Goal: Task Accomplishment & Management: Use online tool/utility

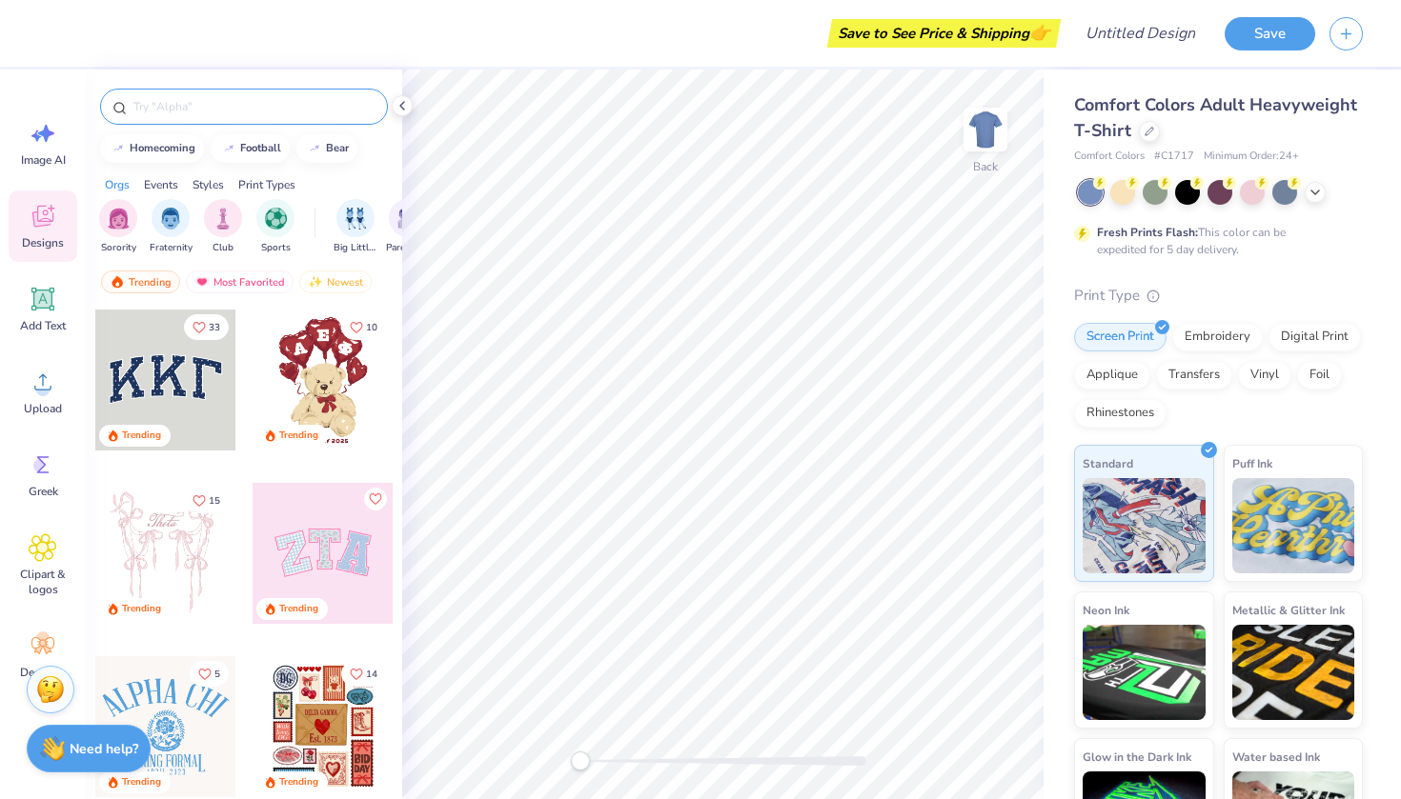
click at [193, 111] on input "text" at bounding box center [253, 106] width 244 height 19
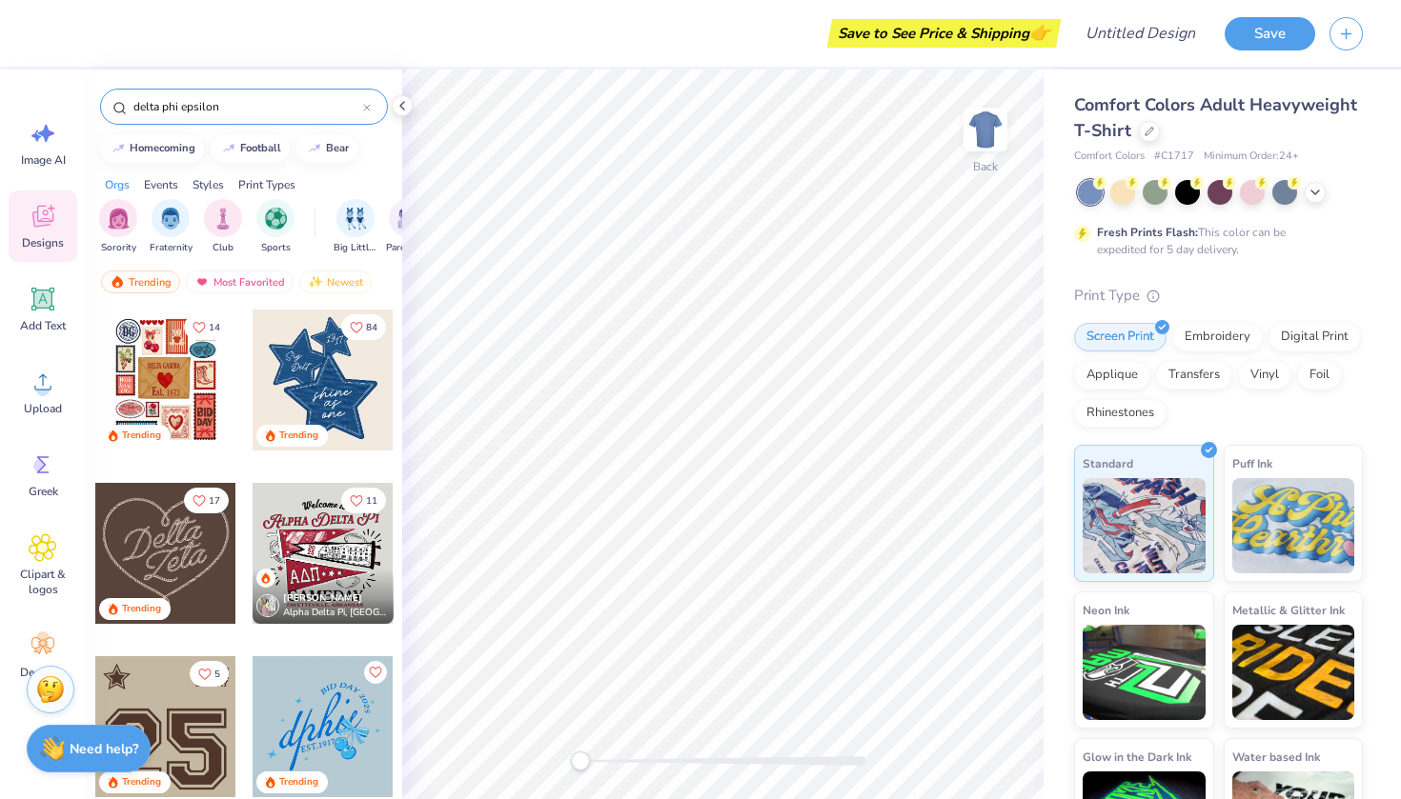
type input "delta phi epsilon"
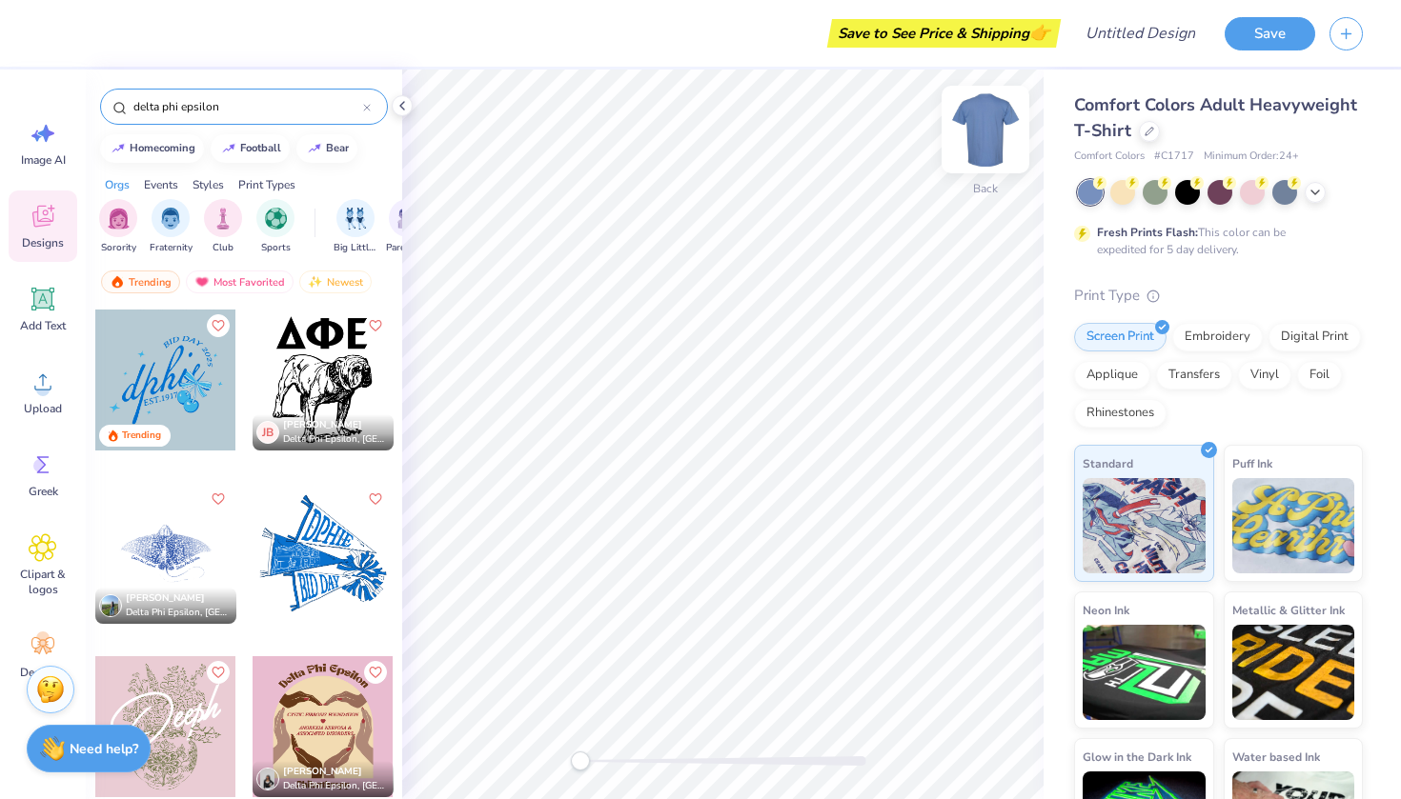
click at [987, 144] on img at bounding box center [985, 129] width 76 height 76
click at [1171, 188] on div at bounding box center [1220, 192] width 285 height 25
click at [1177, 188] on div at bounding box center [1187, 190] width 25 height 25
click at [986, 126] on img at bounding box center [985, 129] width 76 height 76
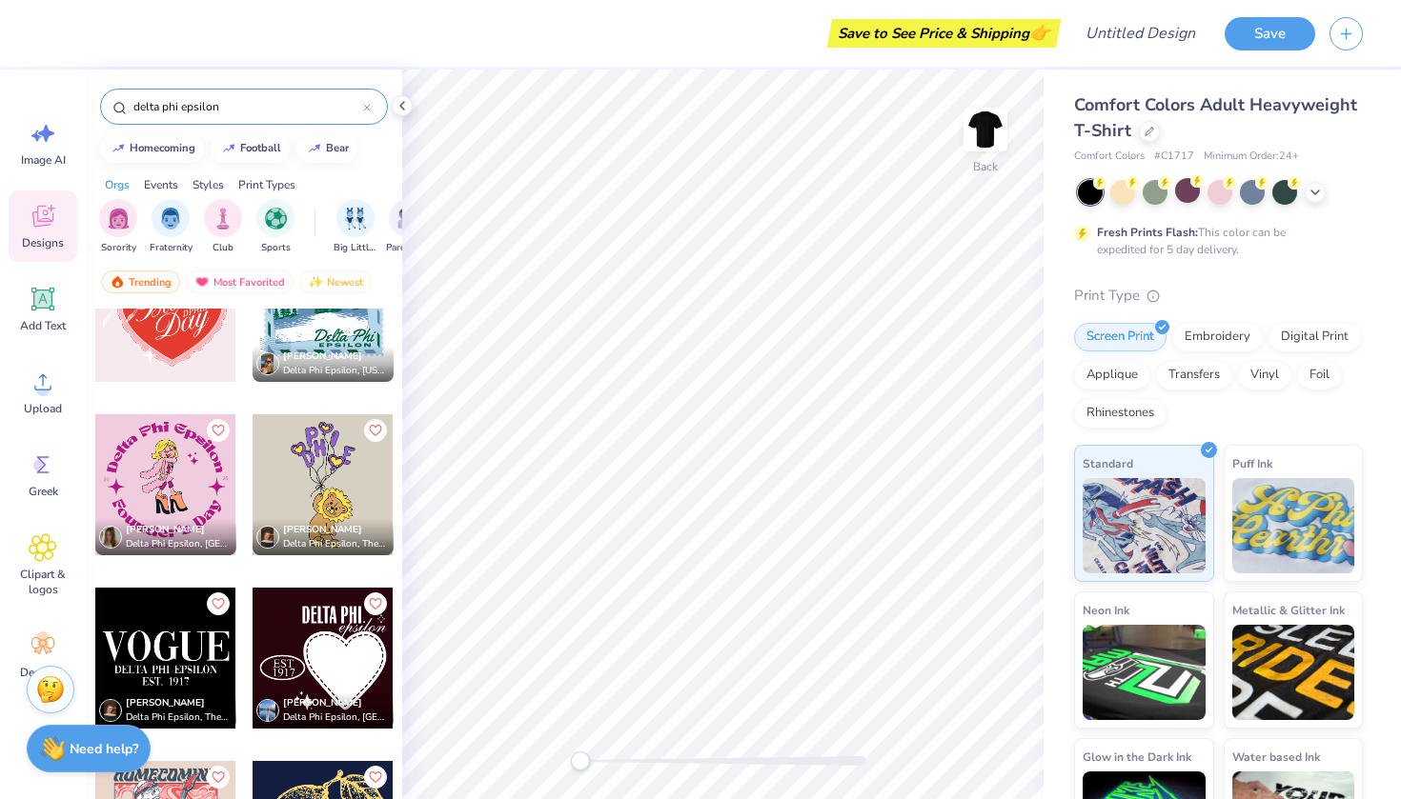
scroll to position [3474, 0]
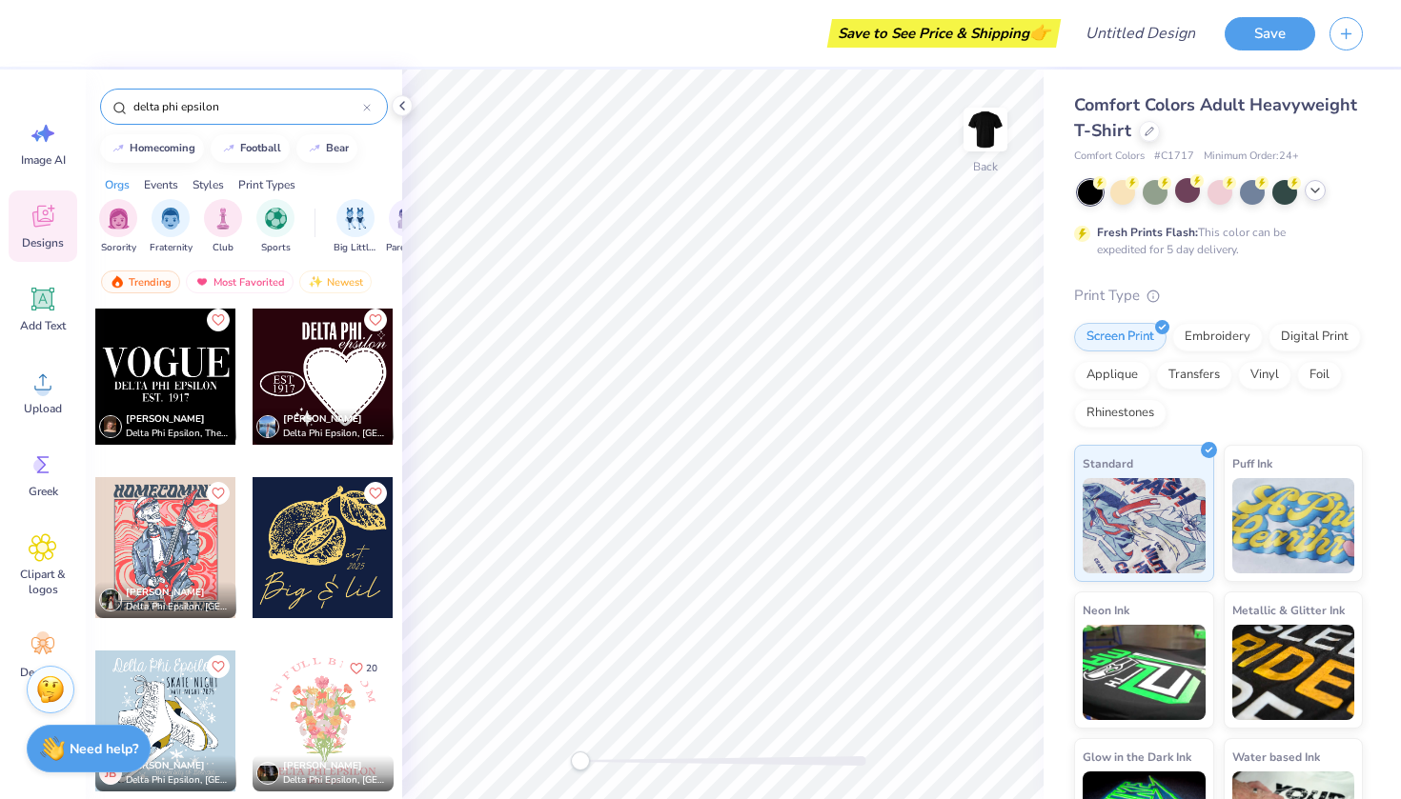
click at [1319, 191] on icon at bounding box center [1314, 190] width 15 height 15
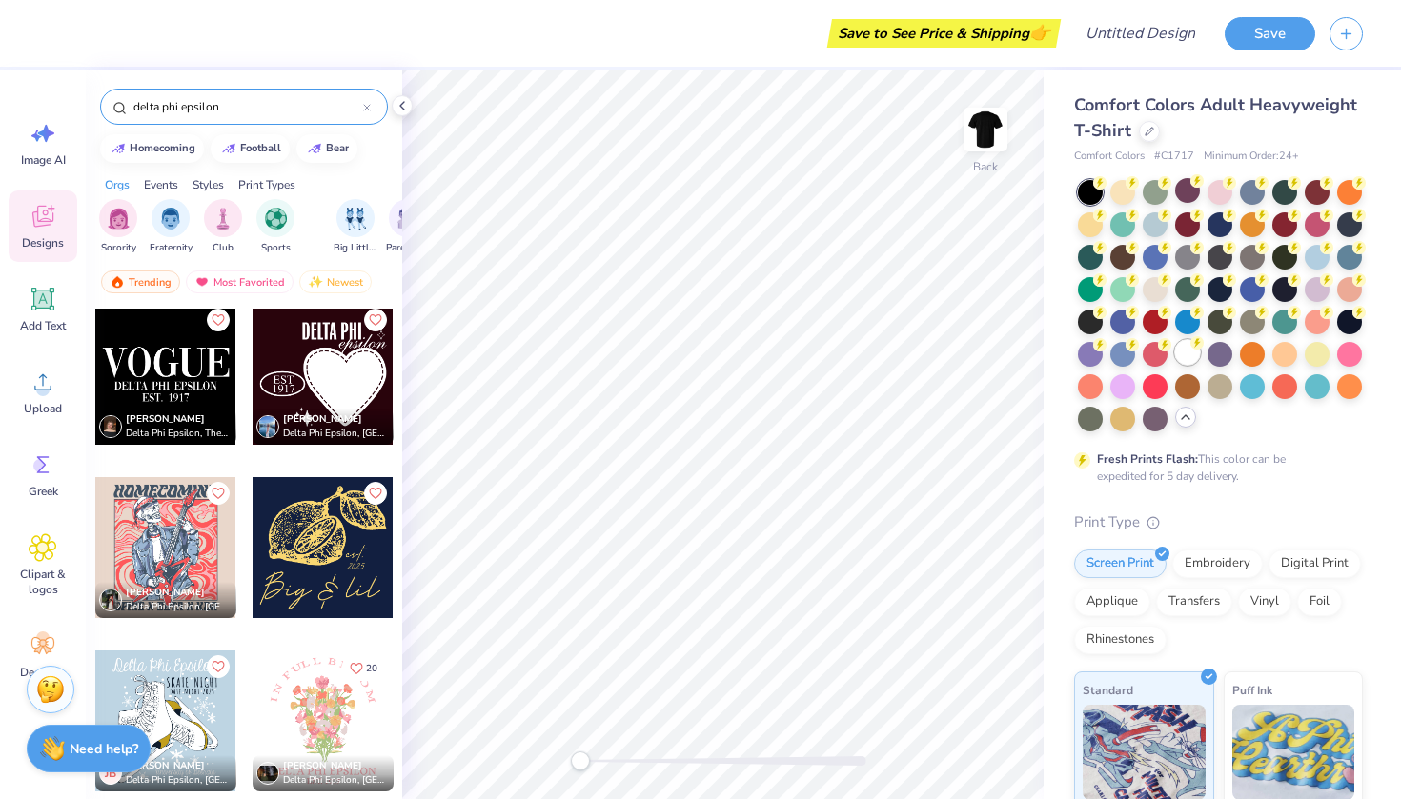
click at [1183, 351] on div at bounding box center [1187, 352] width 25 height 25
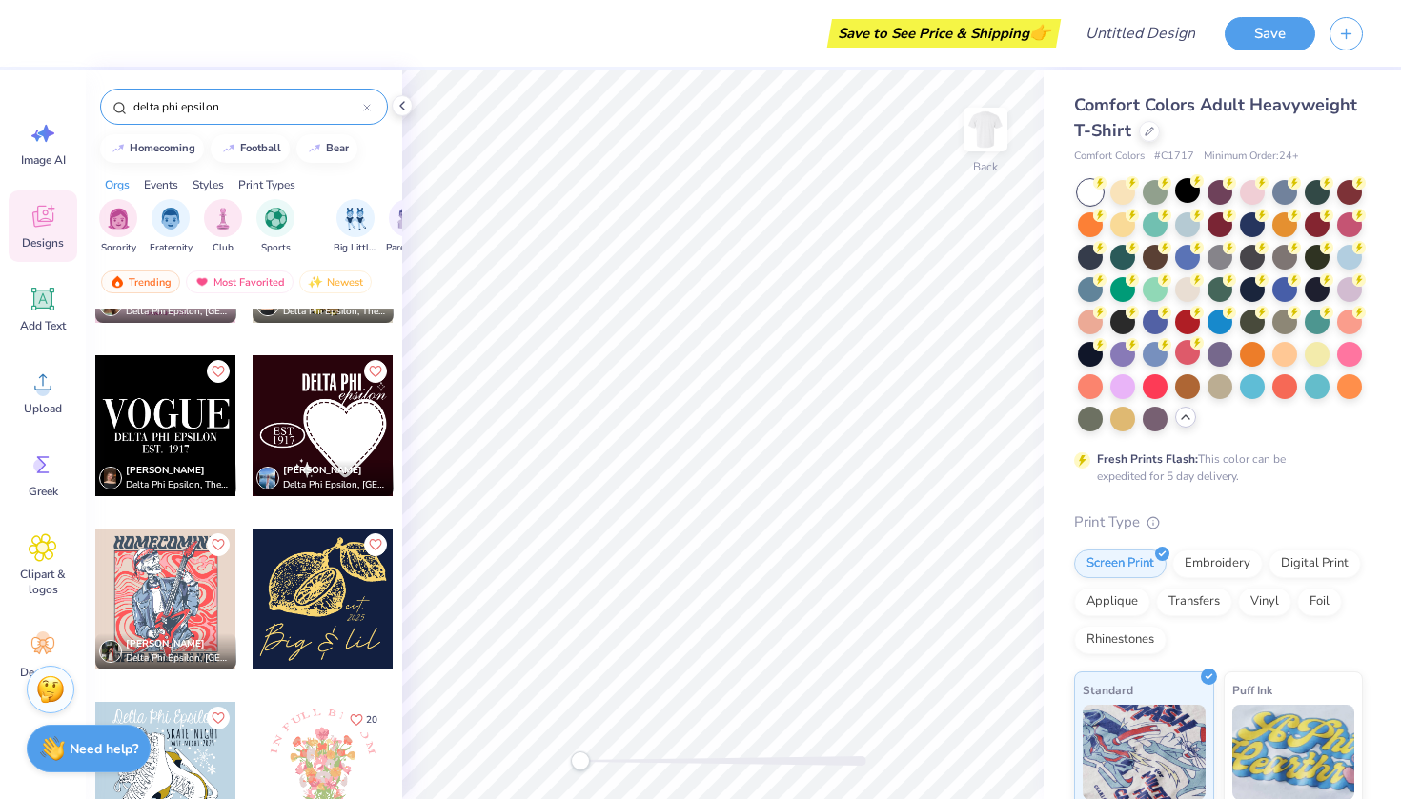
scroll to position [2647, 0]
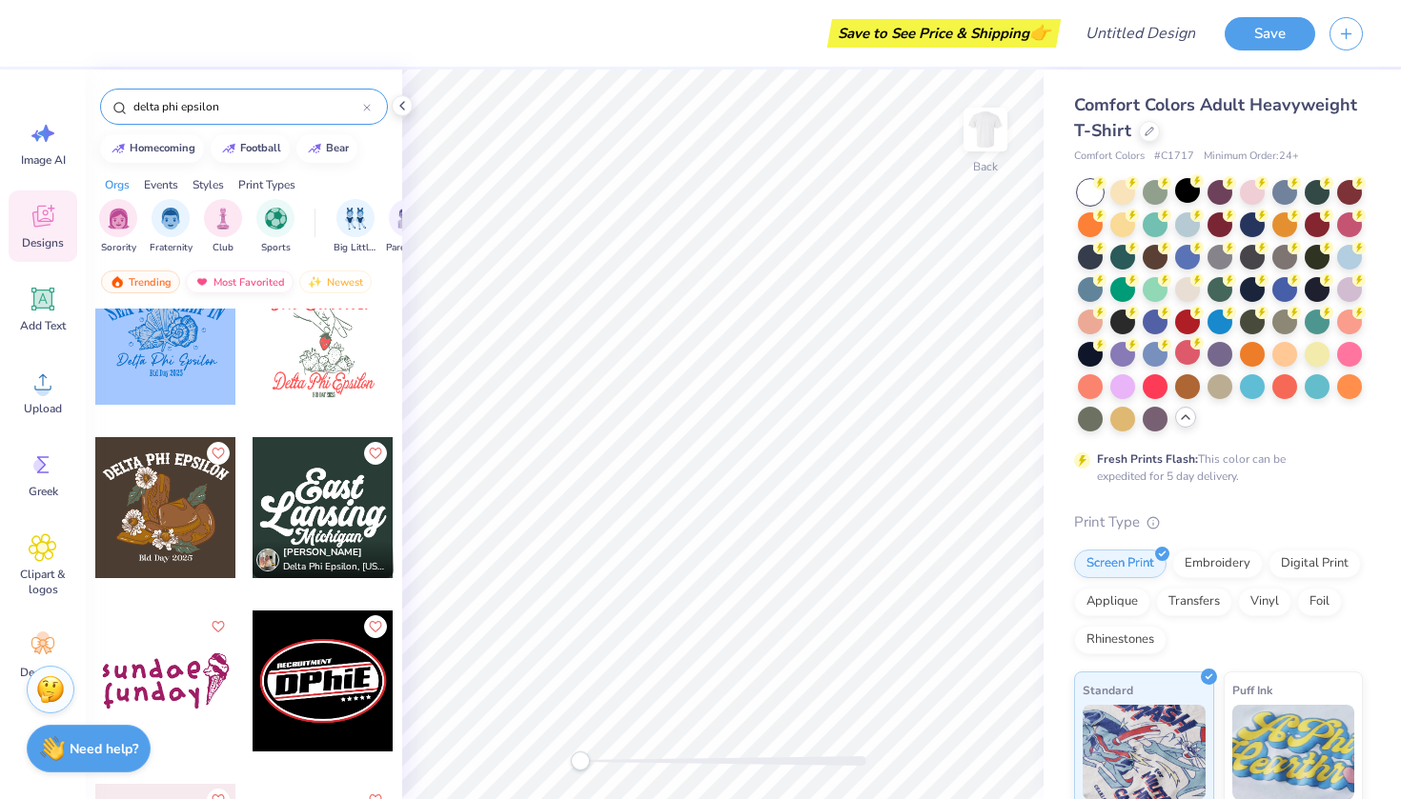
click at [219, 290] on div "Most Favorited" at bounding box center [240, 282] width 108 height 23
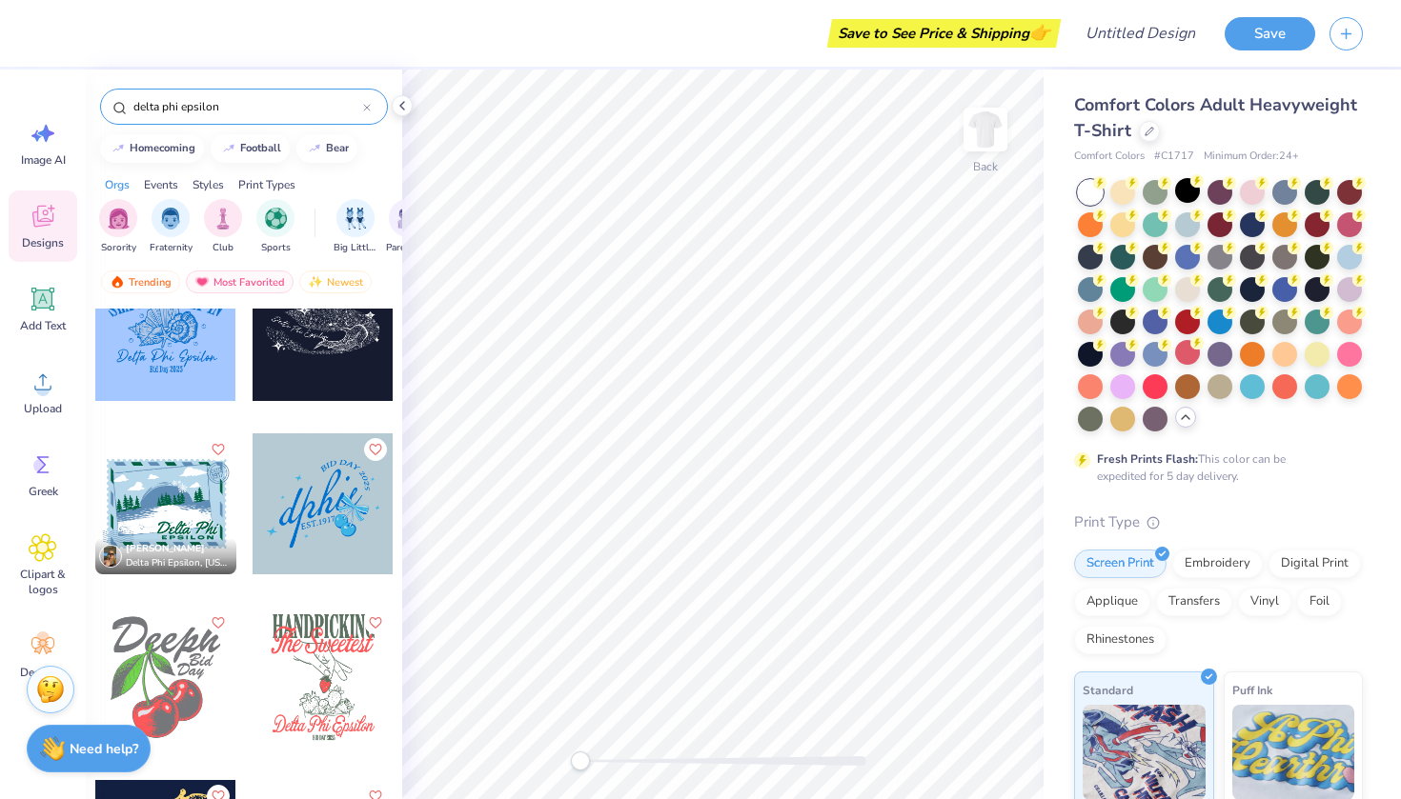
scroll to position [398, 0]
click at [175, 642] on div at bounding box center [165, 675] width 141 height 141
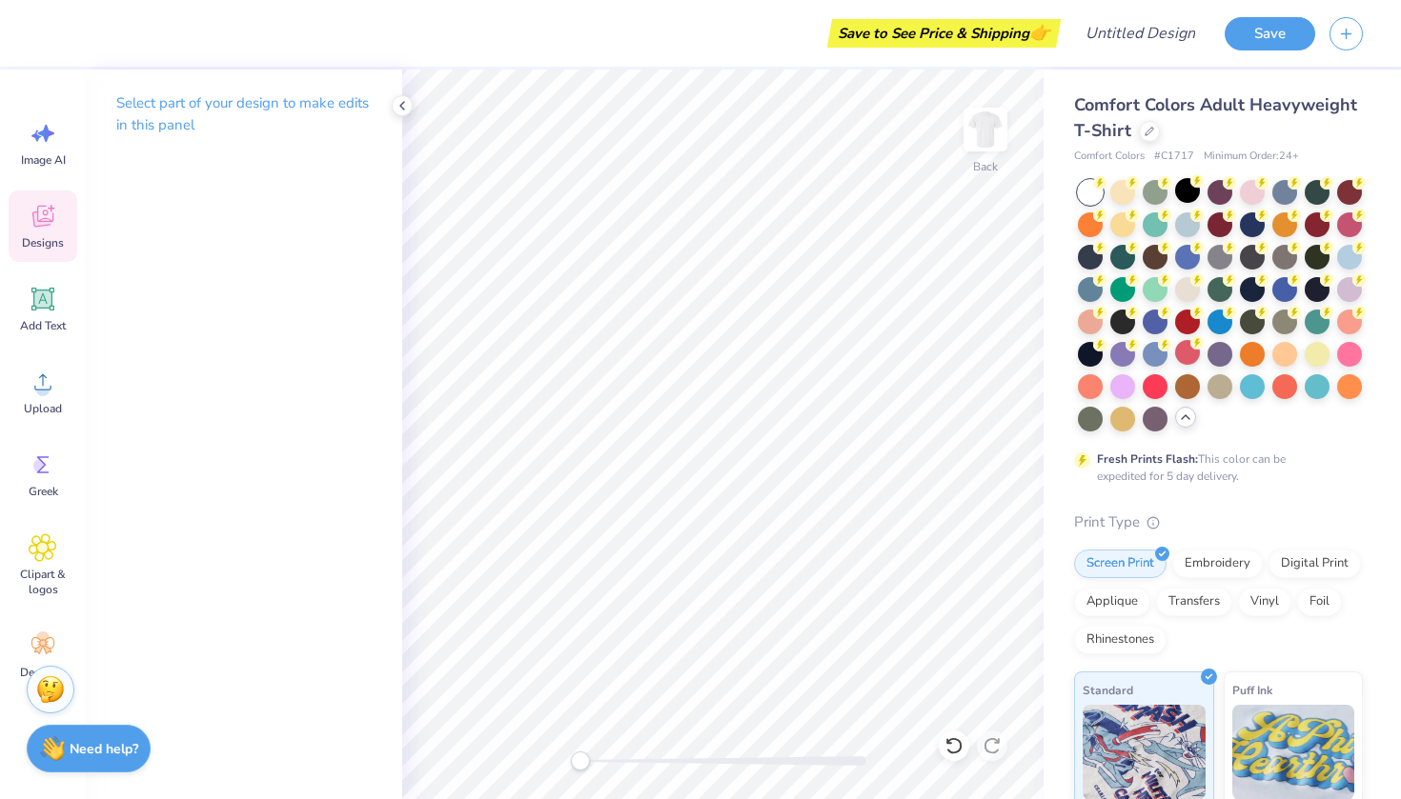
click at [17, 237] on div "Designs" at bounding box center [43, 226] width 69 height 71
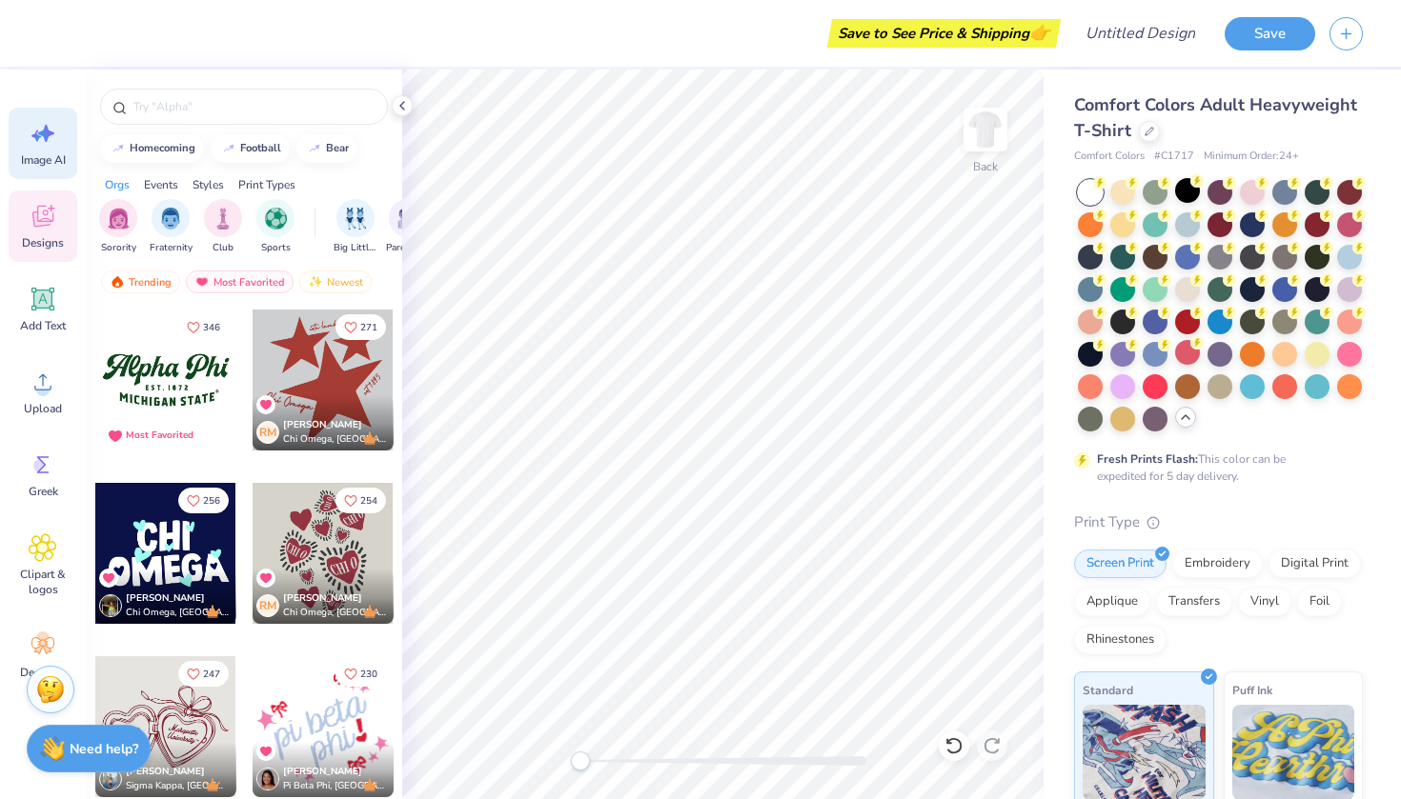
click at [53, 154] on span "Image AI" at bounding box center [43, 159] width 45 height 15
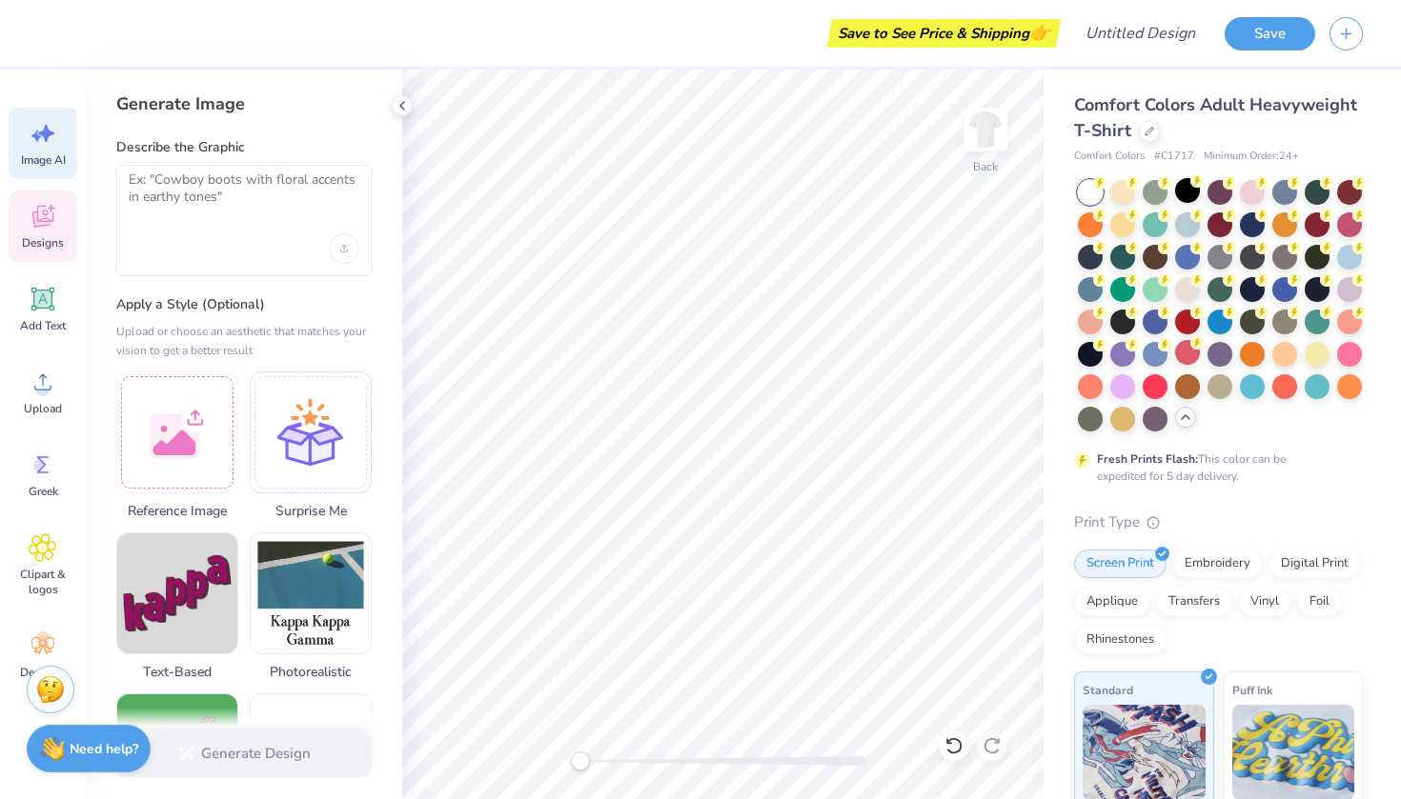
click at [49, 204] on icon at bounding box center [43, 216] width 29 height 29
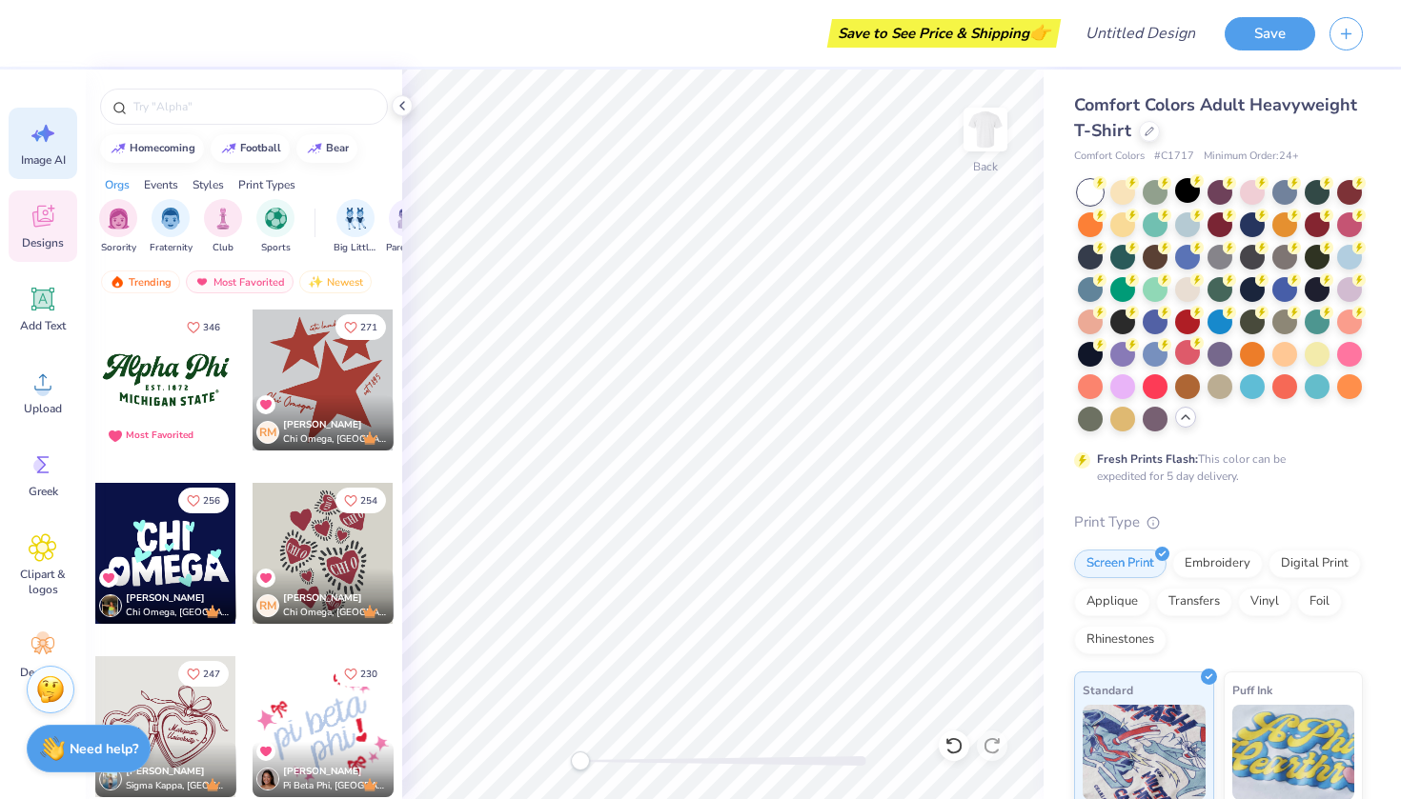
click at [45, 147] on icon at bounding box center [43, 133] width 29 height 29
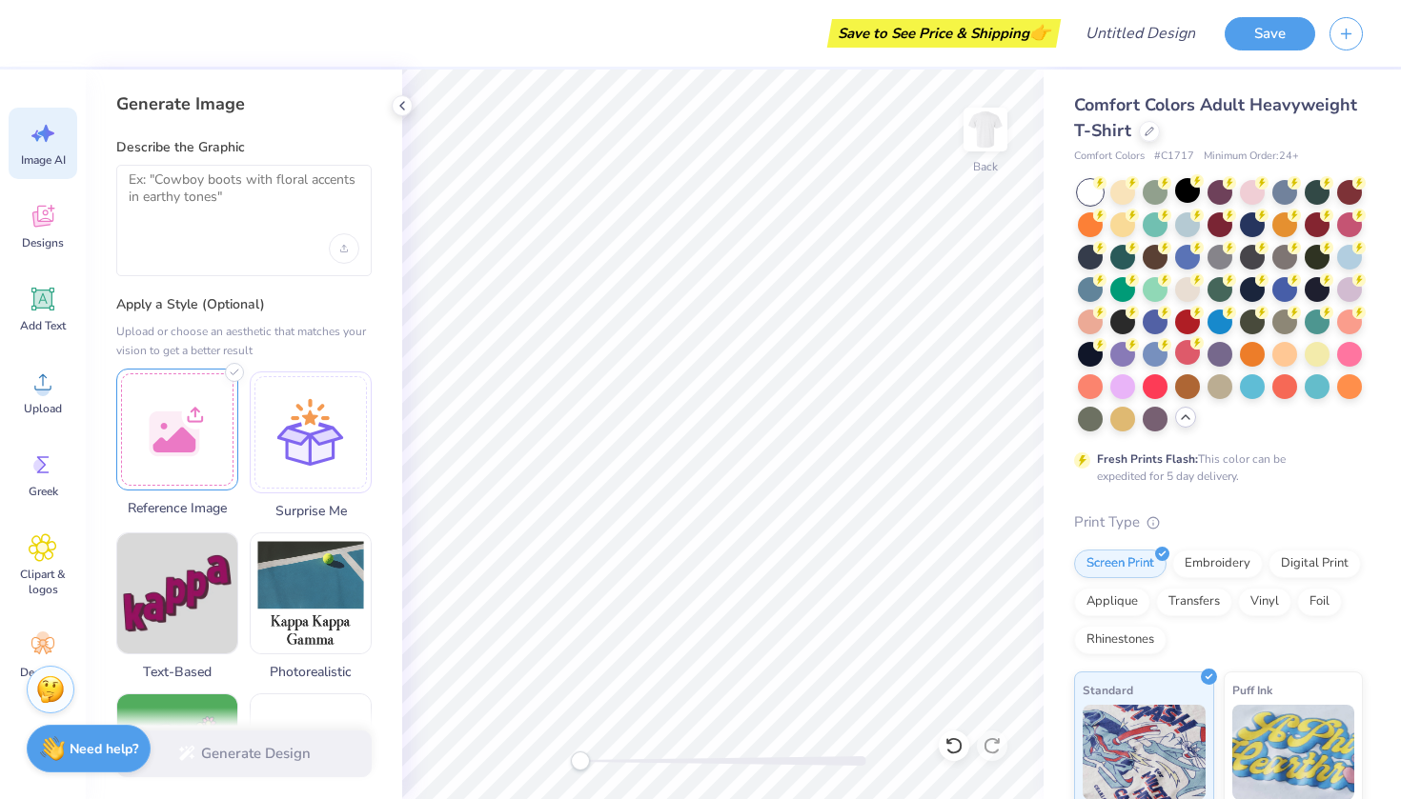
click at [172, 449] on div at bounding box center [177, 430] width 122 height 122
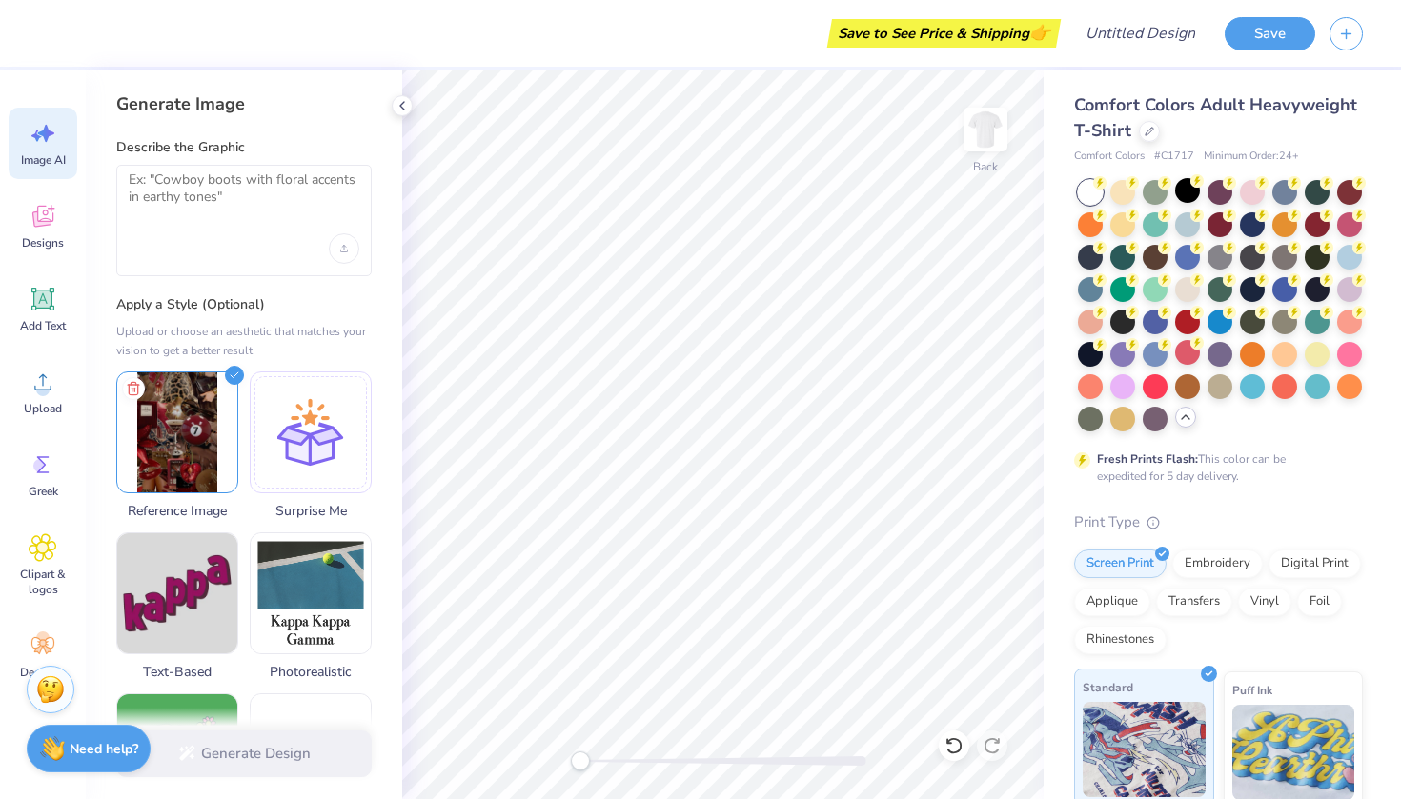
scroll to position [0, 0]
click at [218, 414] on img at bounding box center [177, 430] width 120 height 120
click at [162, 393] on img at bounding box center [177, 430] width 120 height 120
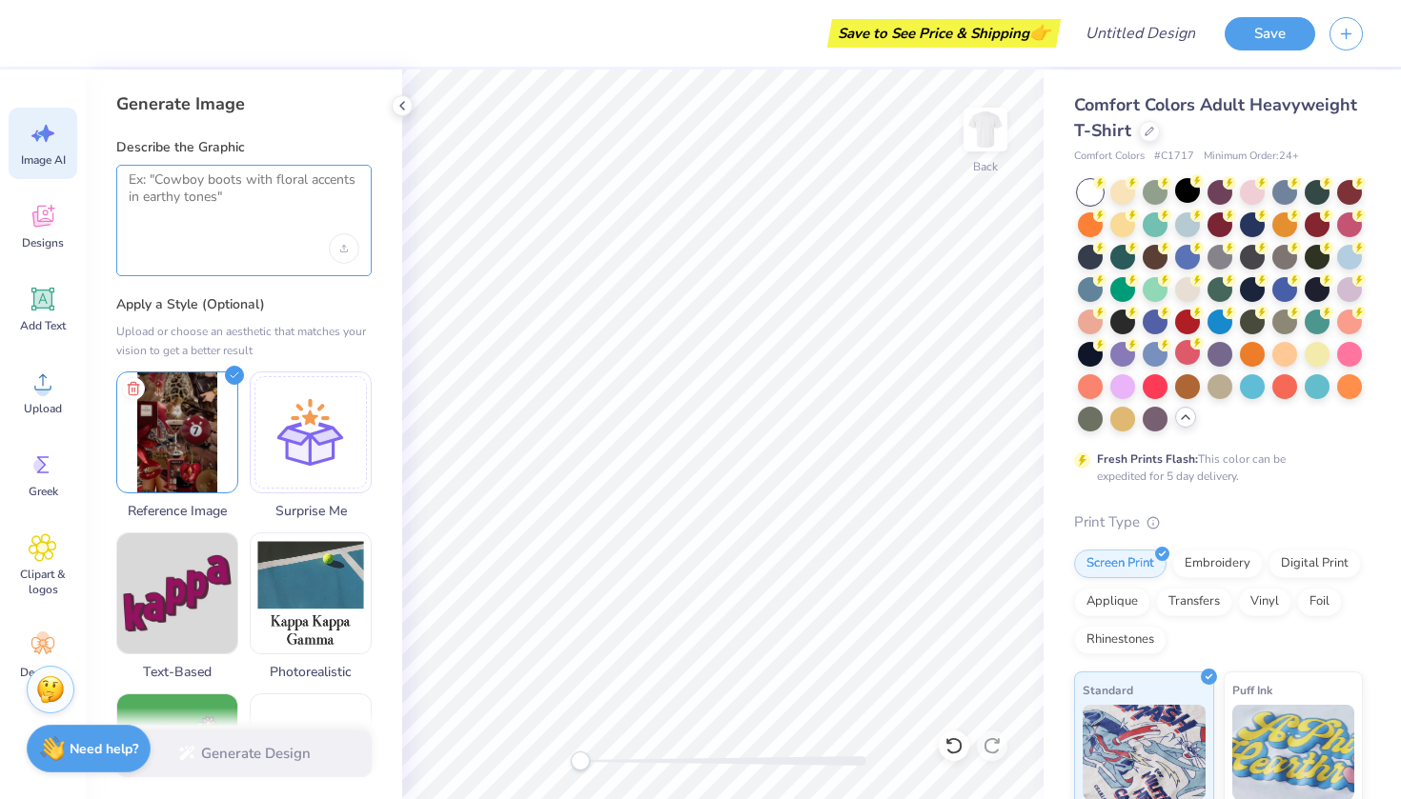
click at [268, 207] on textarea at bounding box center [244, 196] width 231 height 48
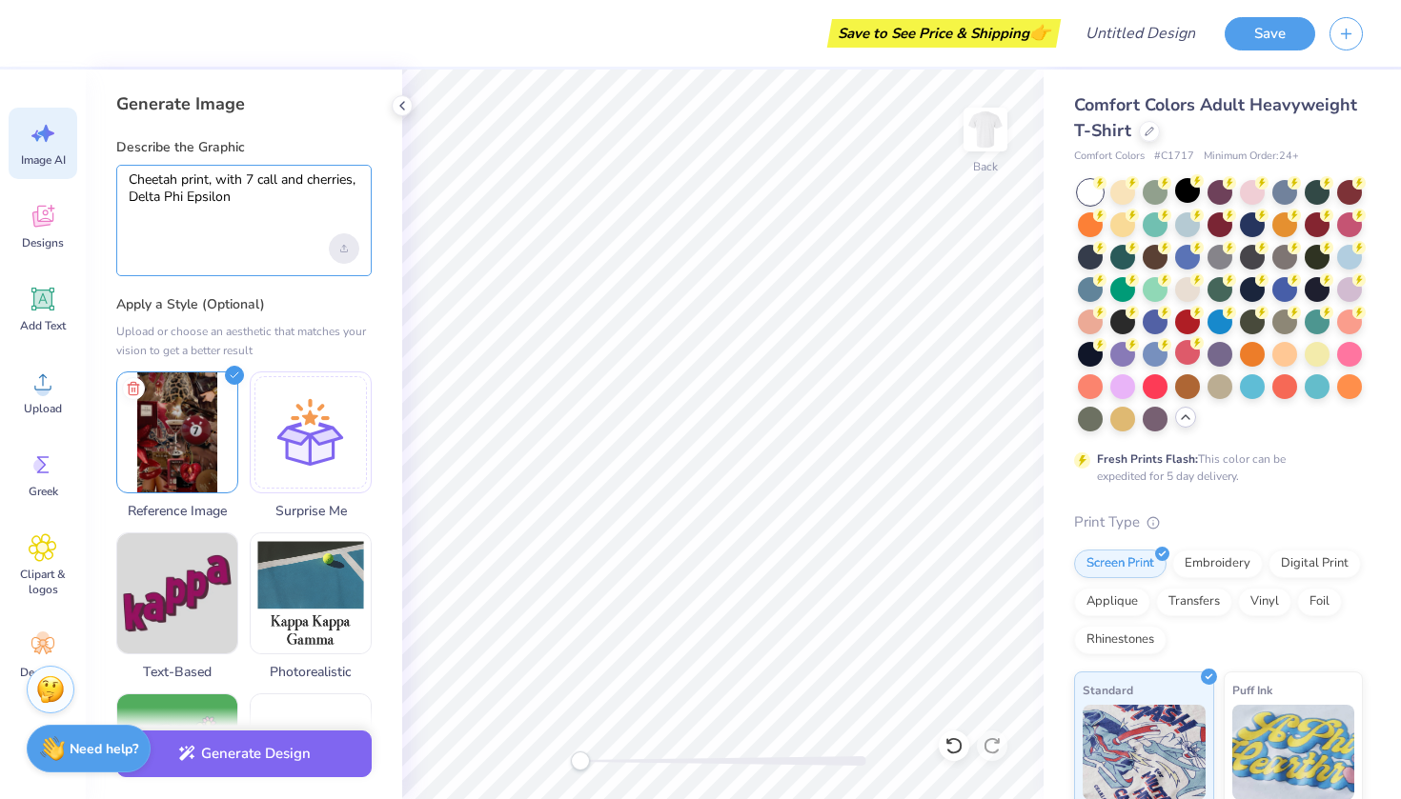
type textarea "Cheetah print, with 7 call and cherries, Delta Phi Epsilon"
click at [341, 247] on icon "Upload image" at bounding box center [344, 249] width 8 height 8
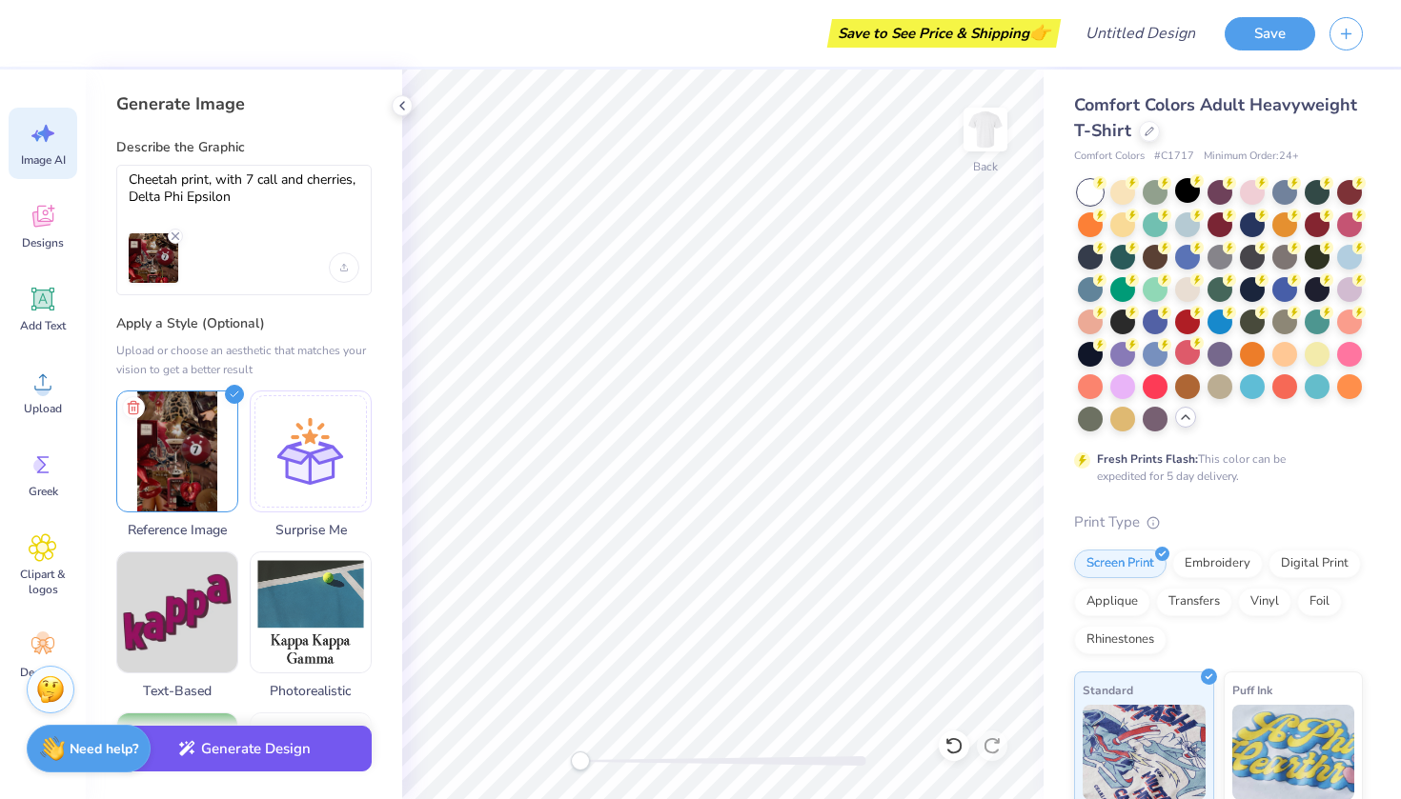
click at [276, 759] on button "Generate Design" at bounding box center [243, 749] width 255 height 47
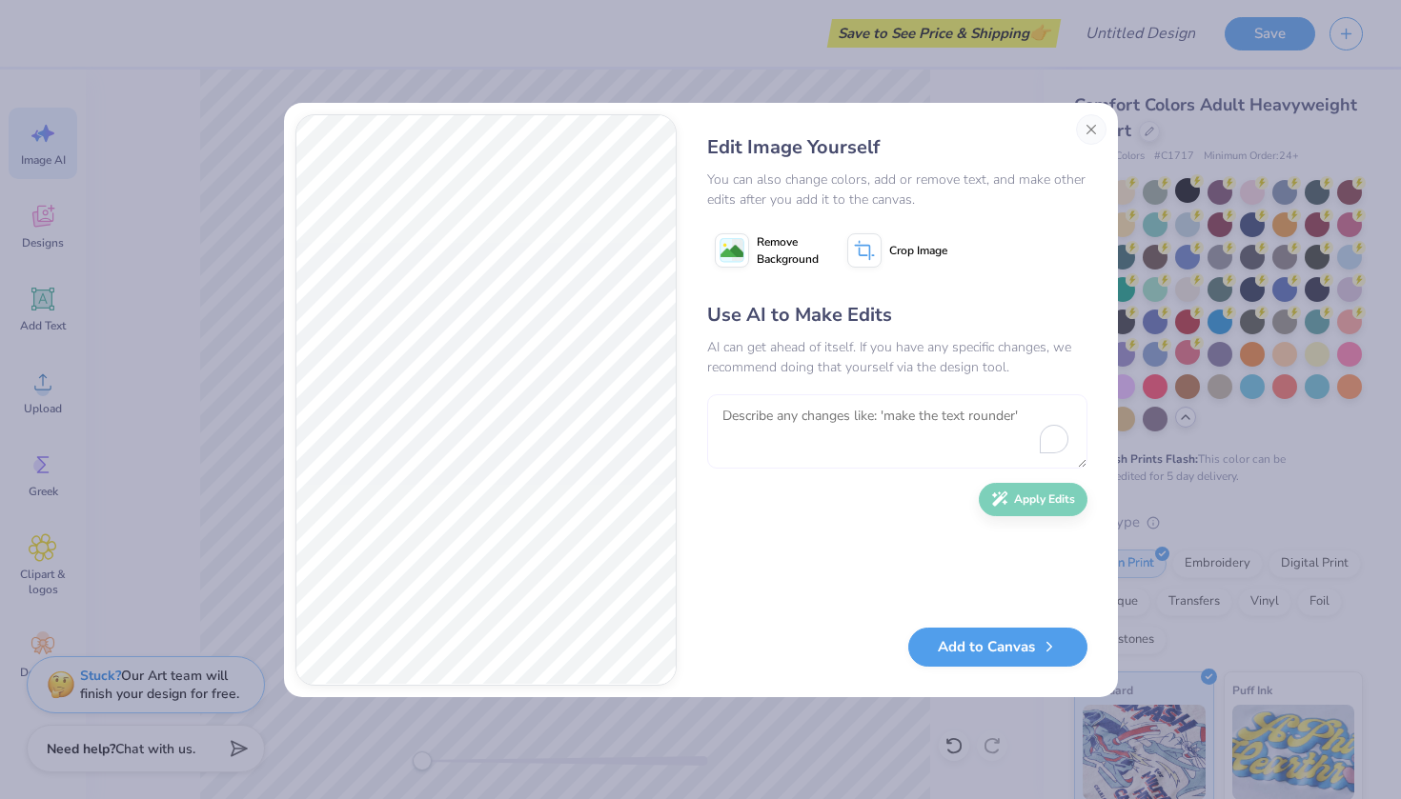
click at [746, 446] on textarea at bounding box center [897, 431] width 380 height 74
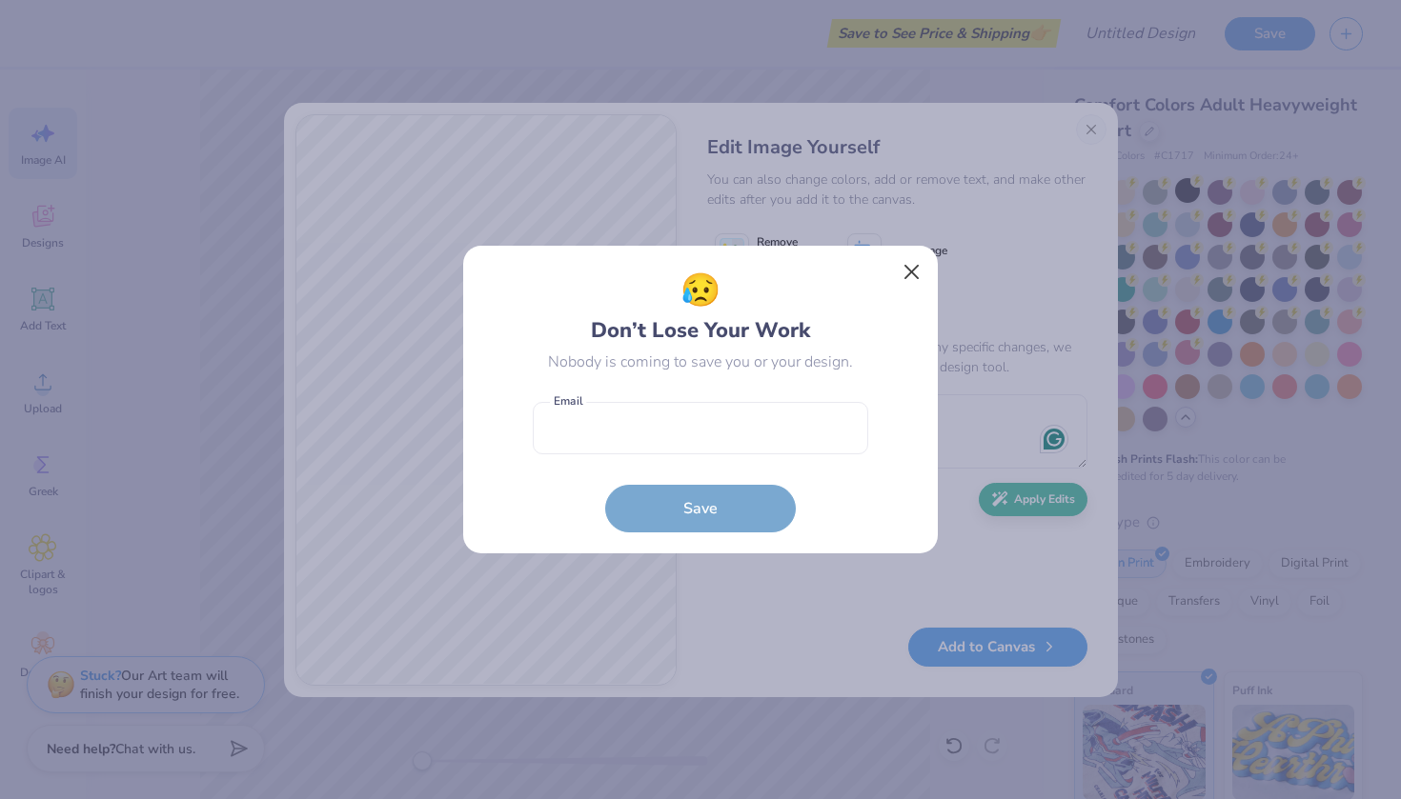
click at [911, 268] on button "Close" at bounding box center [912, 272] width 36 height 36
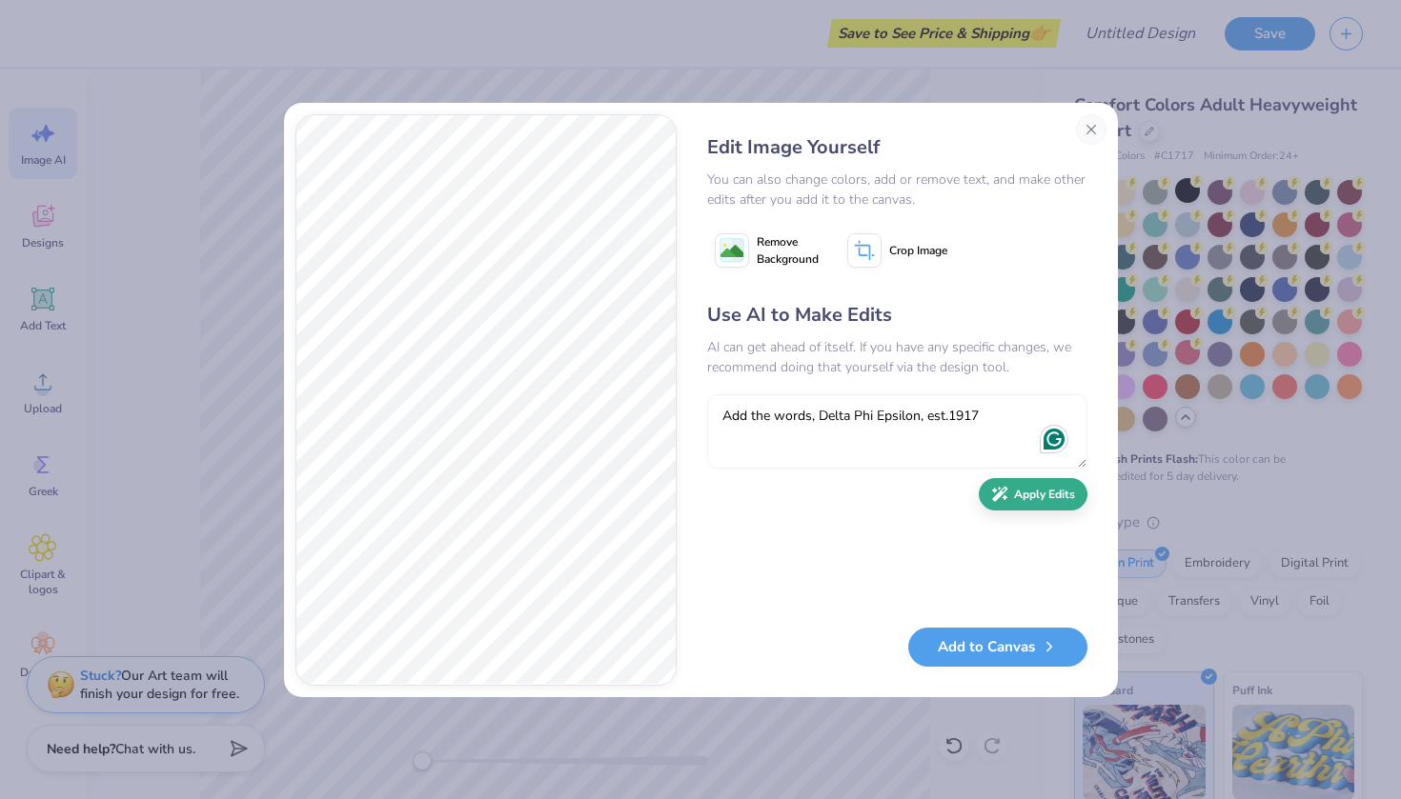
type textarea "Add the words, Delta Phi Epsilon, est.1917"
click at [1014, 493] on button "Apply Edits" at bounding box center [1033, 494] width 109 height 33
click at [832, 427] on textarea at bounding box center [897, 431] width 380 height 74
type textarea "make the cheetah print in the middle look like a heart, add in a high heel, and…"
click at [1002, 498] on icon "button" at bounding box center [999, 494] width 17 height 17
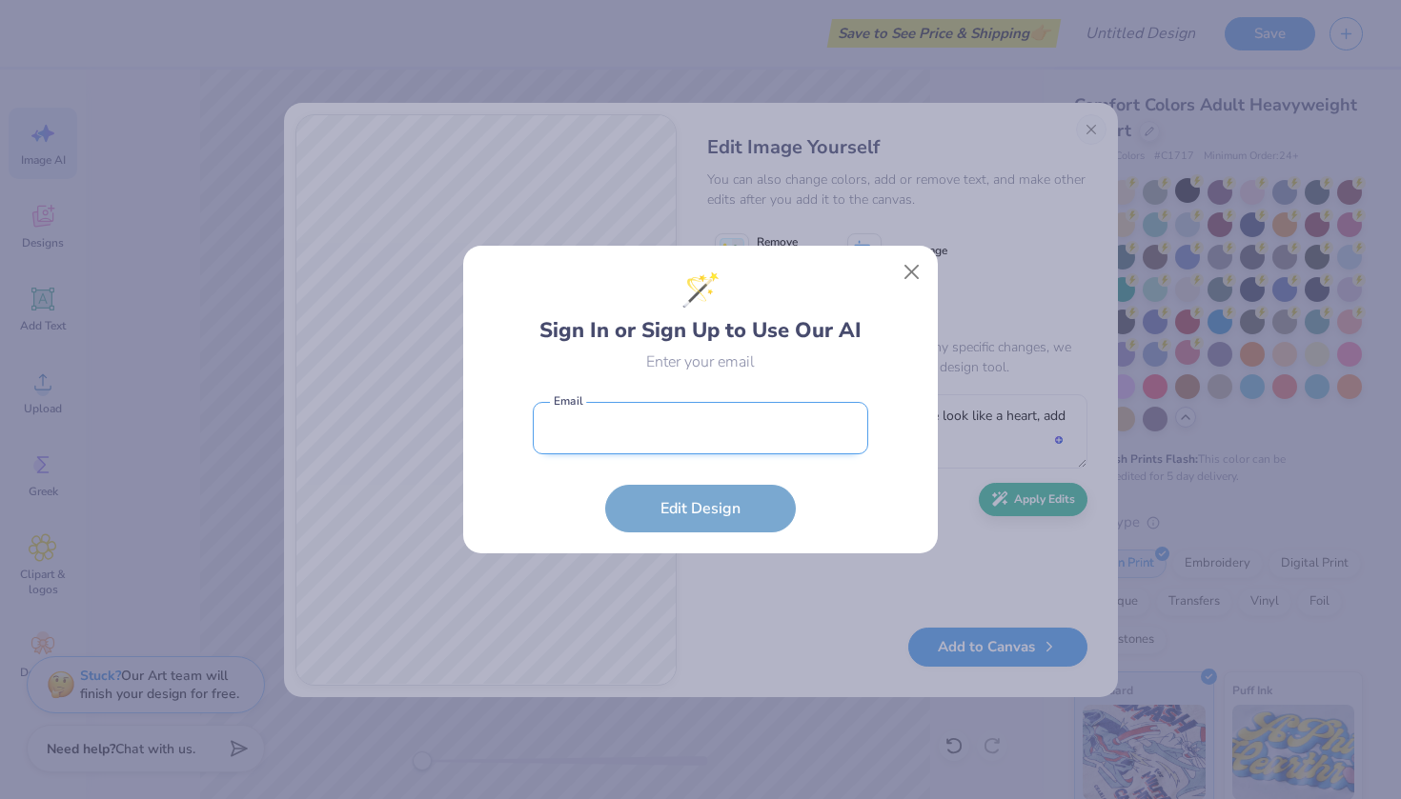
click at [749, 420] on input "email" at bounding box center [700, 428] width 335 height 52
type input "torital513@gmail.com"
click at [700, 508] on button "Edit Design" at bounding box center [700, 509] width 191 height 48
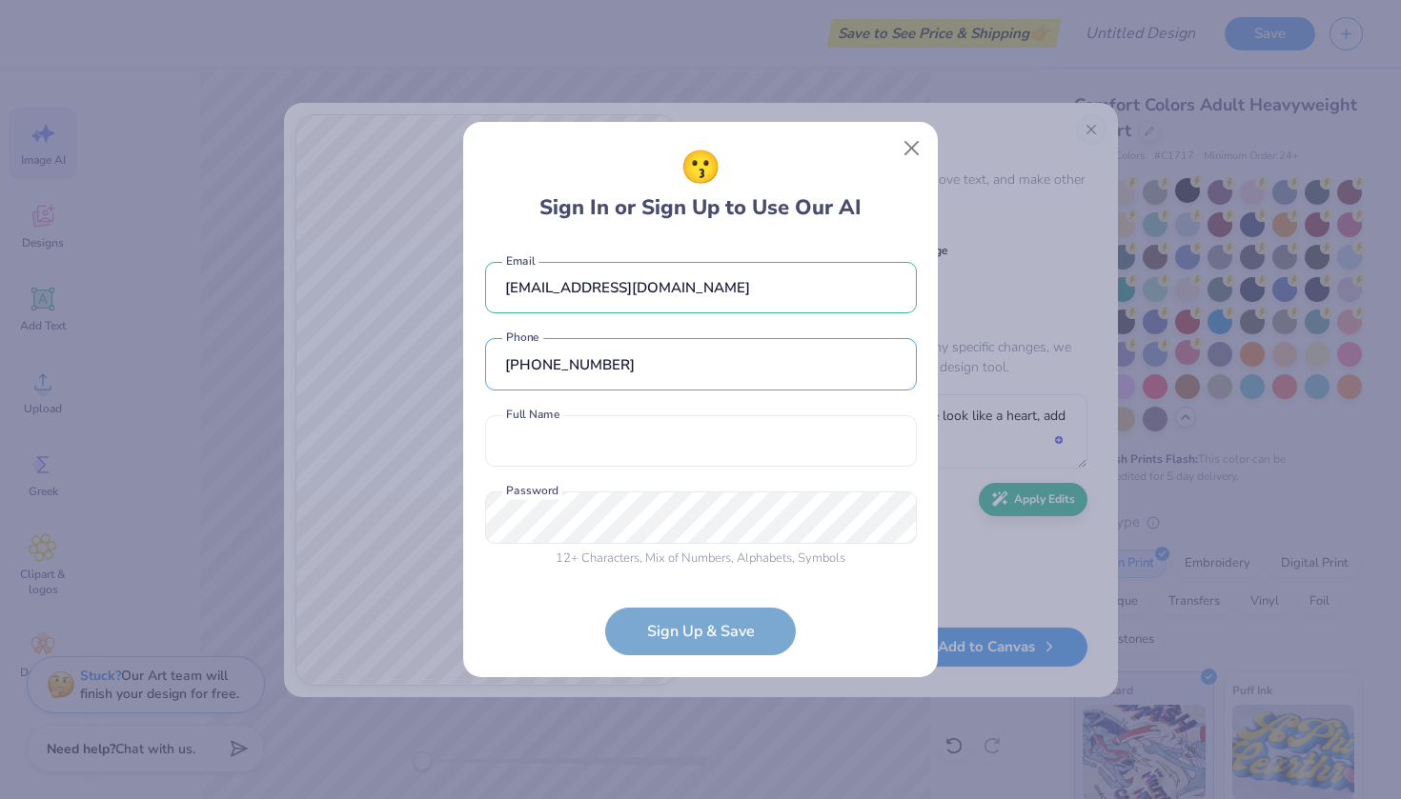
type input "(973) 567-9384"
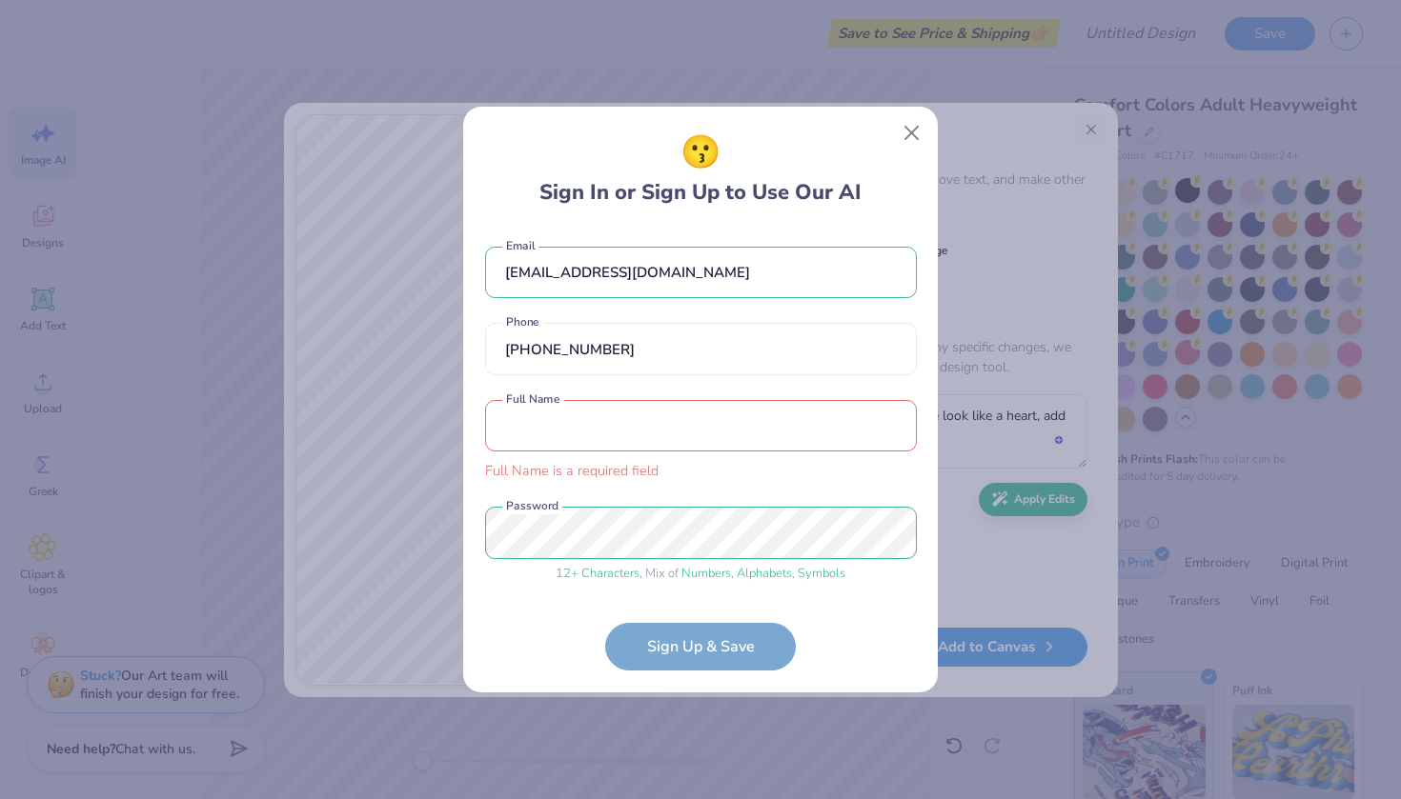
click at [553, 433] on input "text" at bounding box center [701, 426] width 432 height 52
type input "VictoriaTalamini"
click at [421, 488] on div "😗 Sign In or Sign Up to Use Our AI torital513@gmail.com Email (973) 567-9384 Ph…" at bounding box center [700, 399] width 1401 height 799
drag, startPoint x: 697, startPoint y: 275, endPoint x: 458, endPoint y: 268, distance: 238.3
type input "talaminiv1@montclair.edu"
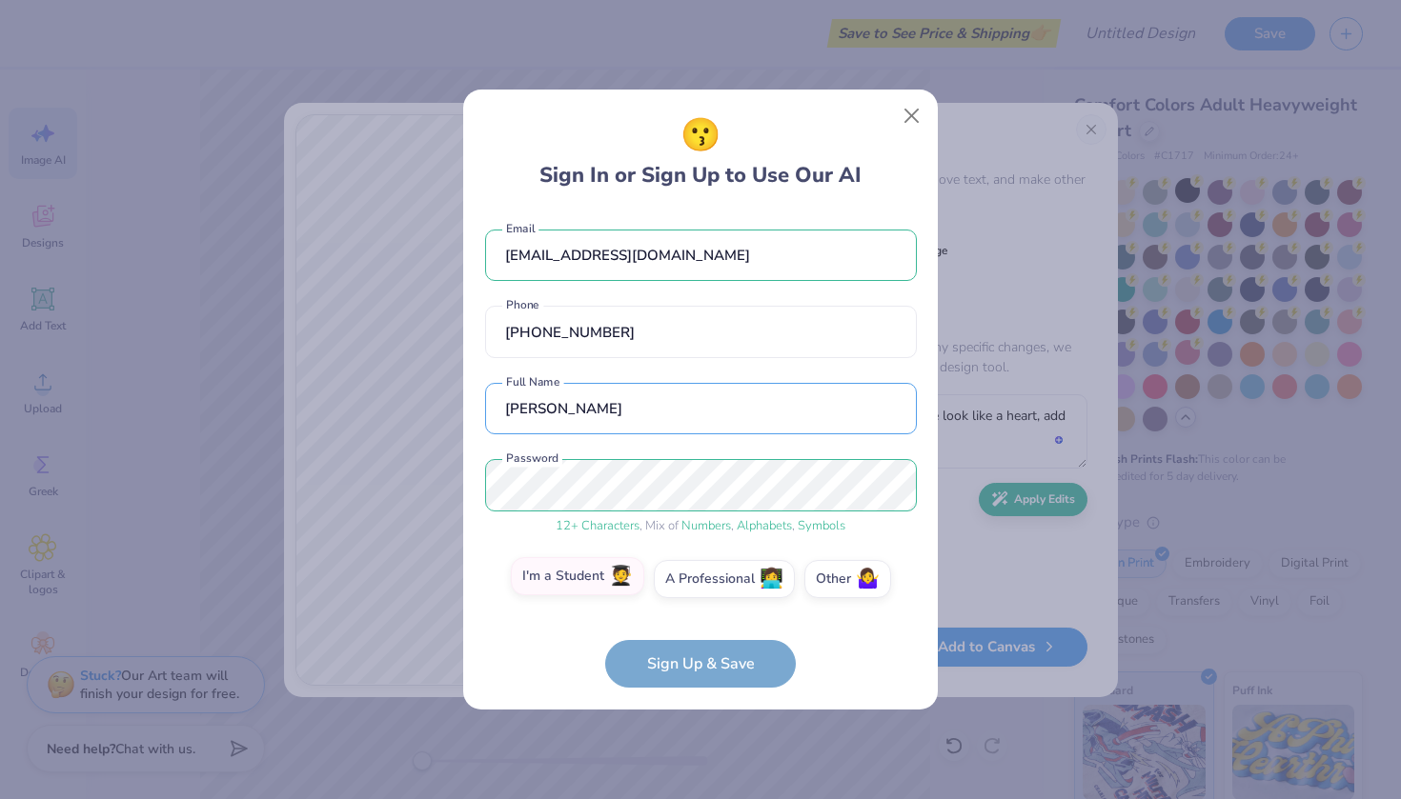
type input "Victoria Talamini"
click at [597, 584] on label "I'm a Student 🧑‍🎓" at bounding box center [577, 576] width 133 height 38
click at [695, 584] on input "I'm a Student 🧑‍🎓" at bounding box center [701, 584] width 12 height 12
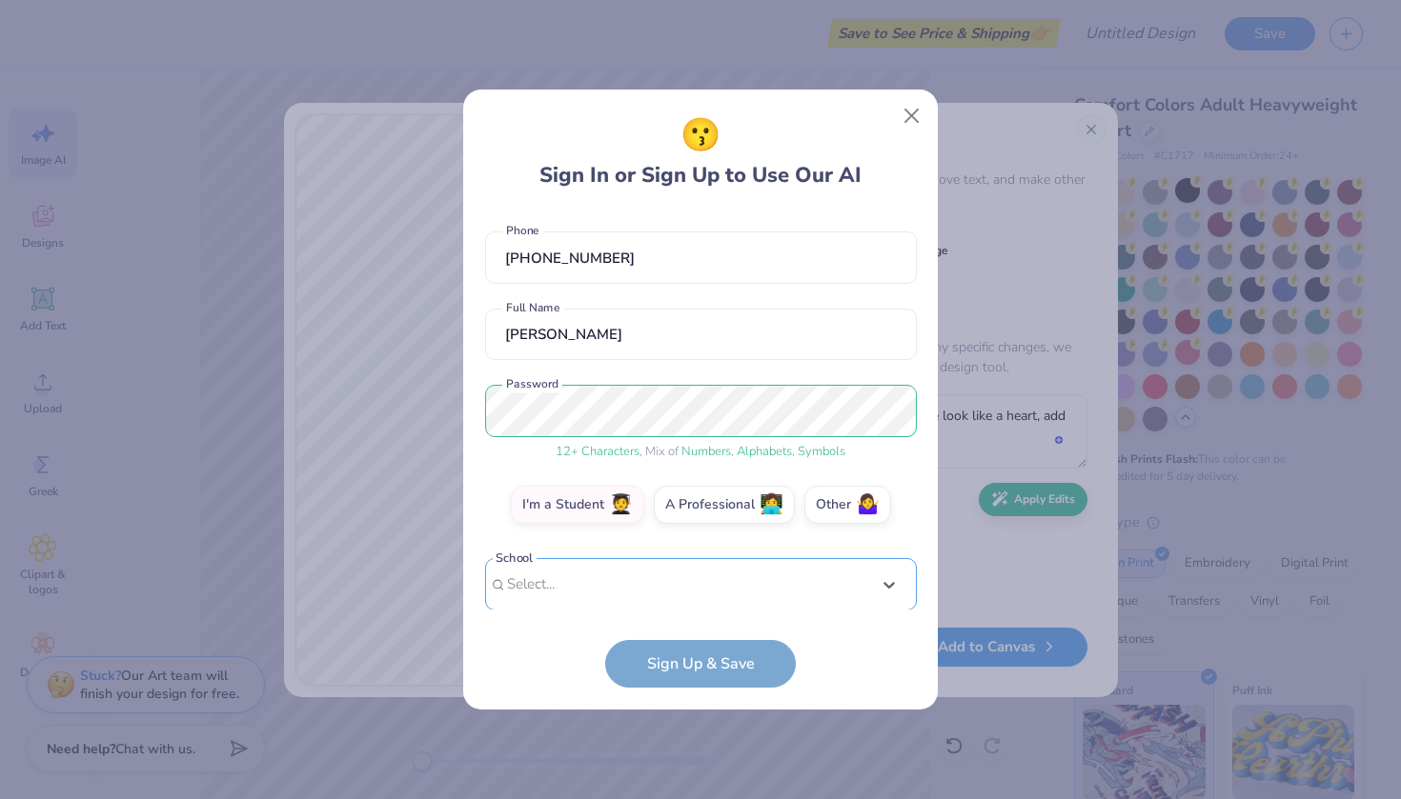
click at [663, 596] on div "option focused, 1 of 30. 30 results available. Use Up and Down to choose option…" at bounding box center [701, 732] width 432 height 348
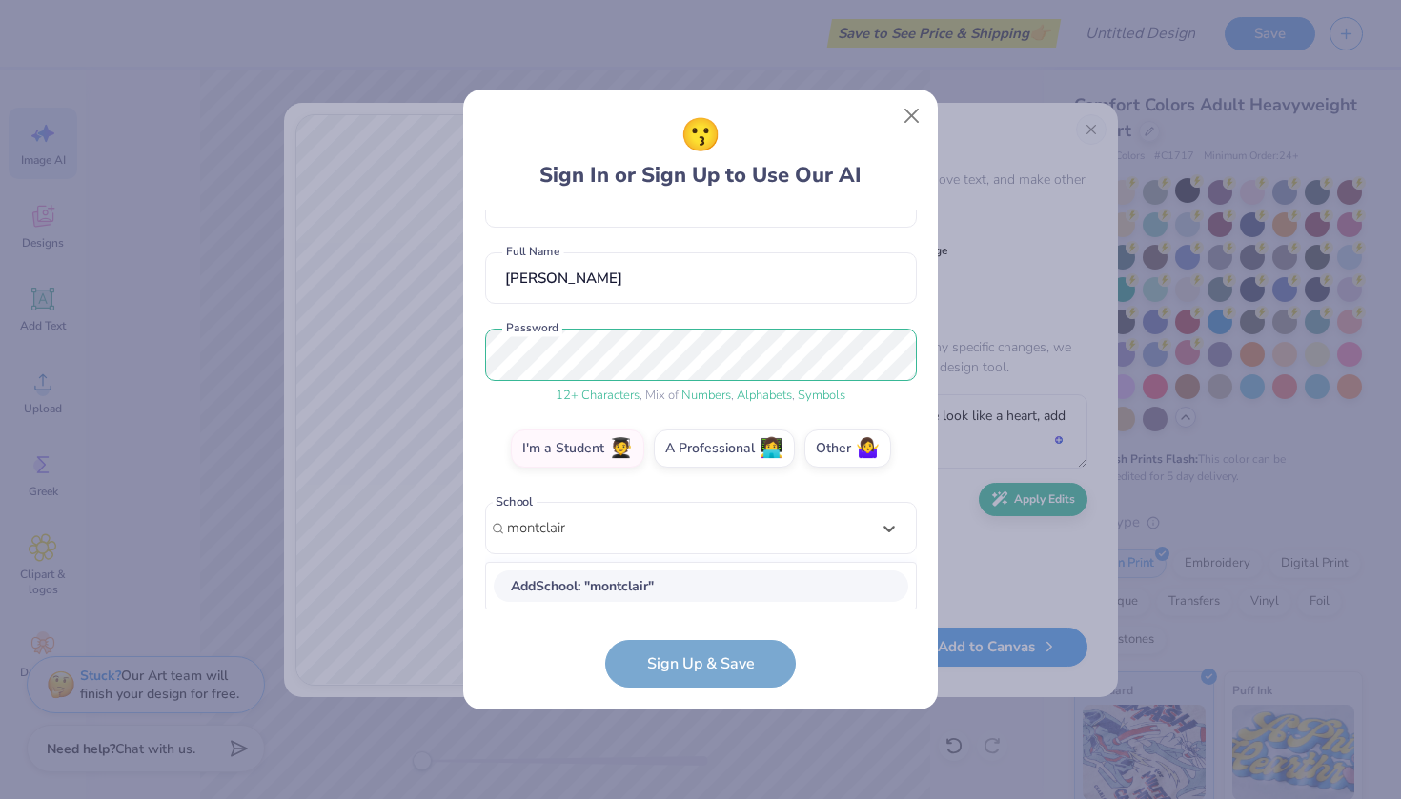
scroll to position [148, 0]
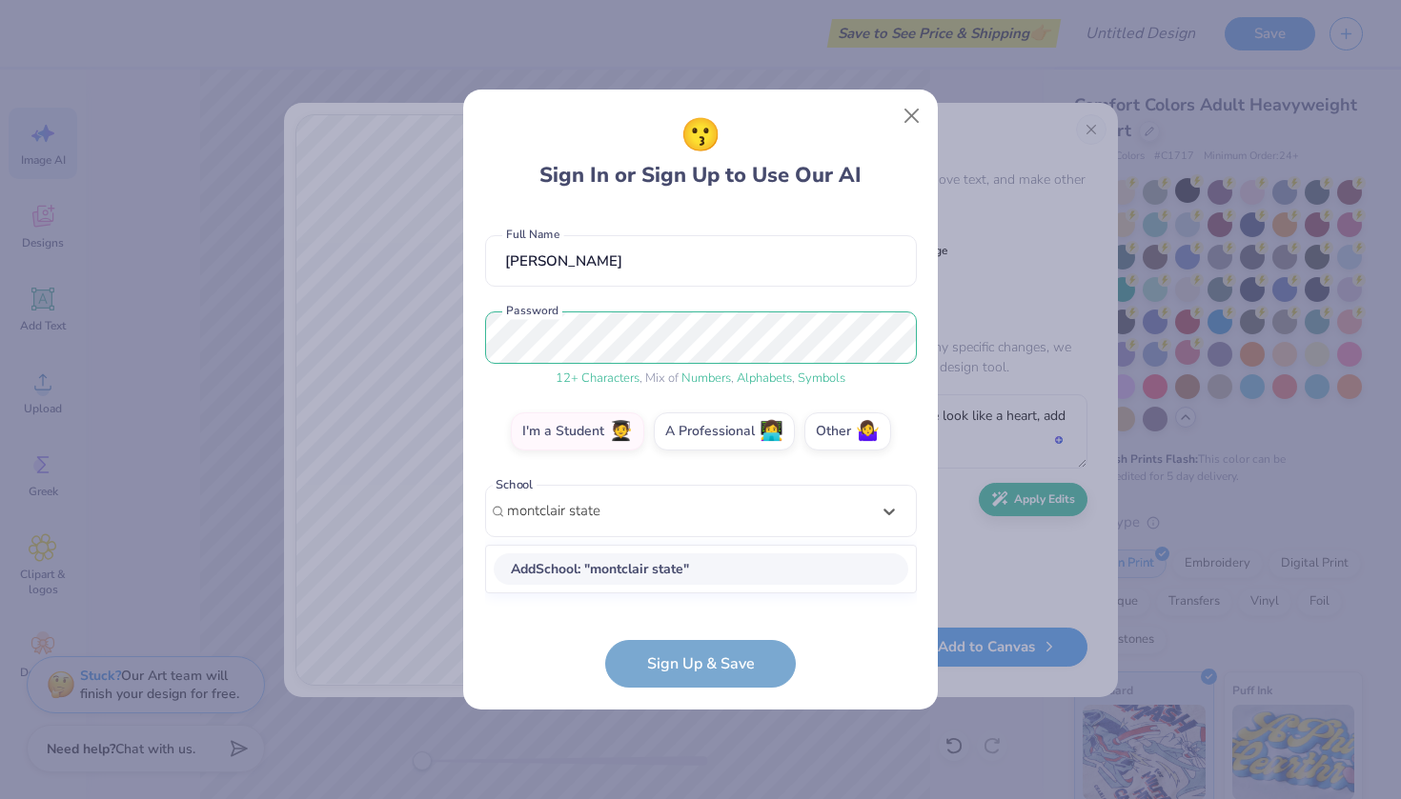
type input "montclair state"
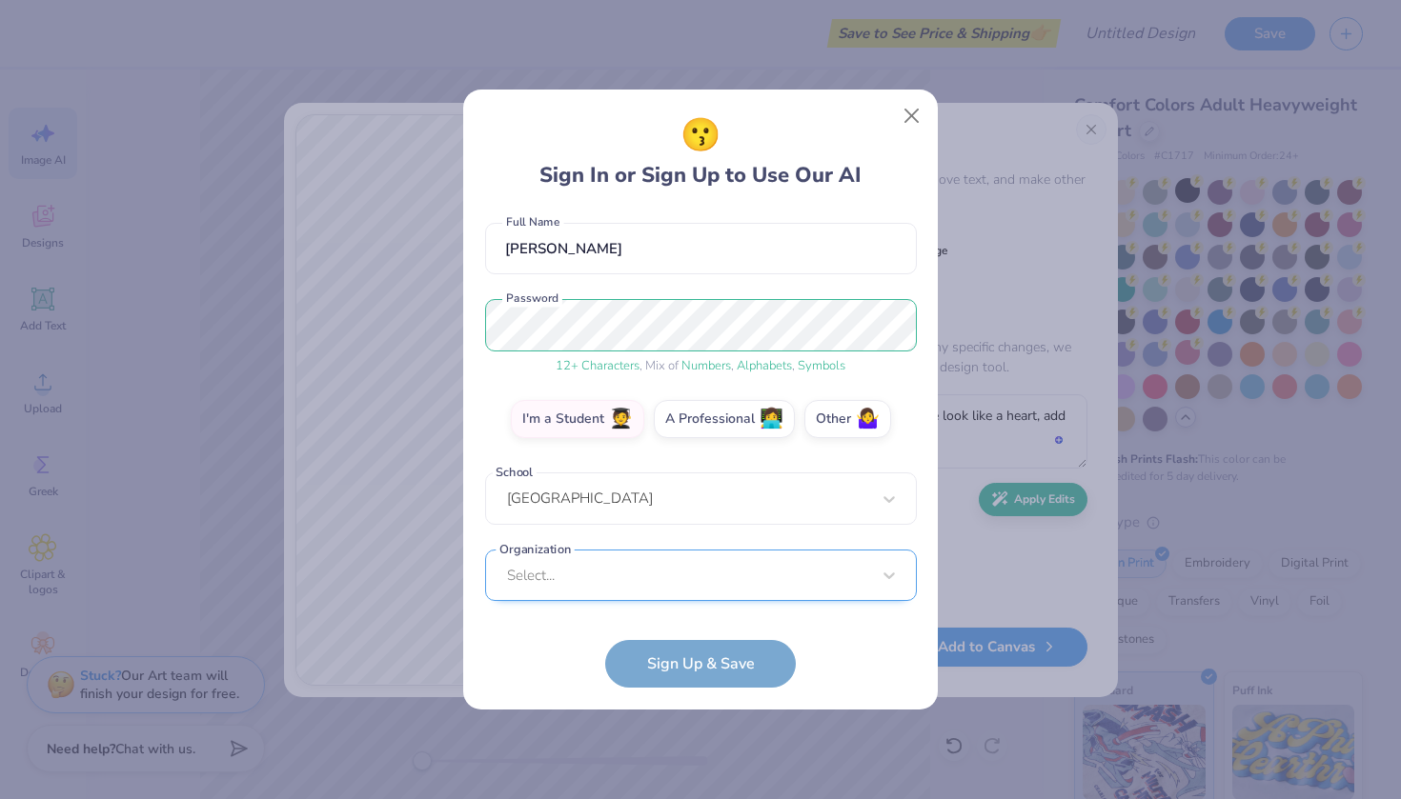
click at [599, 580] on div "Select..." at bounding box center [701, 576] width 432 height 52
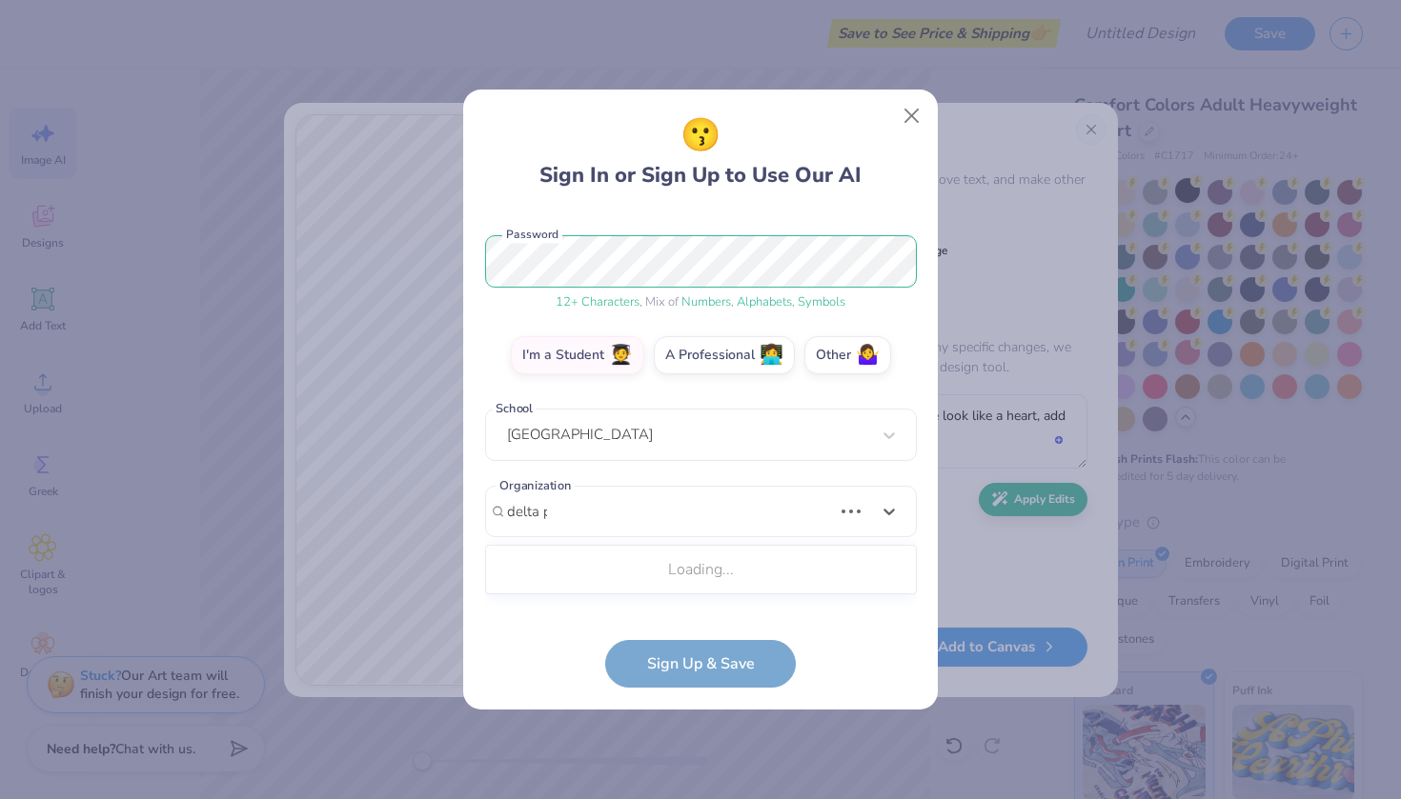
scroll to position [208, 0]
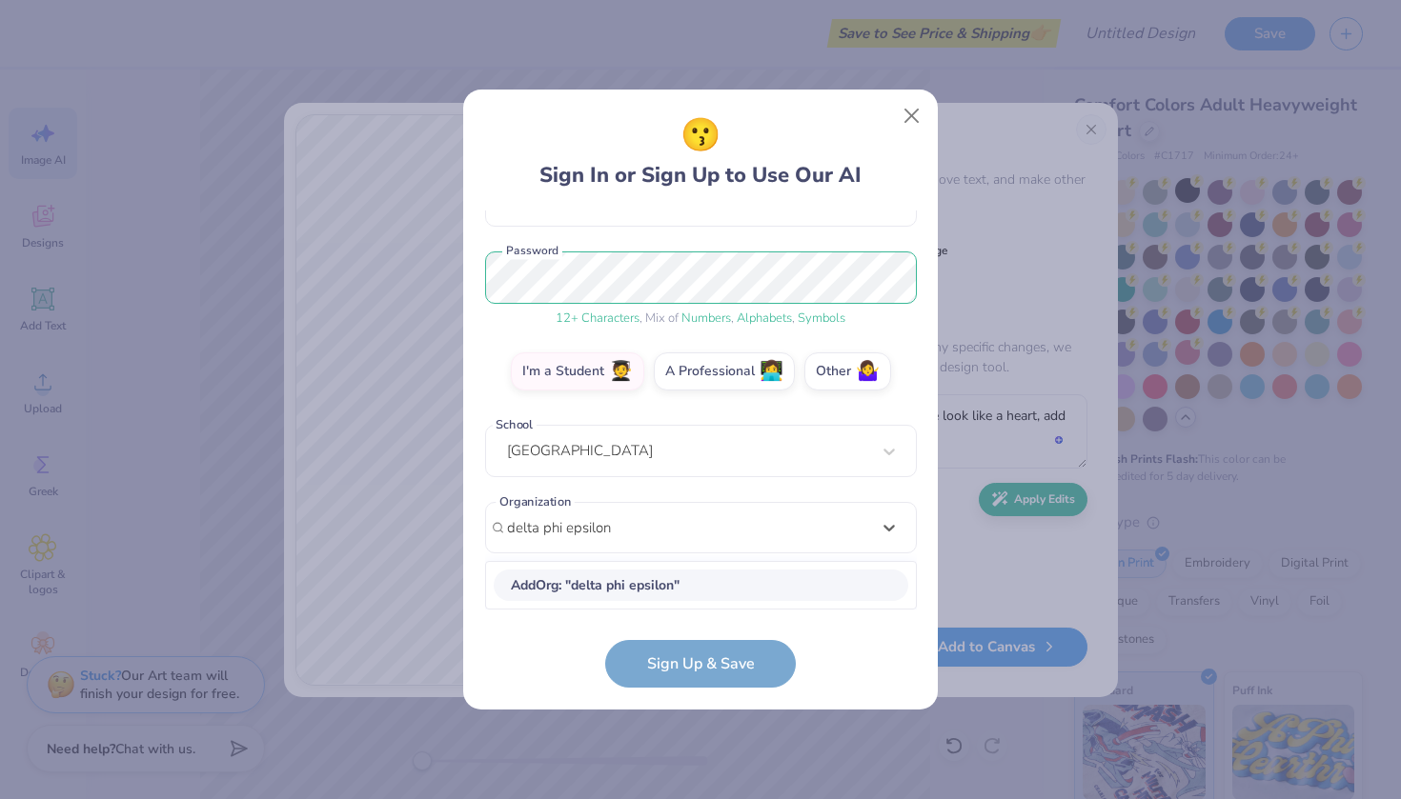
type input "delta phi epsilon"
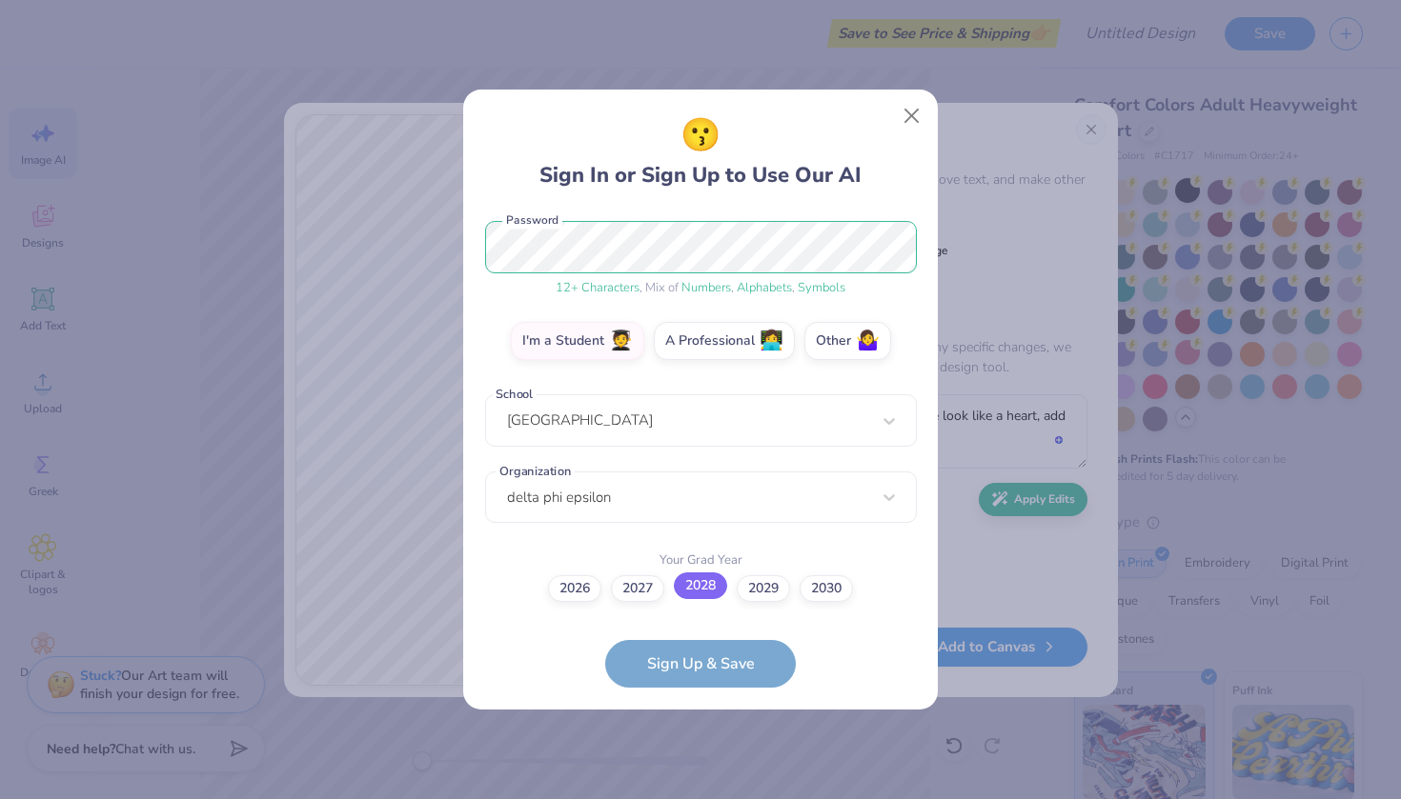
click at [693, 582] on label "2028" at bounding box center [700, 586] width 53 height 27
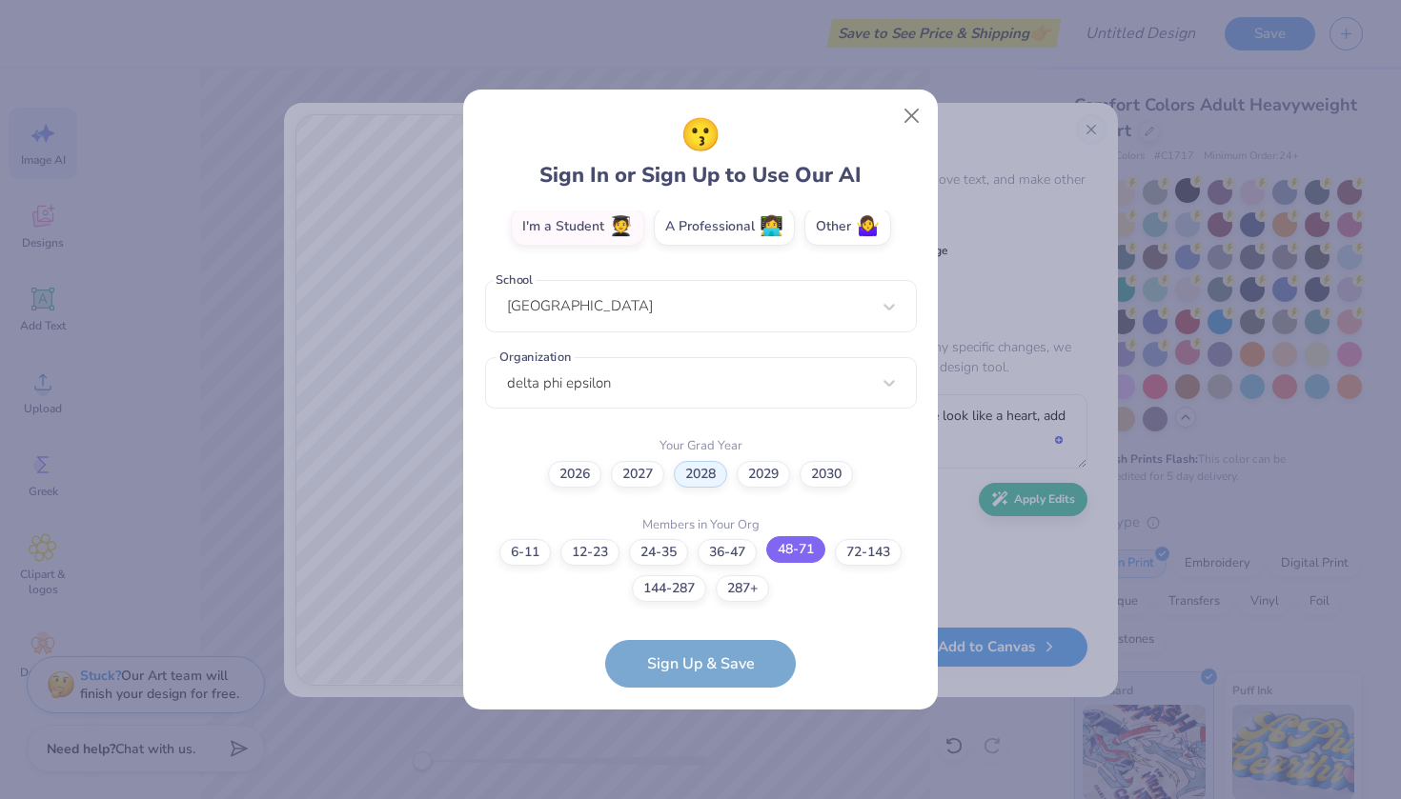
click at [783, 556] on label "48-71" at bounding box center [795, 549] width 59 height 27
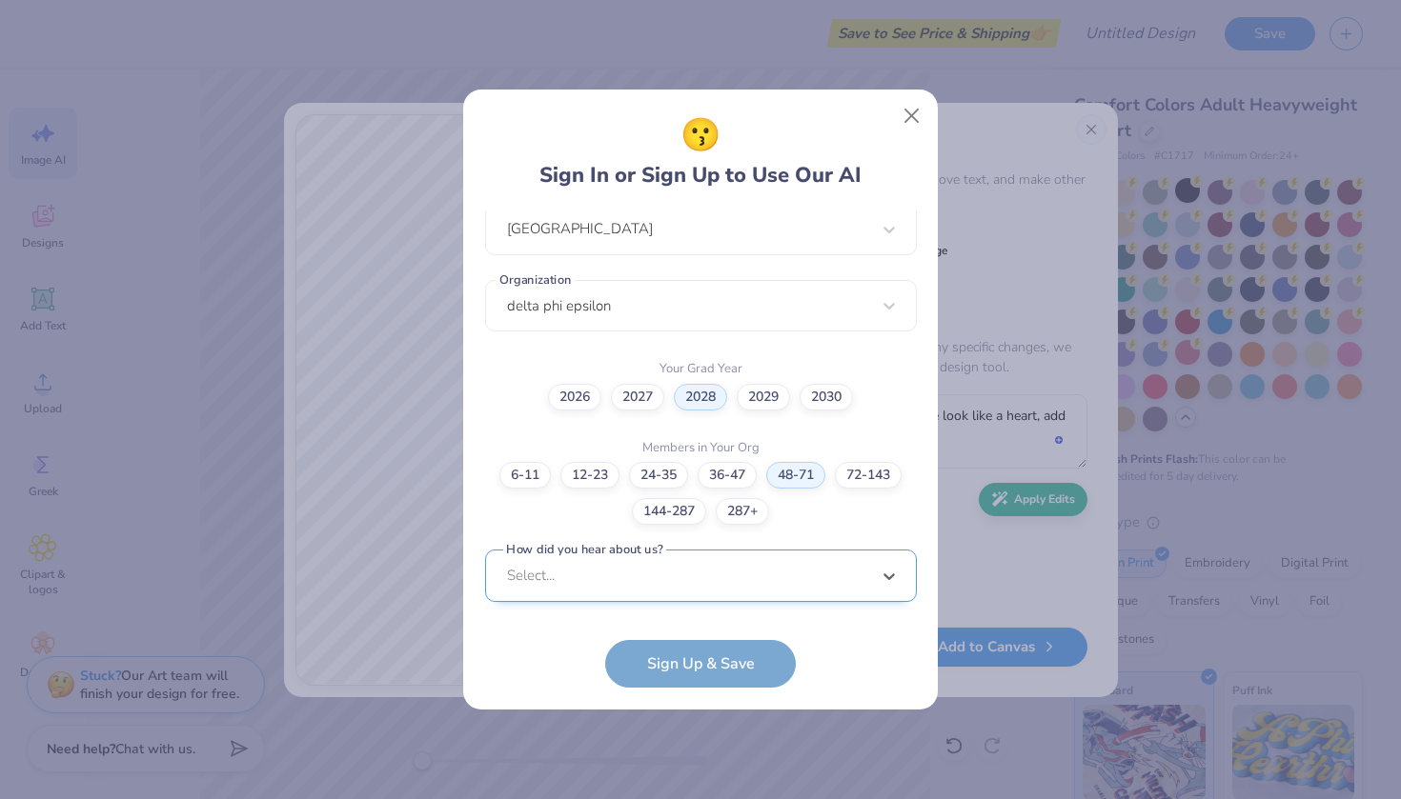
click at [783, 556] on div "option Pinterest focused, 1 of 15. 15 results available. Use Up and Down to cho…" at bounding box center [701, 724] width 432 height 348
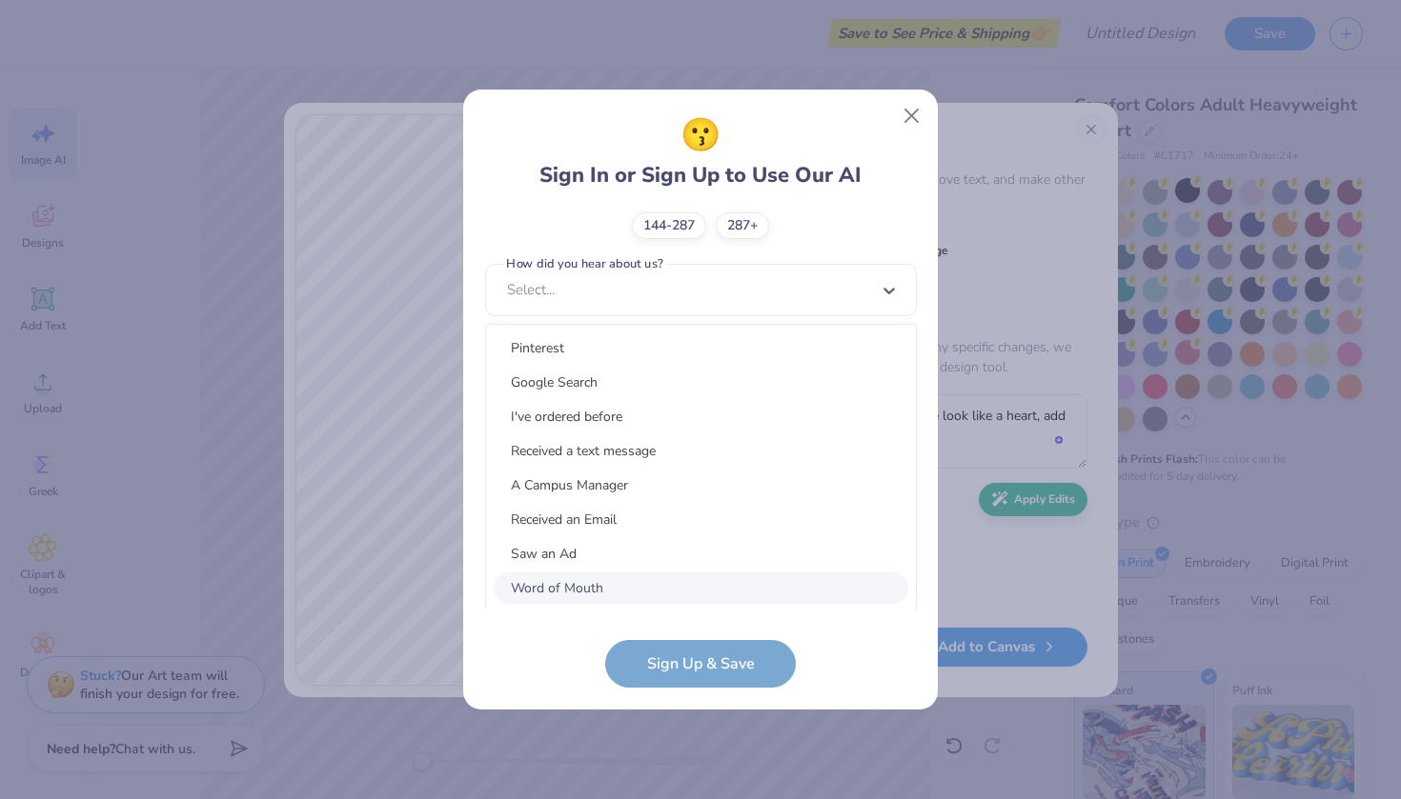
click at [693, 581] on div "Word of Mouth" at bounding box center [701, 588] width 414 height 31
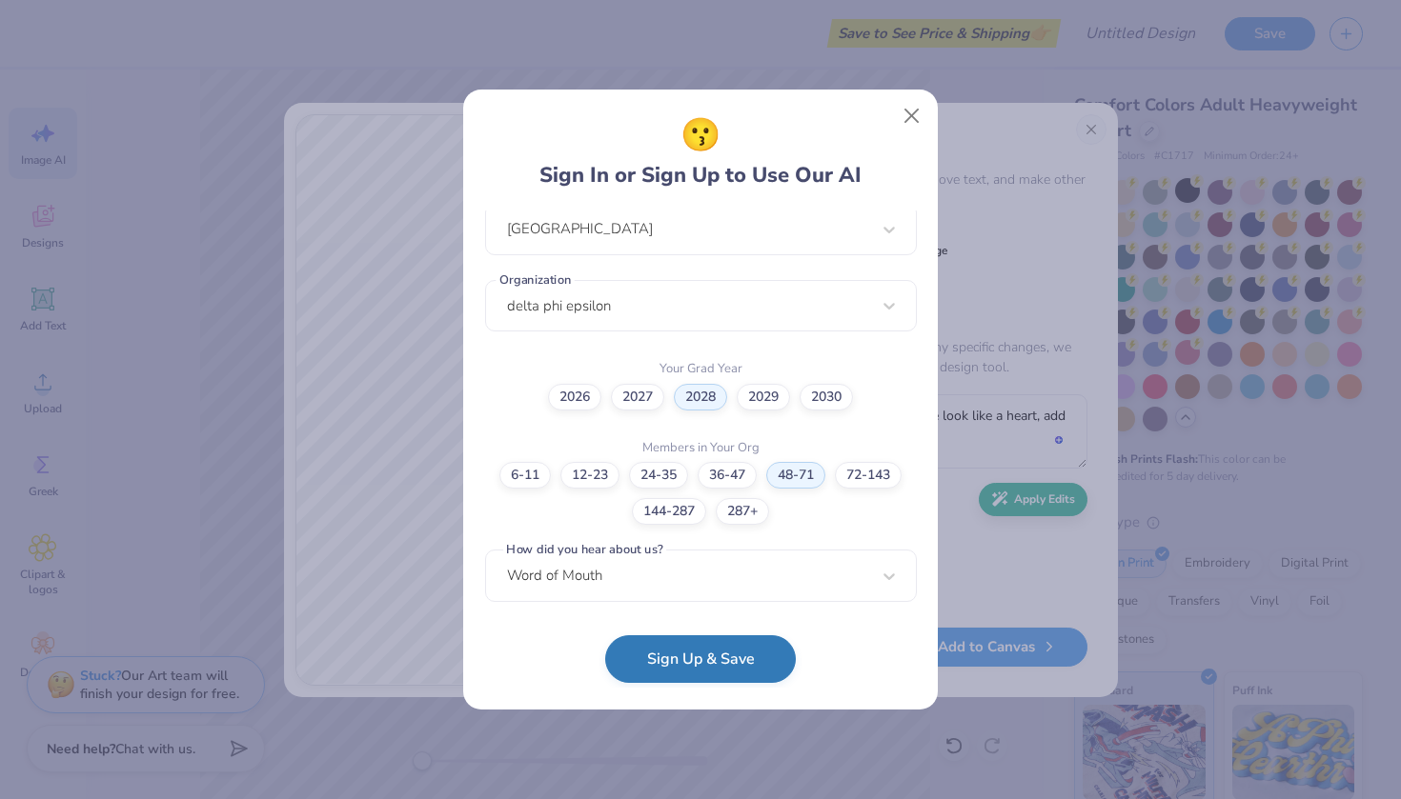
click at [689, 644] on button "Sign Up & Save" at bounding box center [700, 660] width 191 height 48
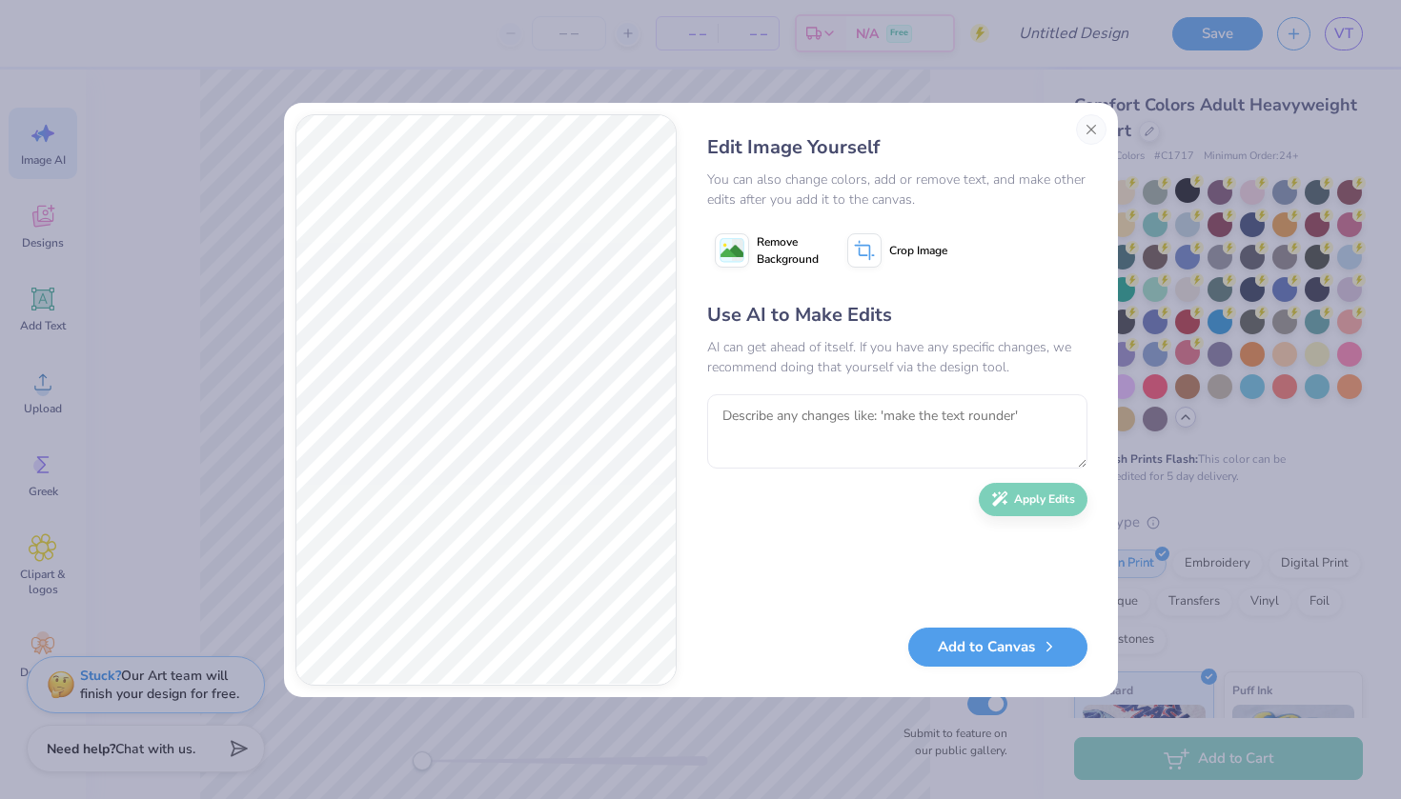
click at [1029, 644] on button "Add to Canvas" at bounding box center [997, 647] width 179 height 39
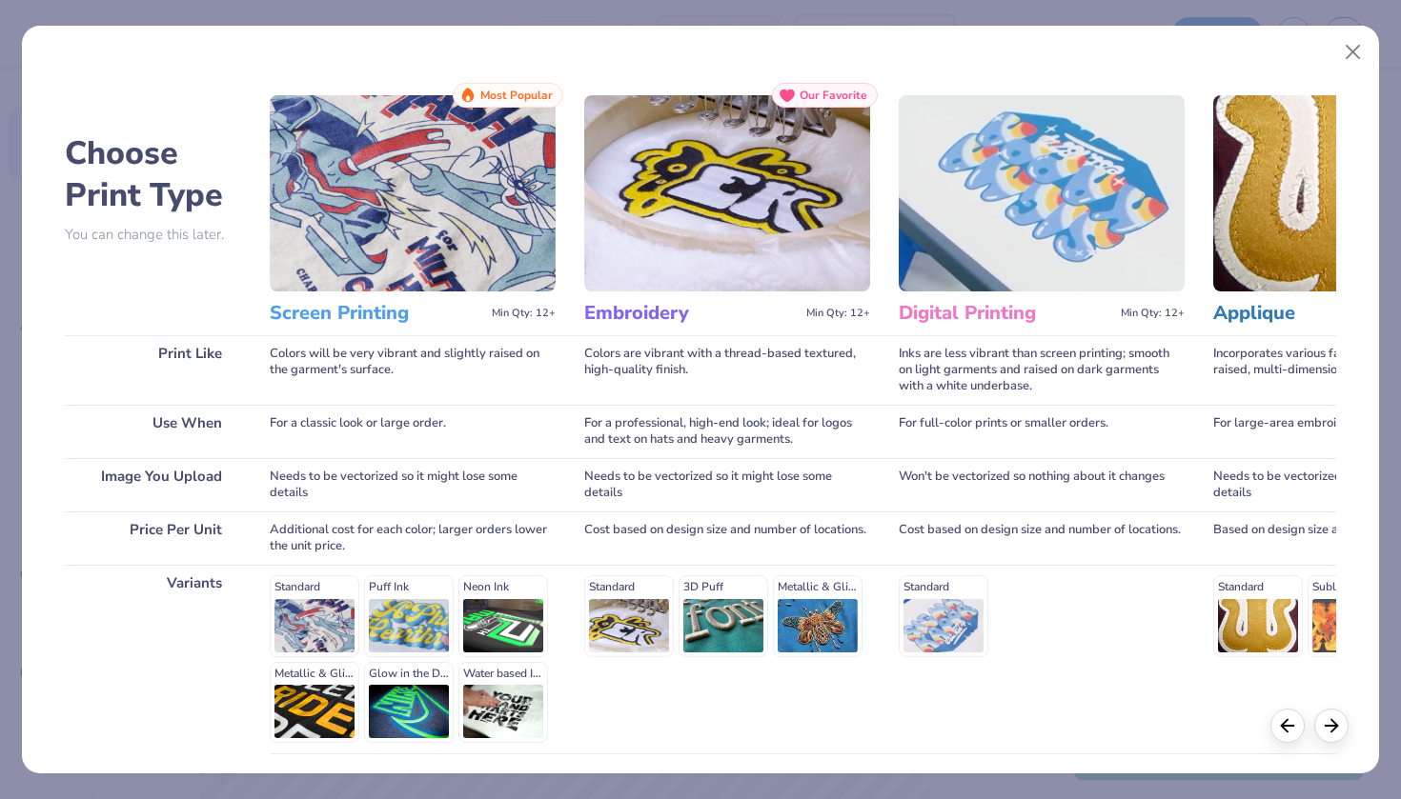
click at [499, 221] on img at bounding box center [413, 193] width 286 height 196
click at [1333, 723] on line at bounding box center [1331, 723] width 12 height 0
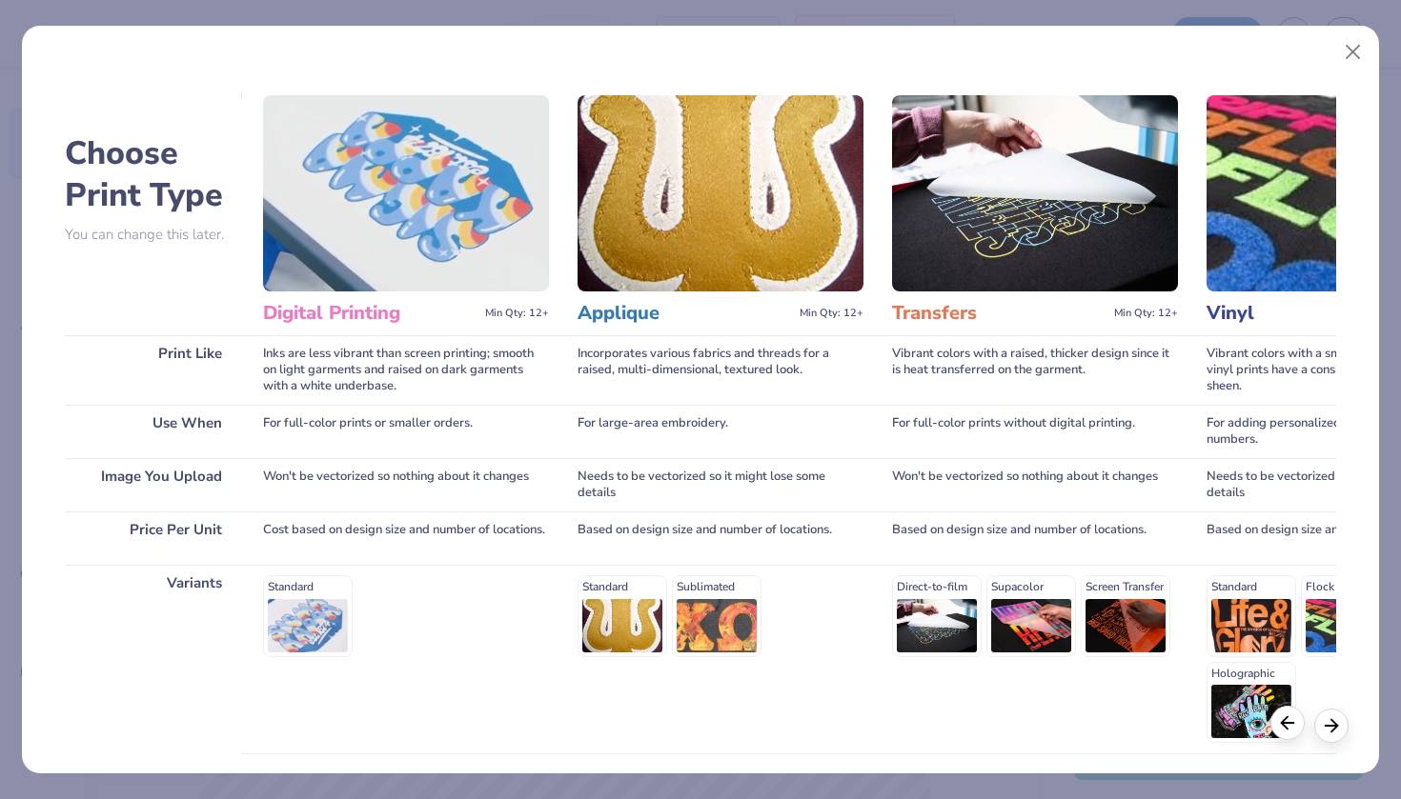
click at [1294, 727] on icon at bounding box center [1287, 723] width 21 height 21
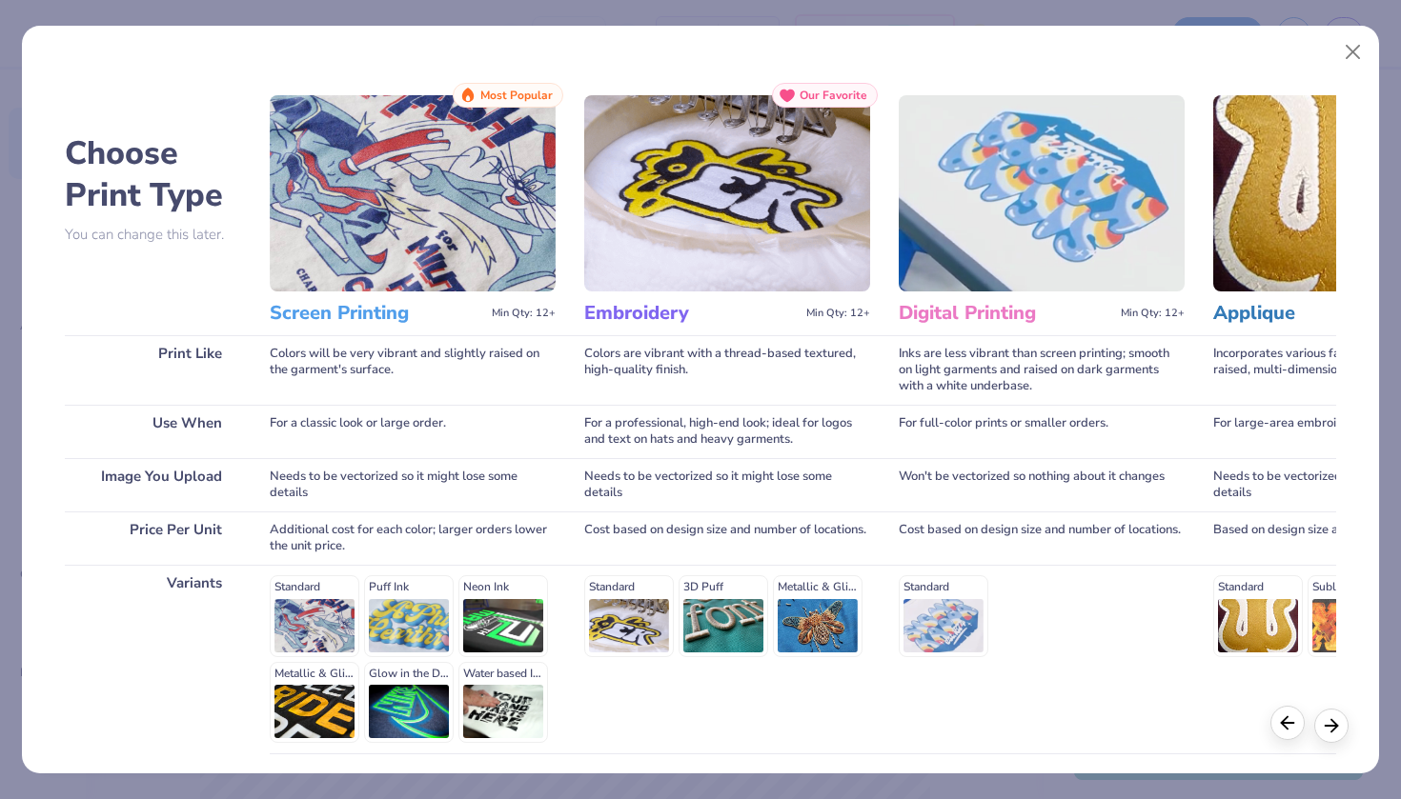
click at [1294, 727] on icon at bounding box center [1287, 723] width 21 height 21
click at [445, 172] on img at bounding box center [413, 193] width 286 height 196
click at [1364, 56] on button "Close" at bounding box center [1353, 52] width 36 height 36
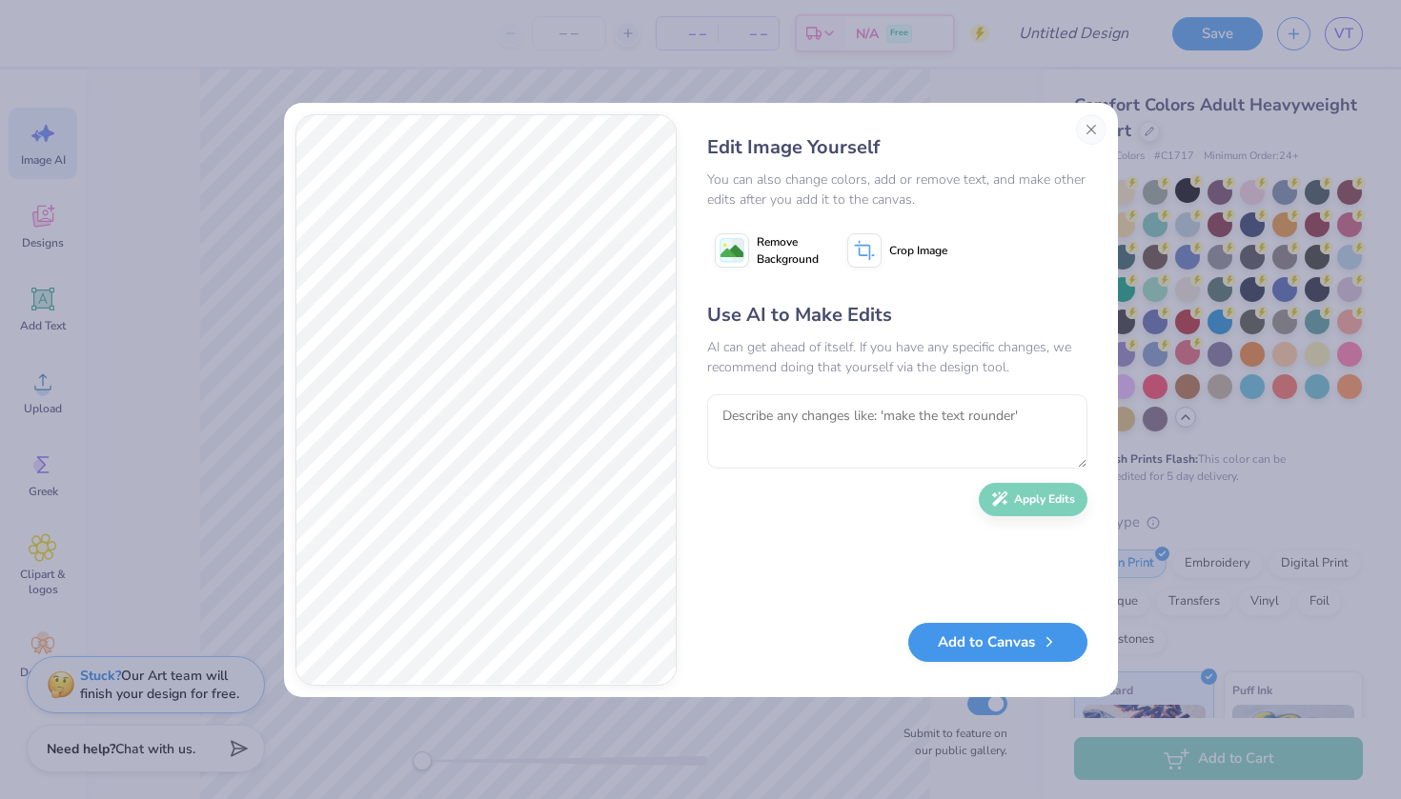
click at [967, 639] on button "Add to Canvas" at bounding box center [997, 642] width 179 height 39
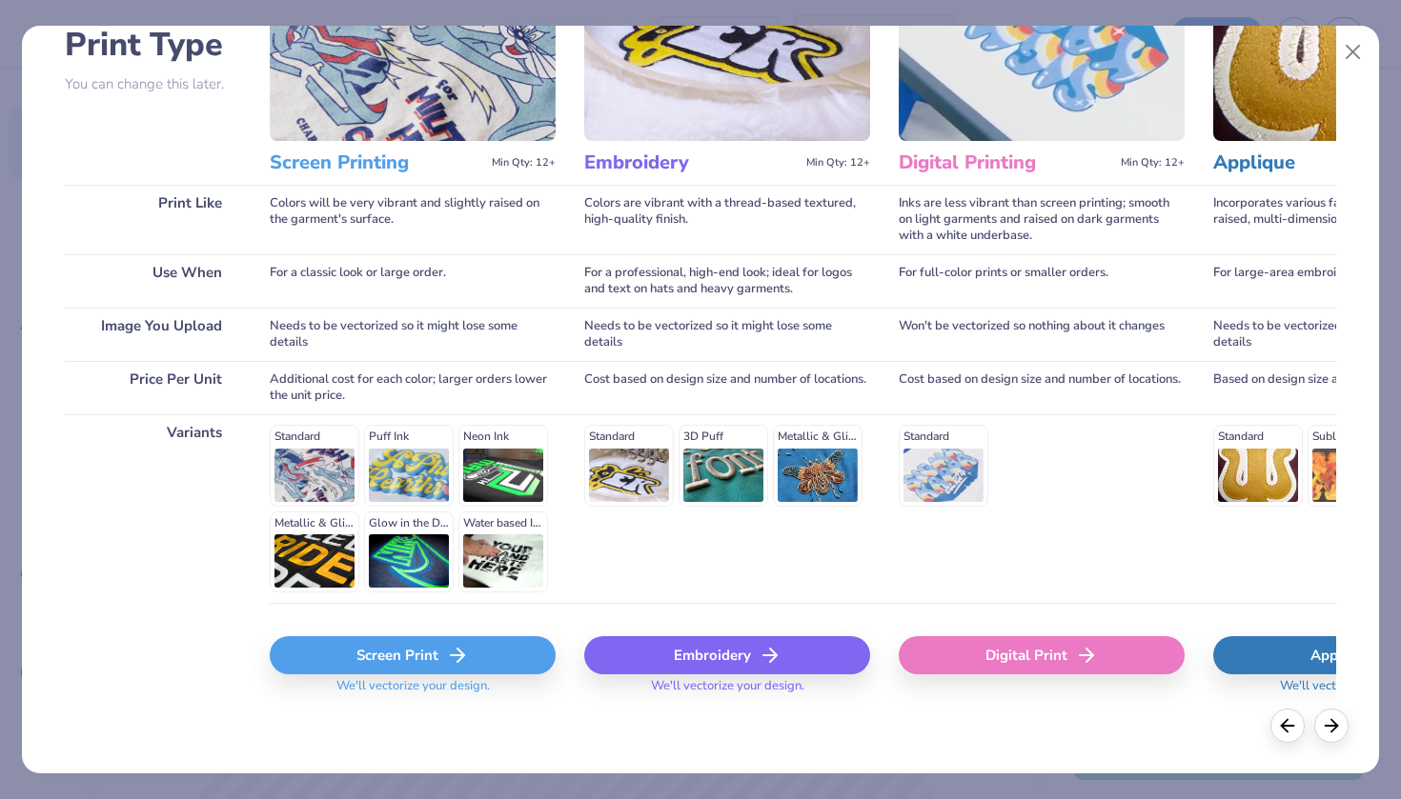
scroll to position [150, 0]
click at [405, 643] on div "Screen Print" at bounding box center [413, 656] width 286 height 38
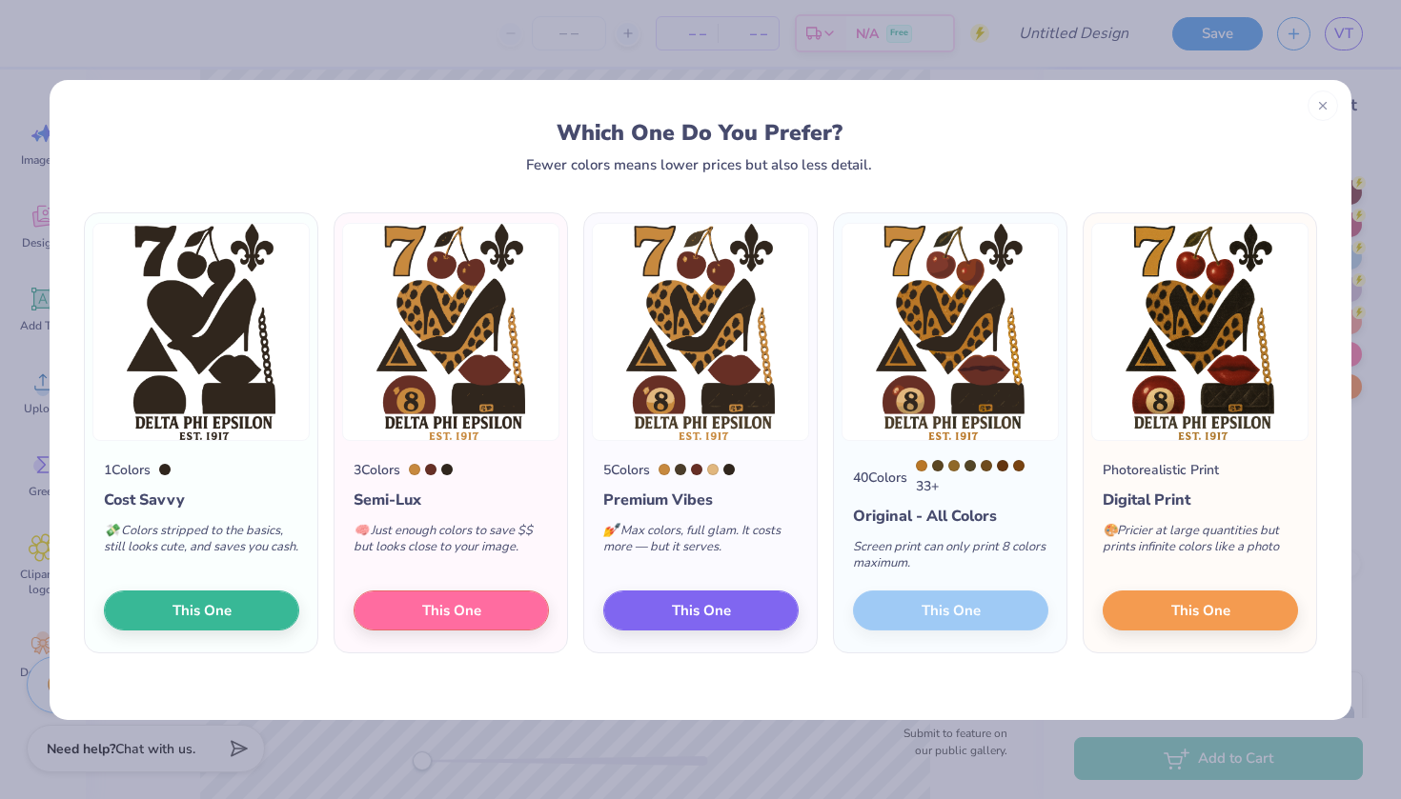
click at [969, 612] on div "40 Colors 33 + Original - All Colors Screen print can only print 8 colors maxim…" at bounding box center [950, 547] width 232 height 212
click at [1204, 605] on span "This One" at bounding box center [1200, 607] width 59 height 22
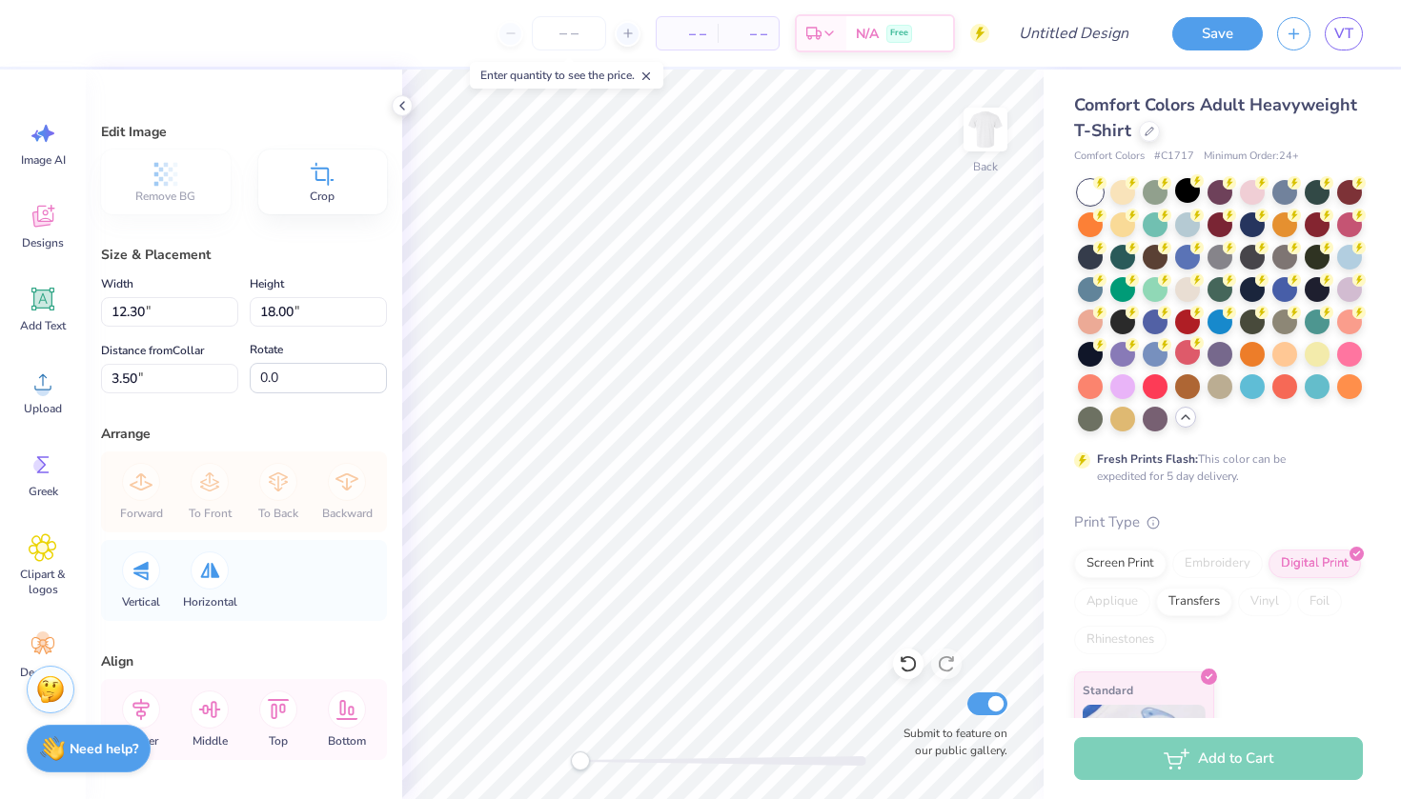
type input "12.14"
type input "17.76"
click at [401, 104] on icon at bounding box center [401, 105] width 15 height 15
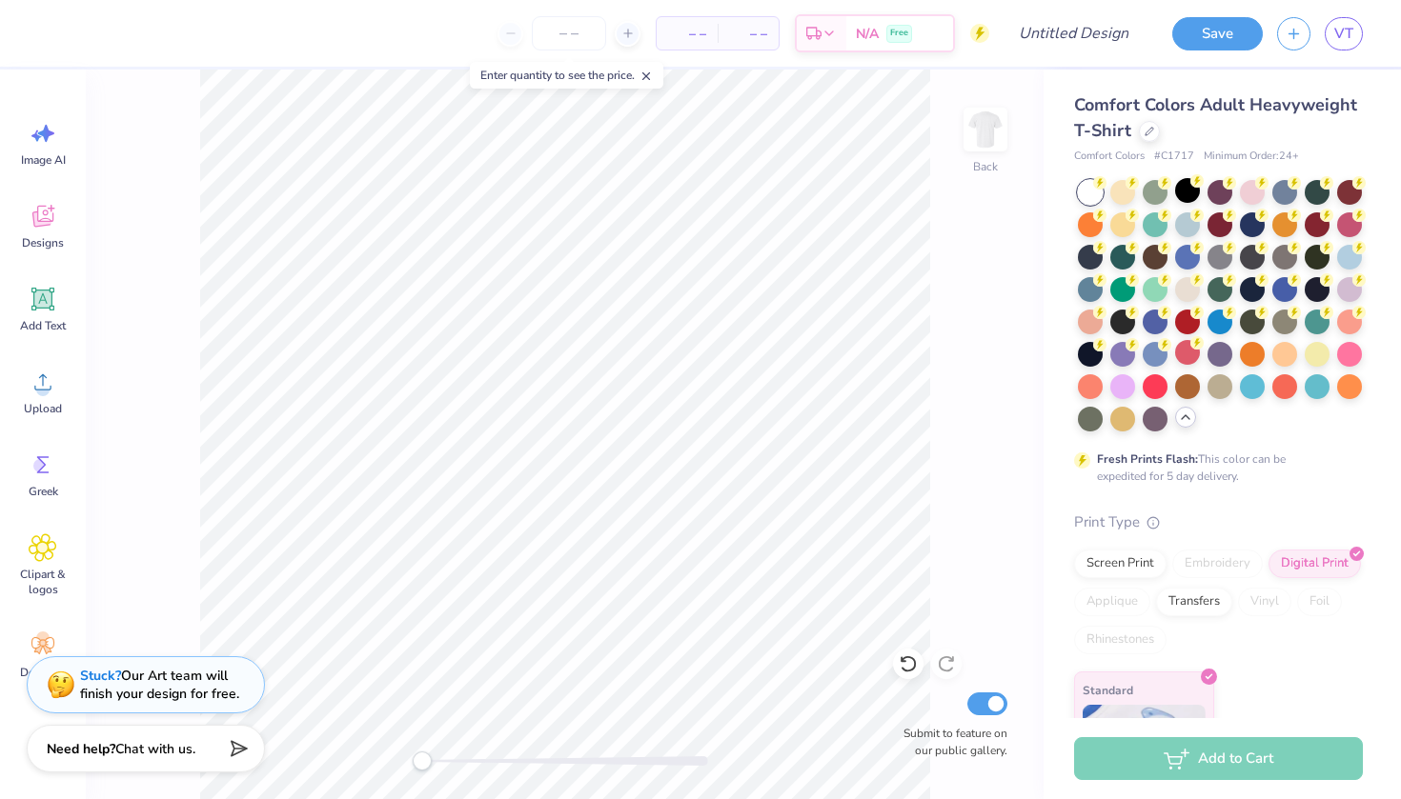
click at [650, 73] on line at bounding box center [646, 76] width 7 height 7
click at [987, 130] on img at bounding box center [985, 129] width 76 height 76
click at [42, 381] on icon at bounding box center [43, 382] width 29 height 29
click at [51, 154] on span "Image AI" at bounding box center [43, 159] width 45 height 15
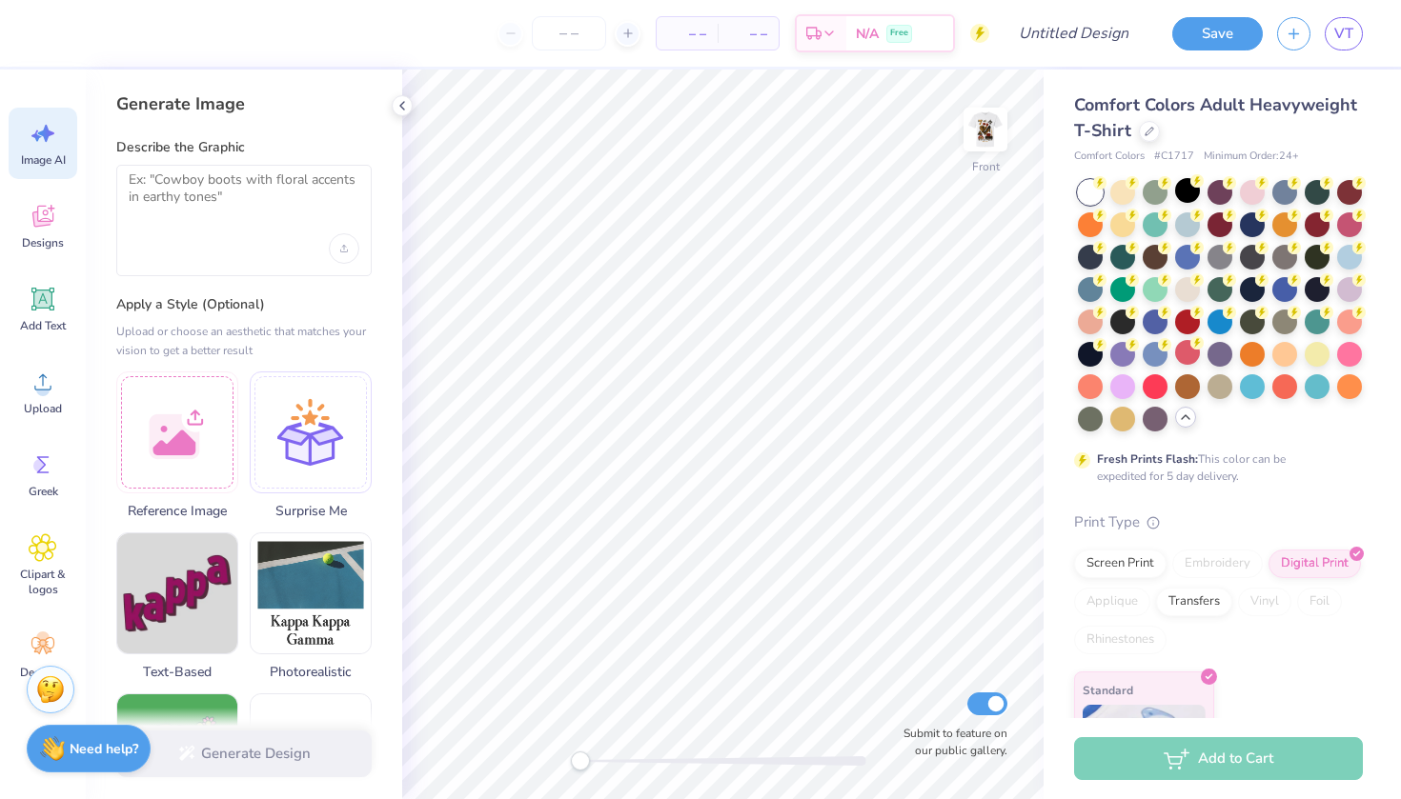
click at [51, 154] on span "Image AI" at bounding box center [43, 159] width 45 height 15
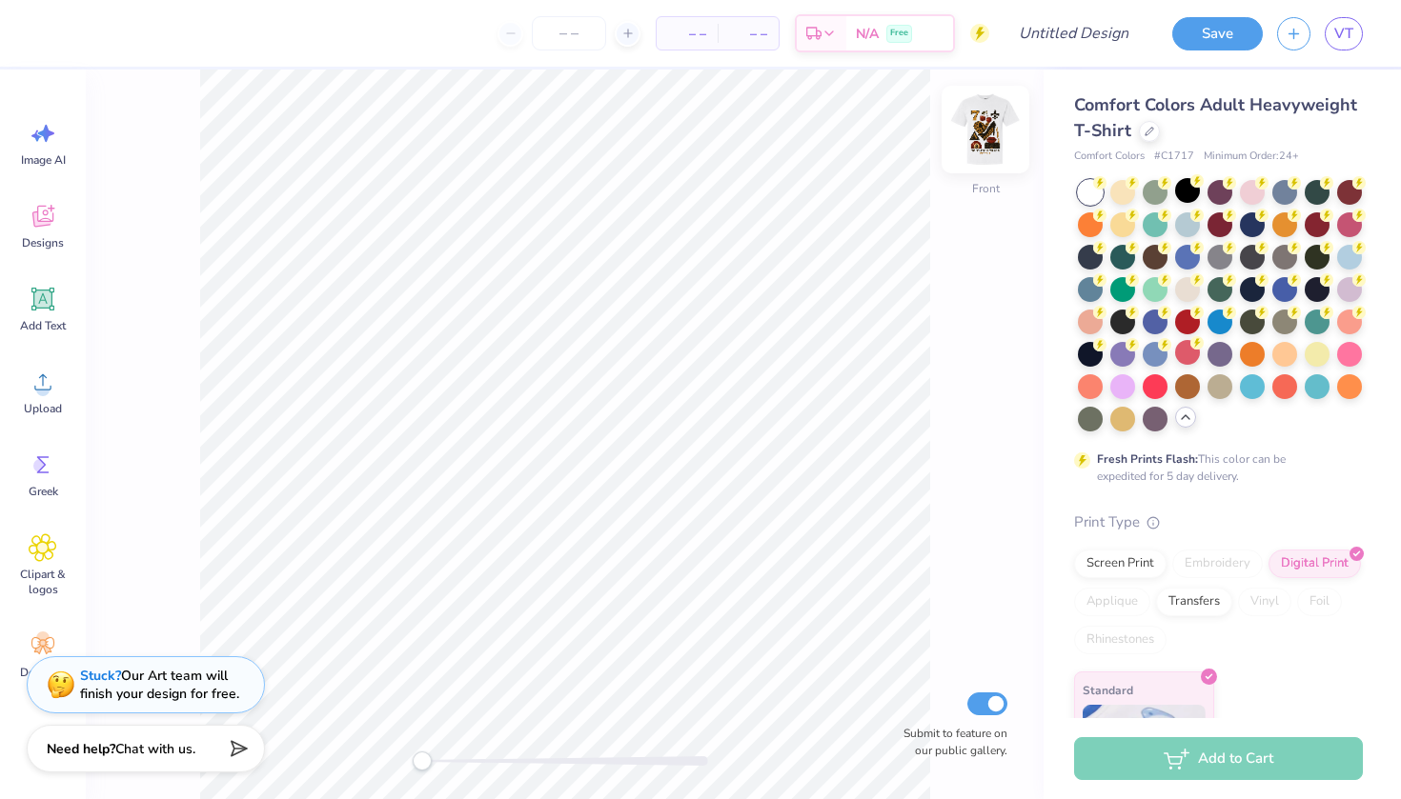
click at [970, 136] on img at bounding box center [985, 129] width 76 height 76
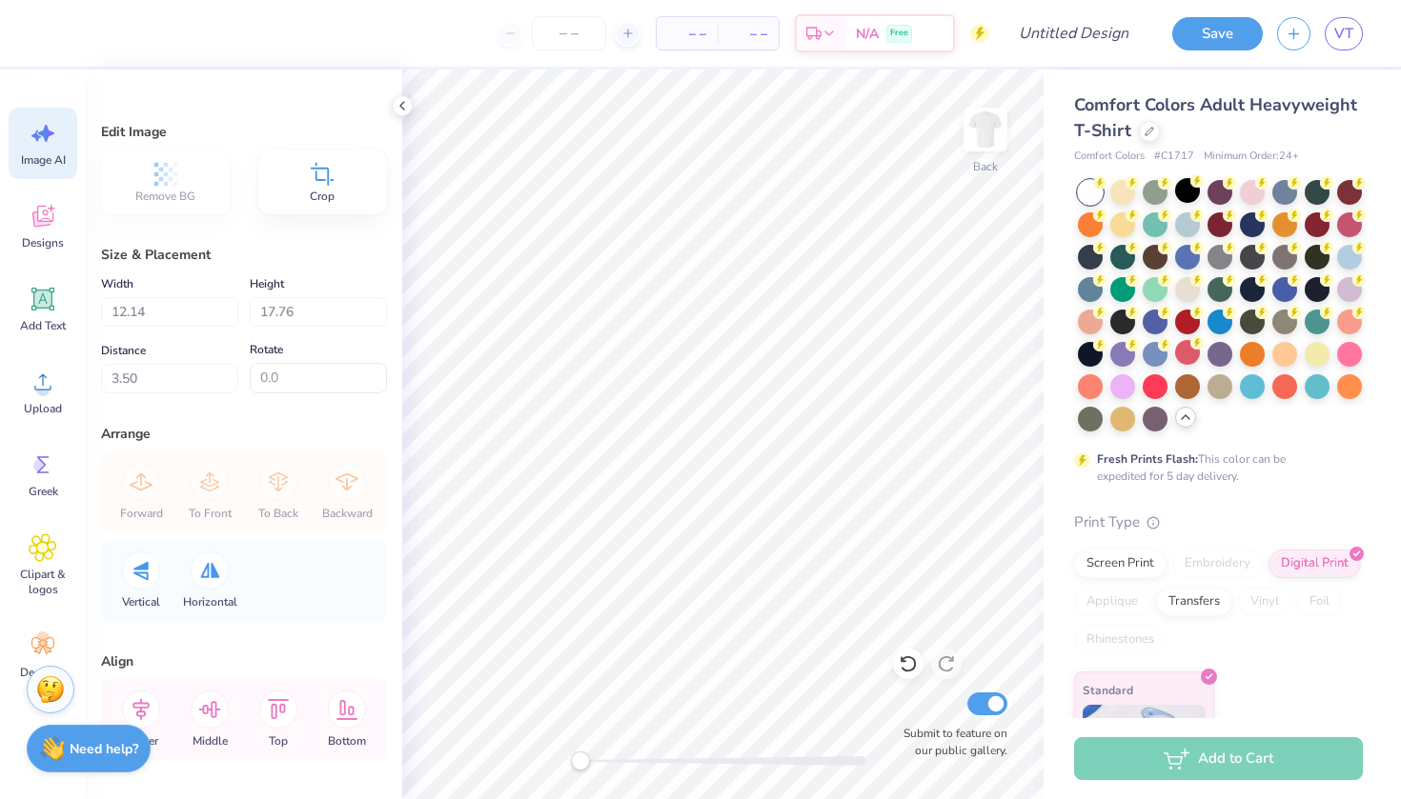
click at [48, 147] on icon at bounding box center [43, 133] width 29 height 29
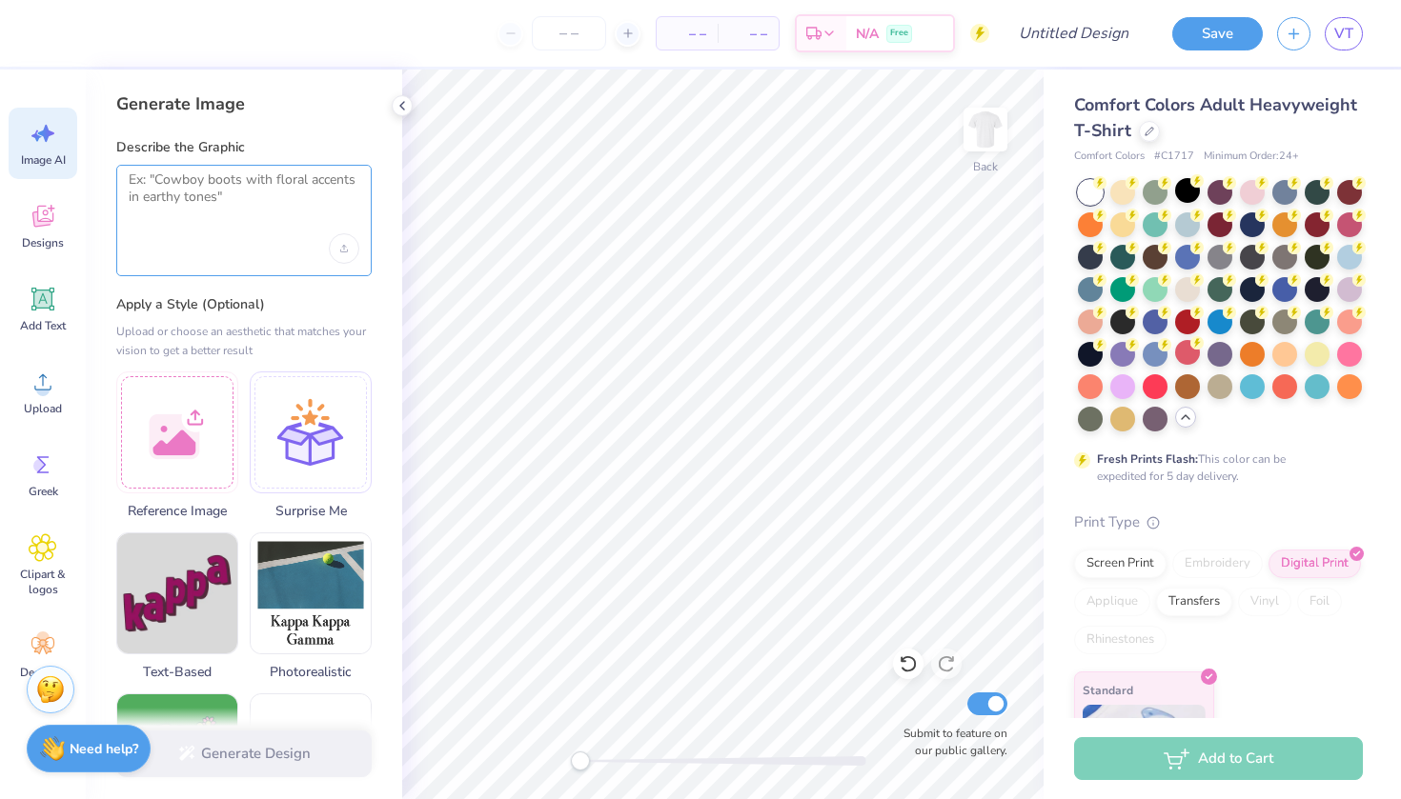
click at [183, 193] on textarea at bounding box center [244, 196] width 231 height 48
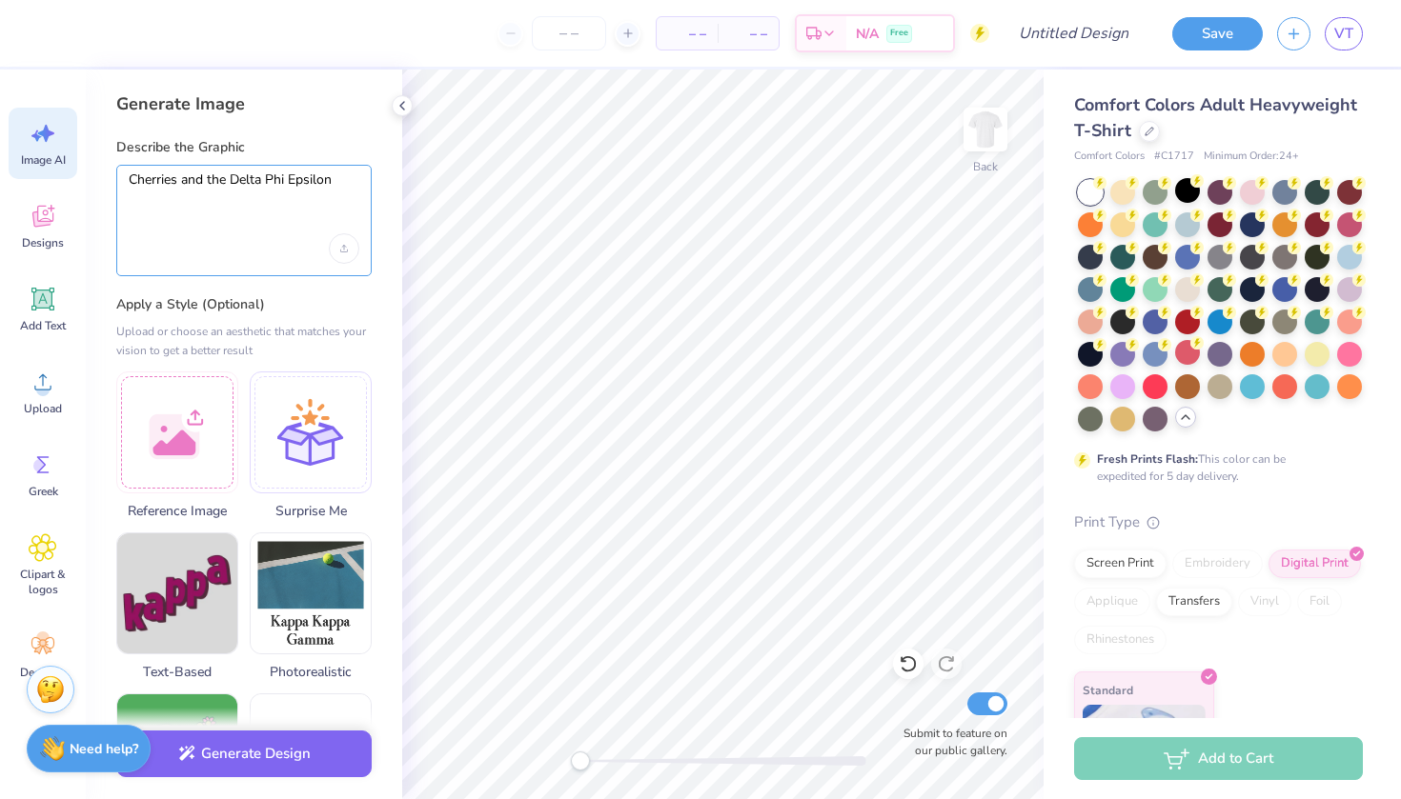
drag, startPoint x: 231, startPoint y: 174, endPoint x: 206, endPoint y: 174, distance: 24.8
click at [206, 174] on textarea "Cherries and the Delta Phi Epsilon" at bounding box center [244, 196] width 231 height 48
type textarea "Cherries and Delta Phi Epsilon"
drag, startPoint x: 332, startPoint y: 178, endPoint x: 73, endPoint y: 166, distance: 258.5
click at [73, 166] on div "– – Per Item – – Total Est. Delivery N/A Free Design Title Save VT Image AI Des…" at bounding box center [700, 399] width 1401 height 799
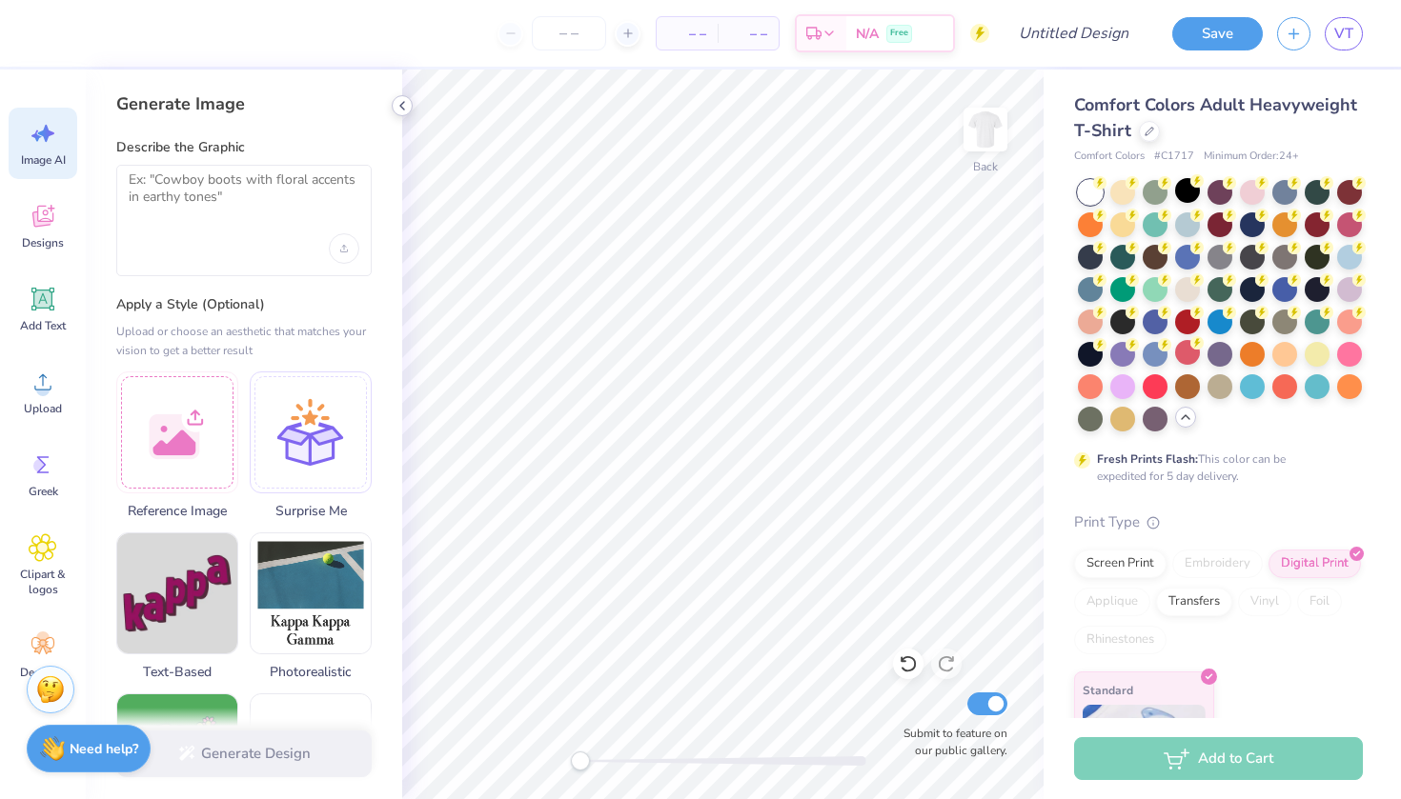
click at [400, 106] on polyline at bounding box center [402, 106] width 4 height 8
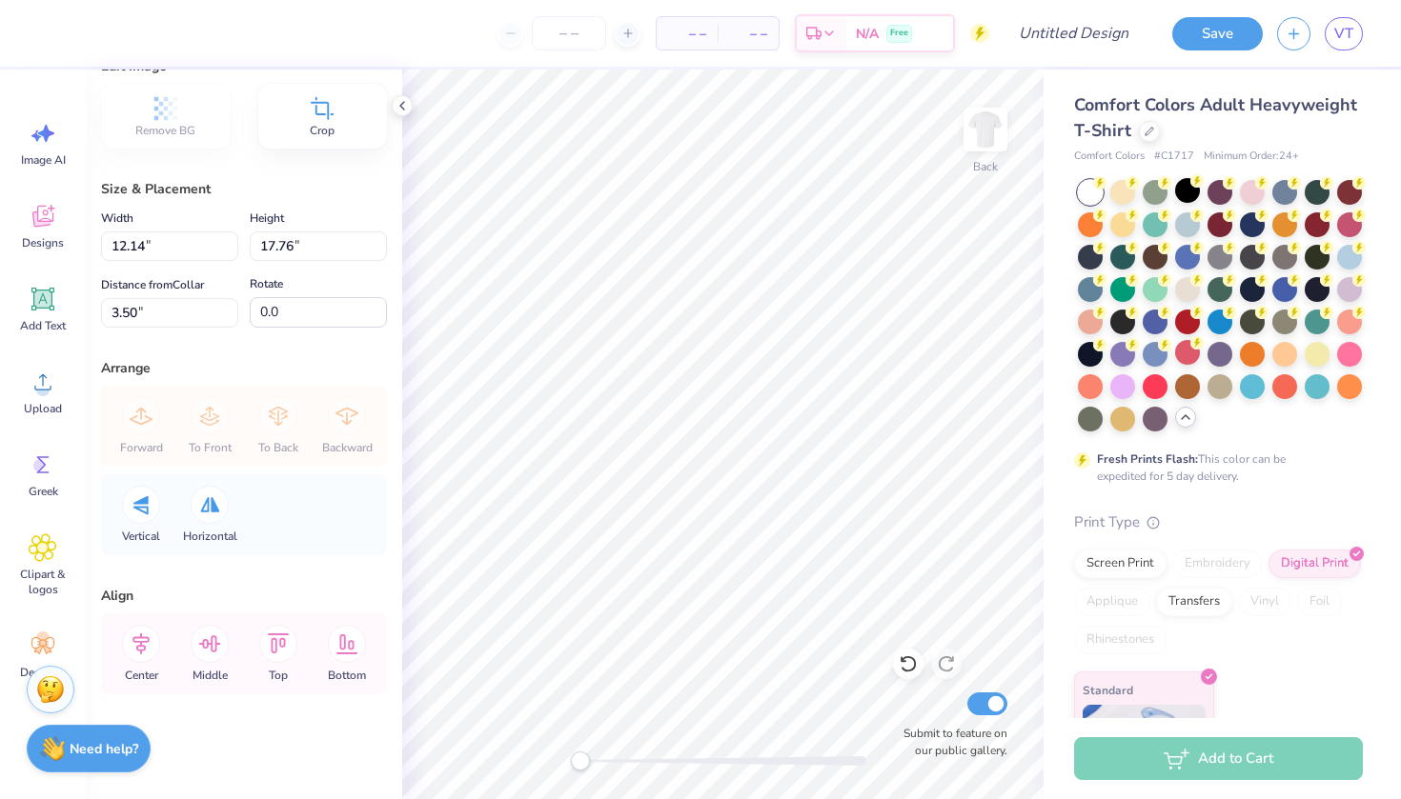
scroll to position [66, 0]
click at [708, 364] on li "Copy" at bounding box center [720, 367] width 150 height 37
click at [399, 102] on icon at bounding box center [401, 105] width 15 height 15
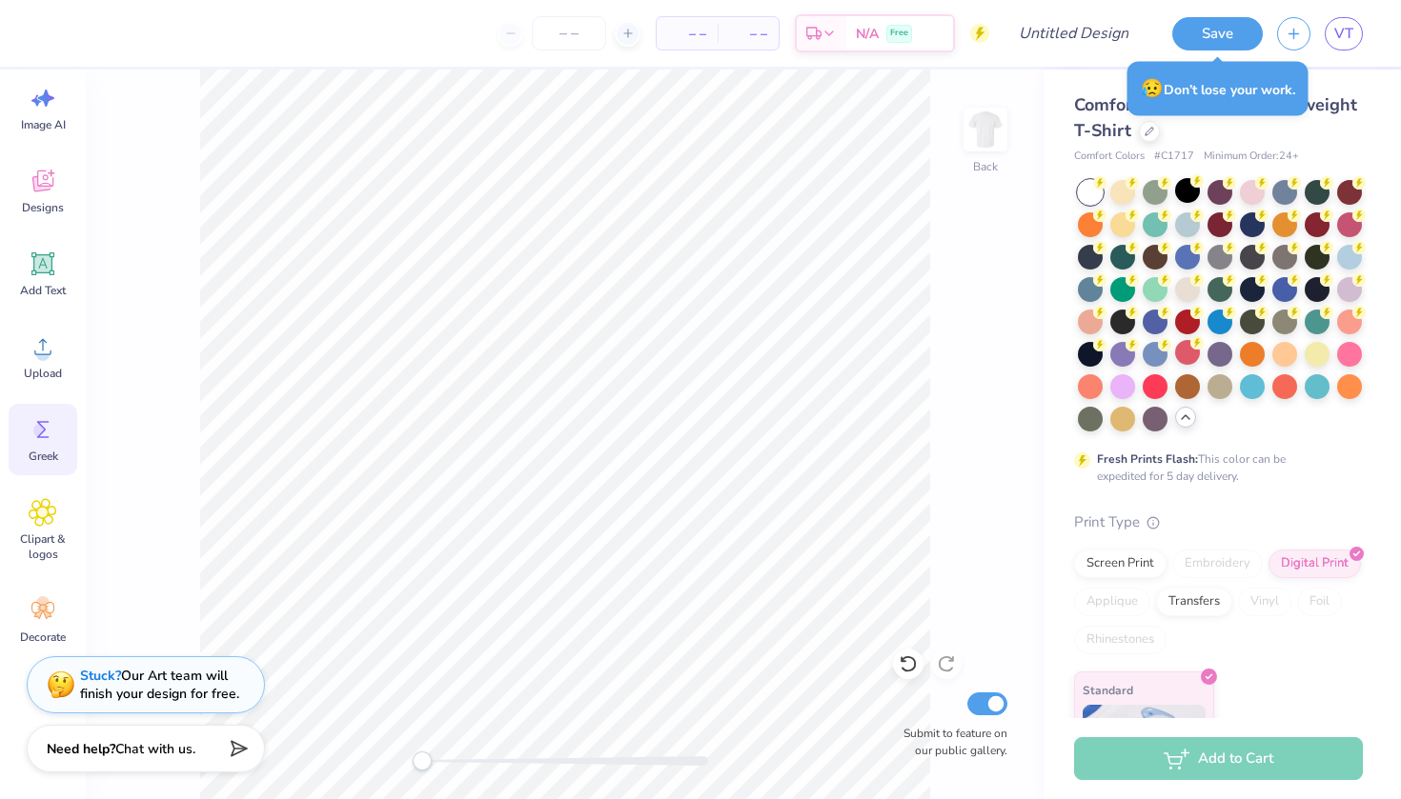
scroll to position [35, 0]
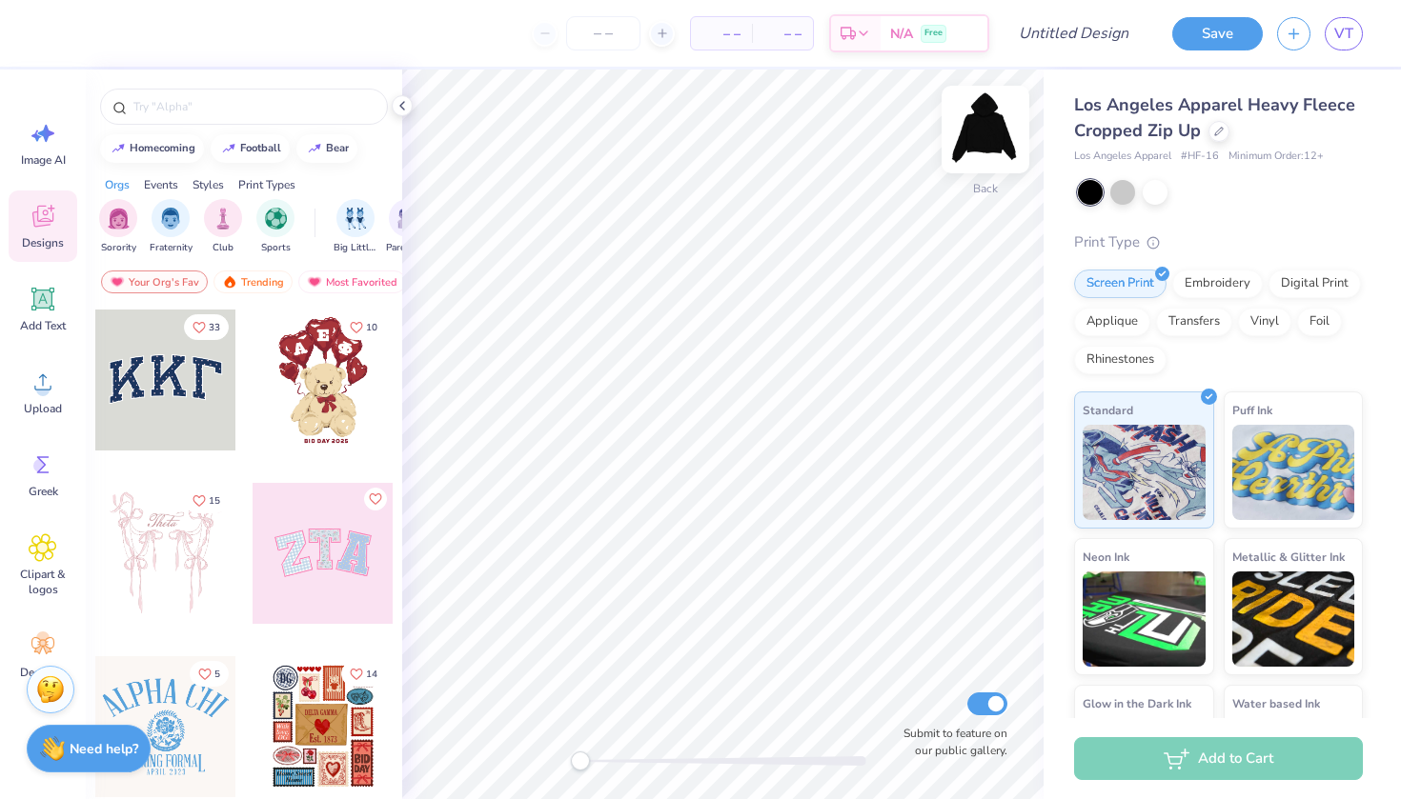
click at [986, 150] on img at bounding box center [985, 129] width 76 height 76
click at [47, 291] on icon at bounding box center [42, 299] width 23 height 23
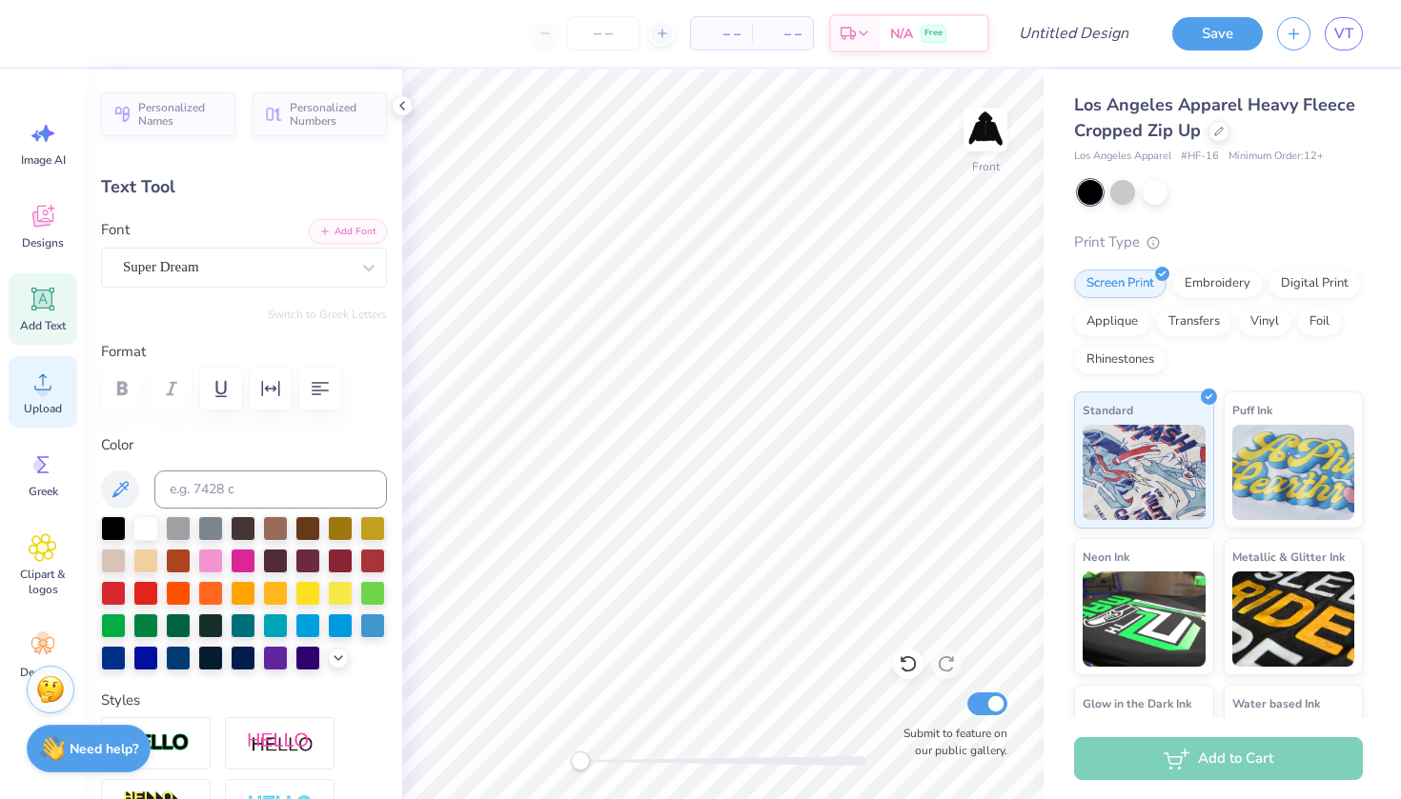
click at [43, 390] on icon at bounding box center [42, 382] width 17 height 16
click at [51, 220] on icon at bounding box center [43, 216] width 29 height 29
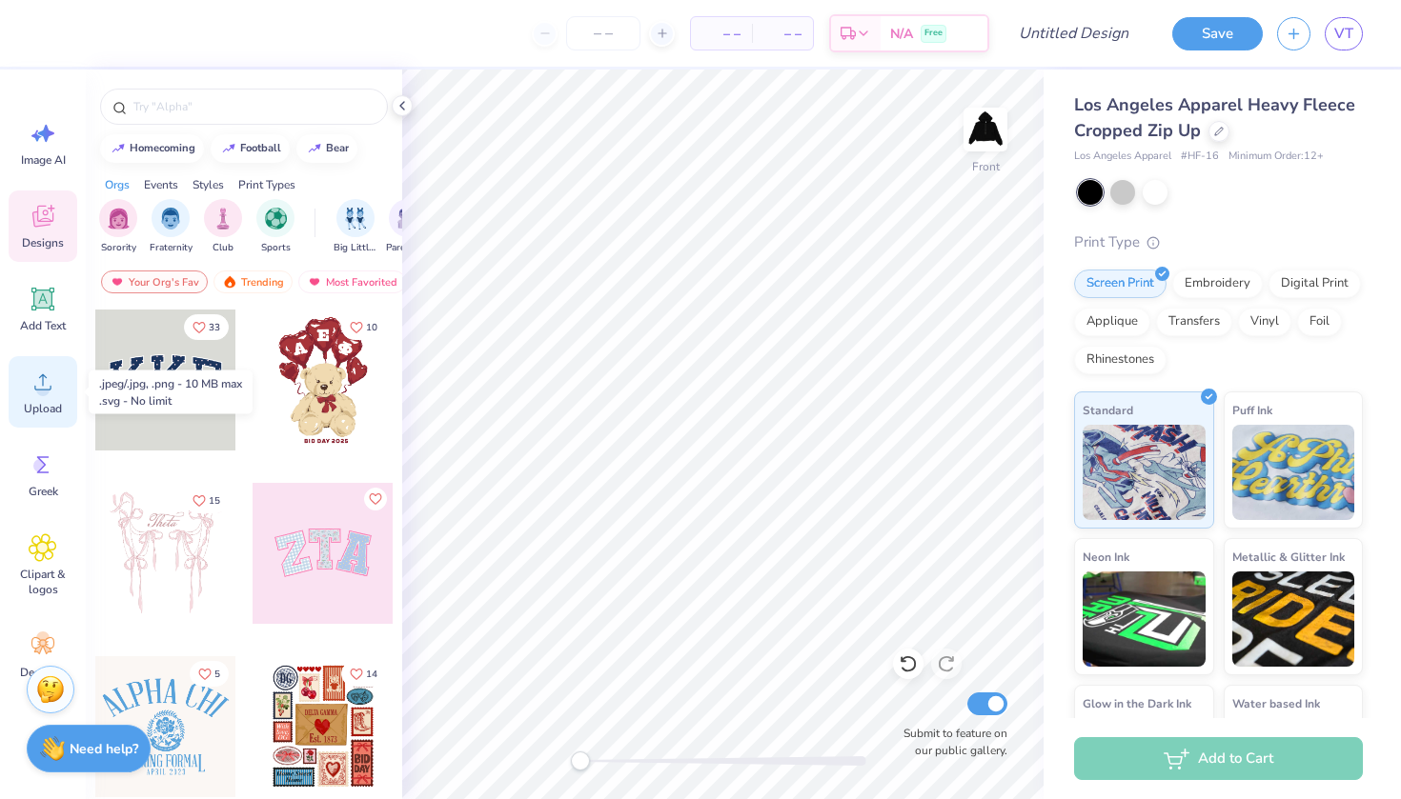
click at [44, 393] on circle at bounding box center [42, 389] width 13 height 13
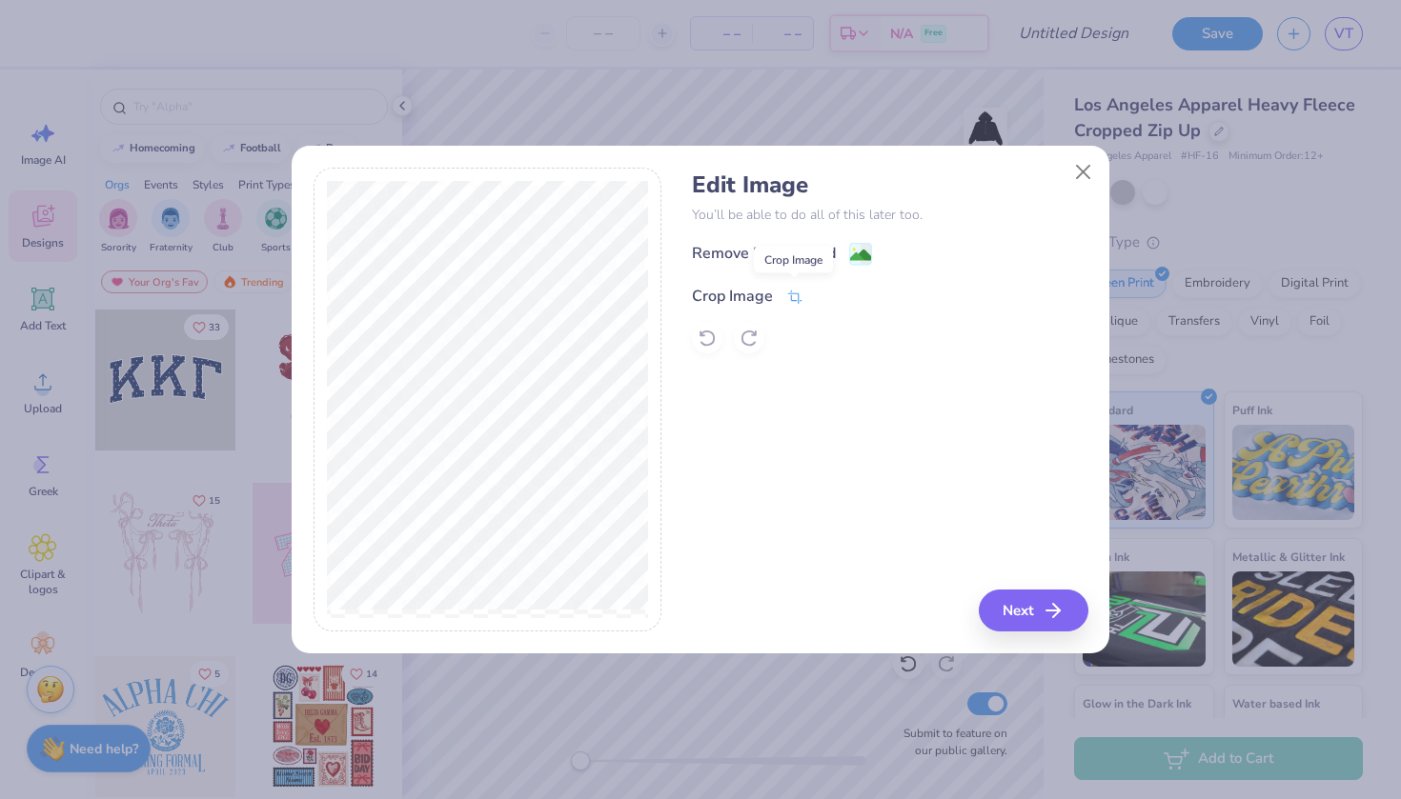
click at [797, 295] on icon at bounding box center [794, 297] width 17 height 17
click at [823, 299] on icon at bounding box center [826, 294] width 11 height 11
click at [1037, 605] on button "Next" at bounding box center [1036, 611] width 110 height 42
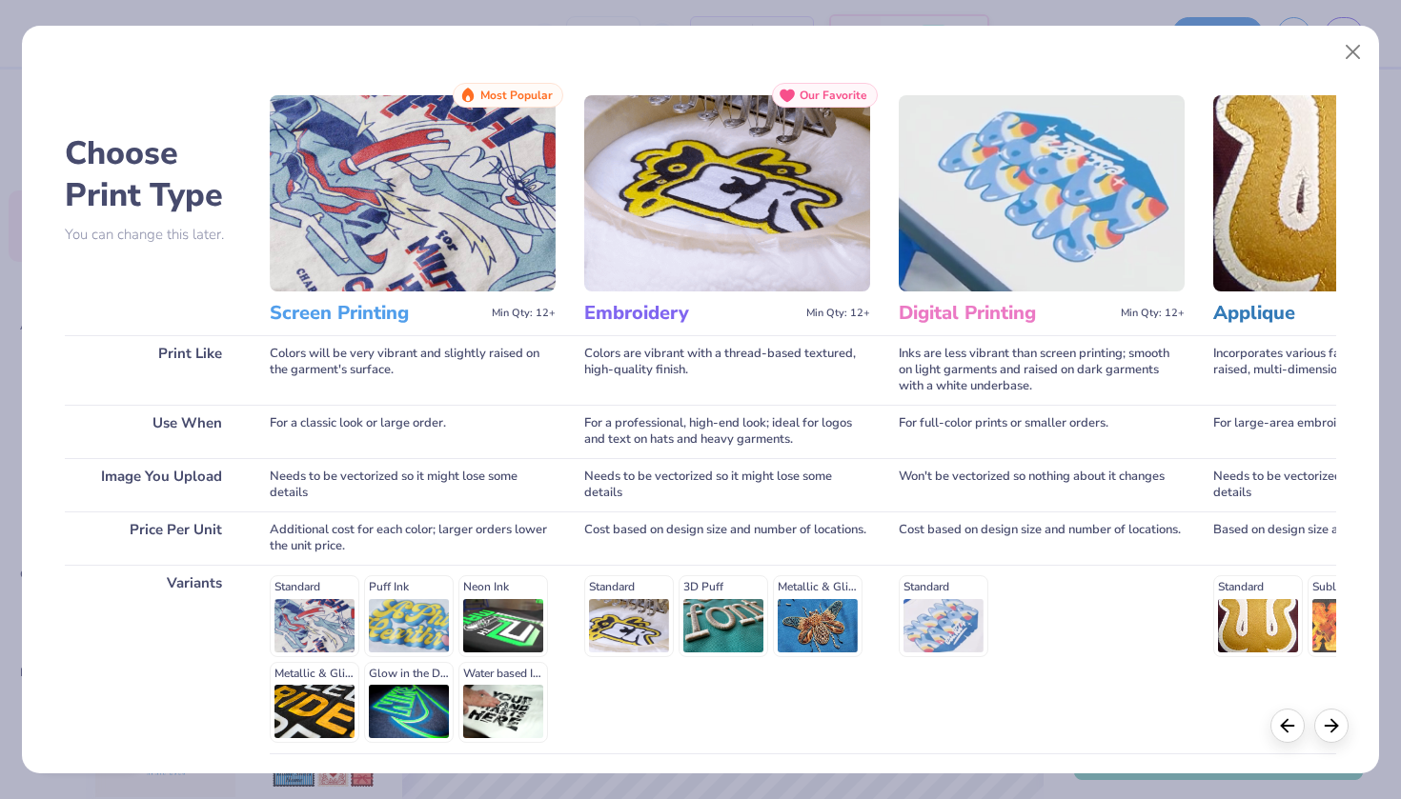
click at [413, 199] on img at bounding box center [413, 193] width 286 height 196
click at [363, 314] on h3 "Screen Printing" at bounding box center [377, 313] width 214 height 25
click at [374, 248] on img at bounding box center [413, 193] width 286 height 196
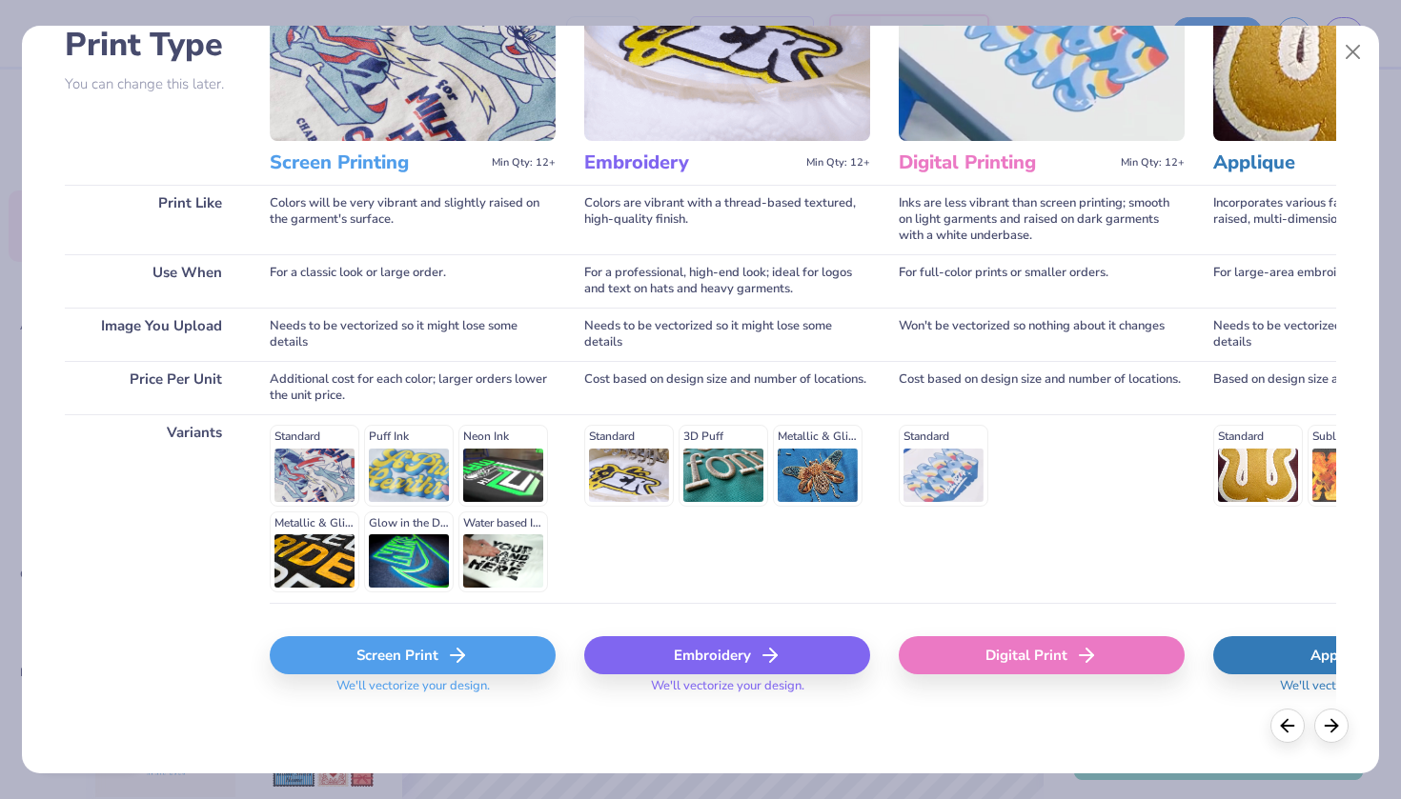
scroll to position [150, 0]
click at [475, 642] on div "Screen Print" at bounding box center [413, 656] width 286 height 38
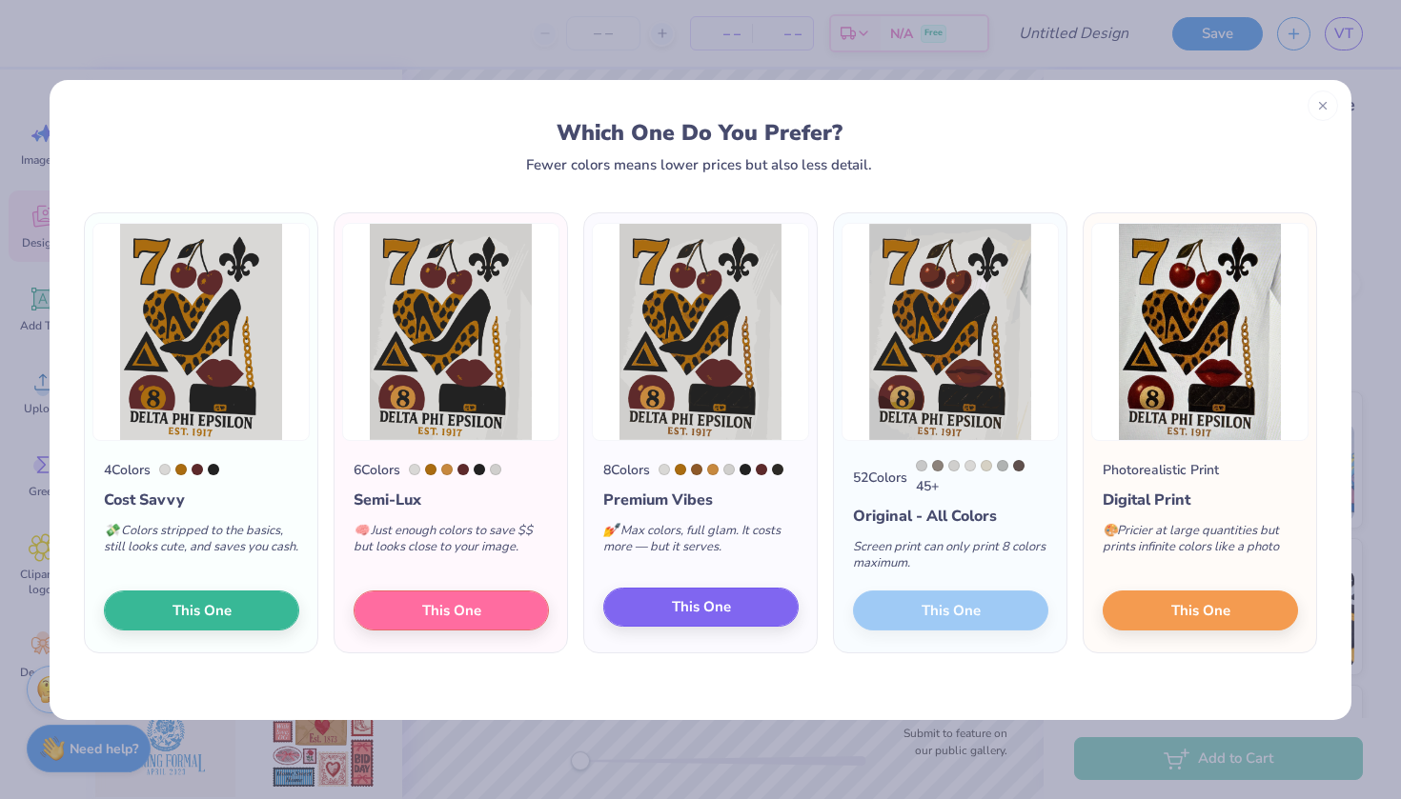
click at [707, 606] on span "This One" at bounding box center [701, 607] width 59 height 22
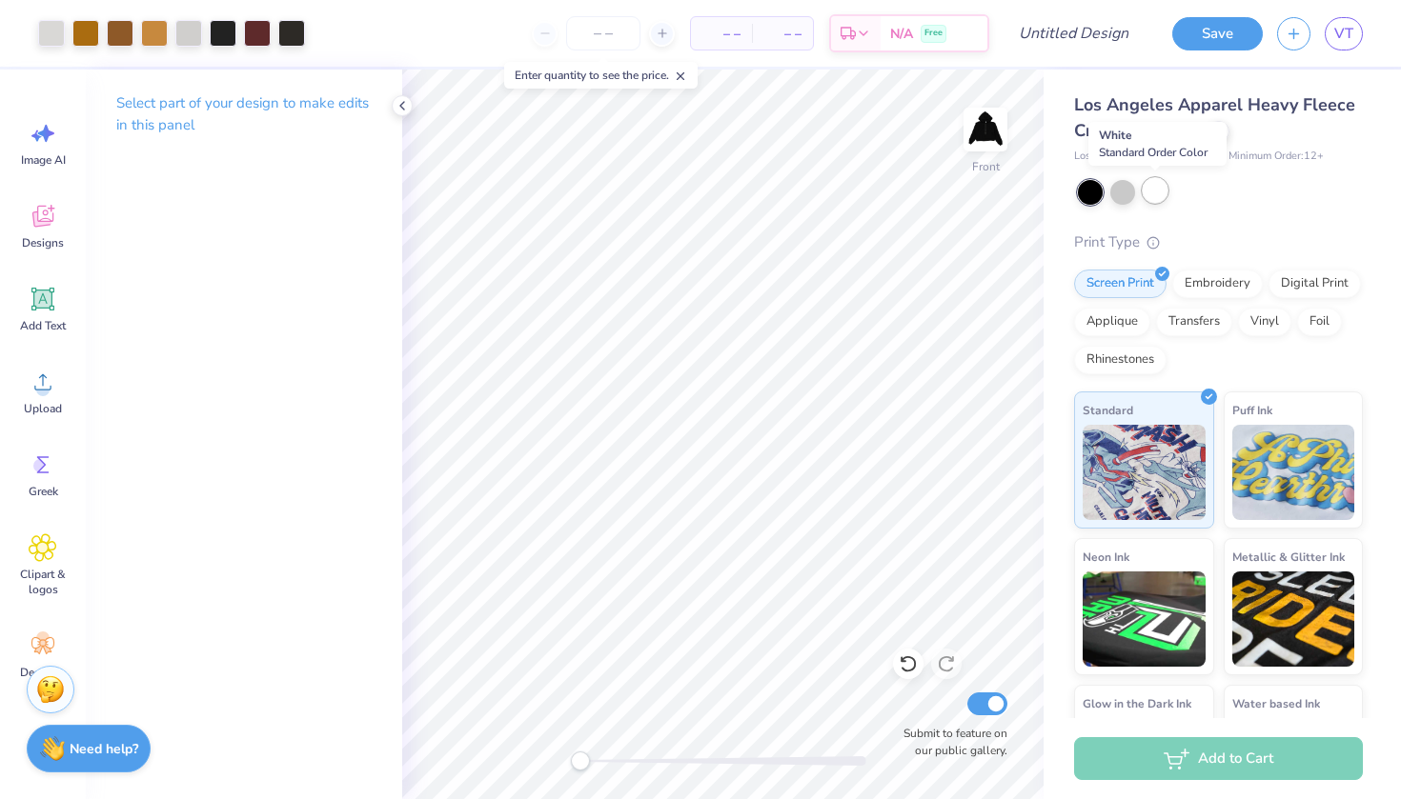
click at [1157, 192] on div at bounding box center [1154, 190] width 25 height 25
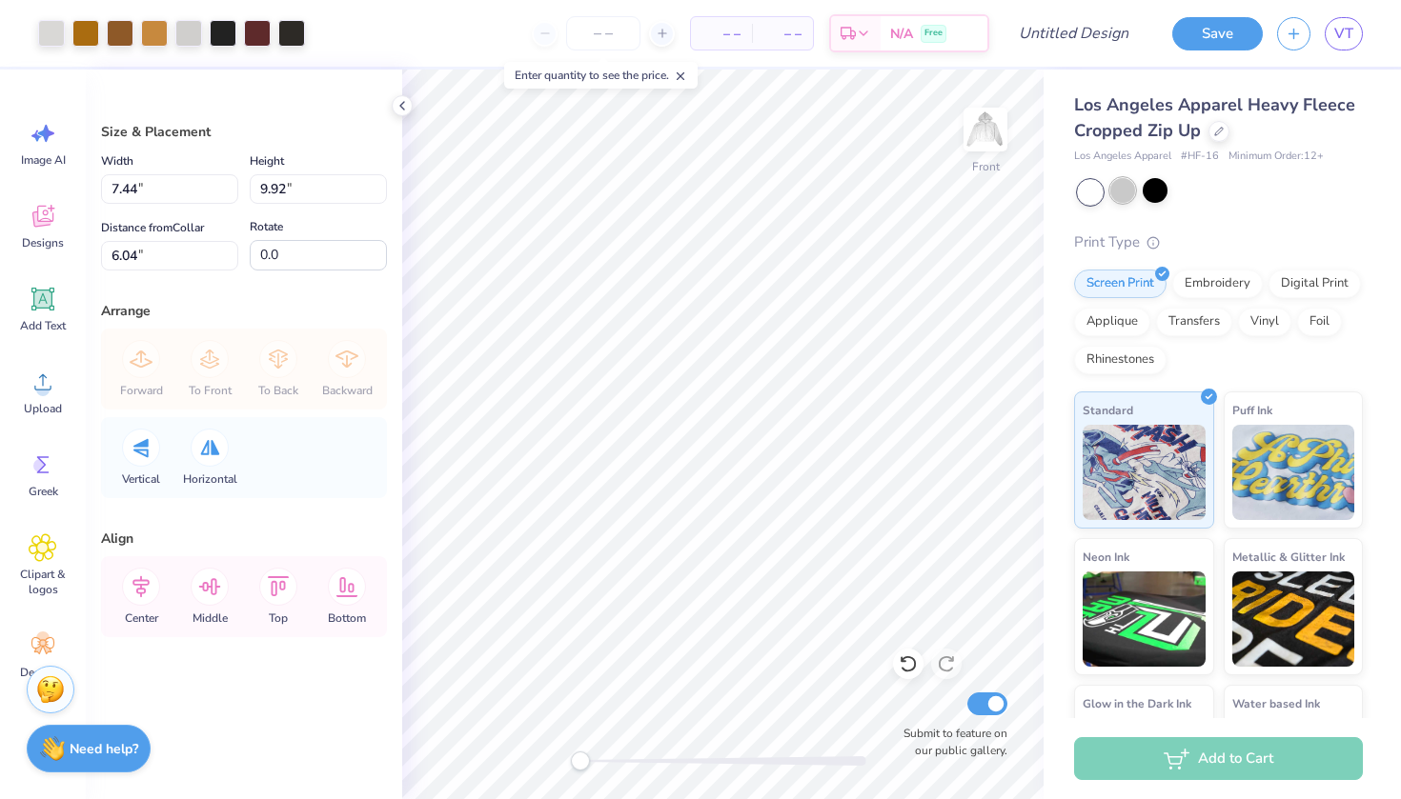
click at [1126, 191] on div at bounding box center [1122, 190] width 25 height 25
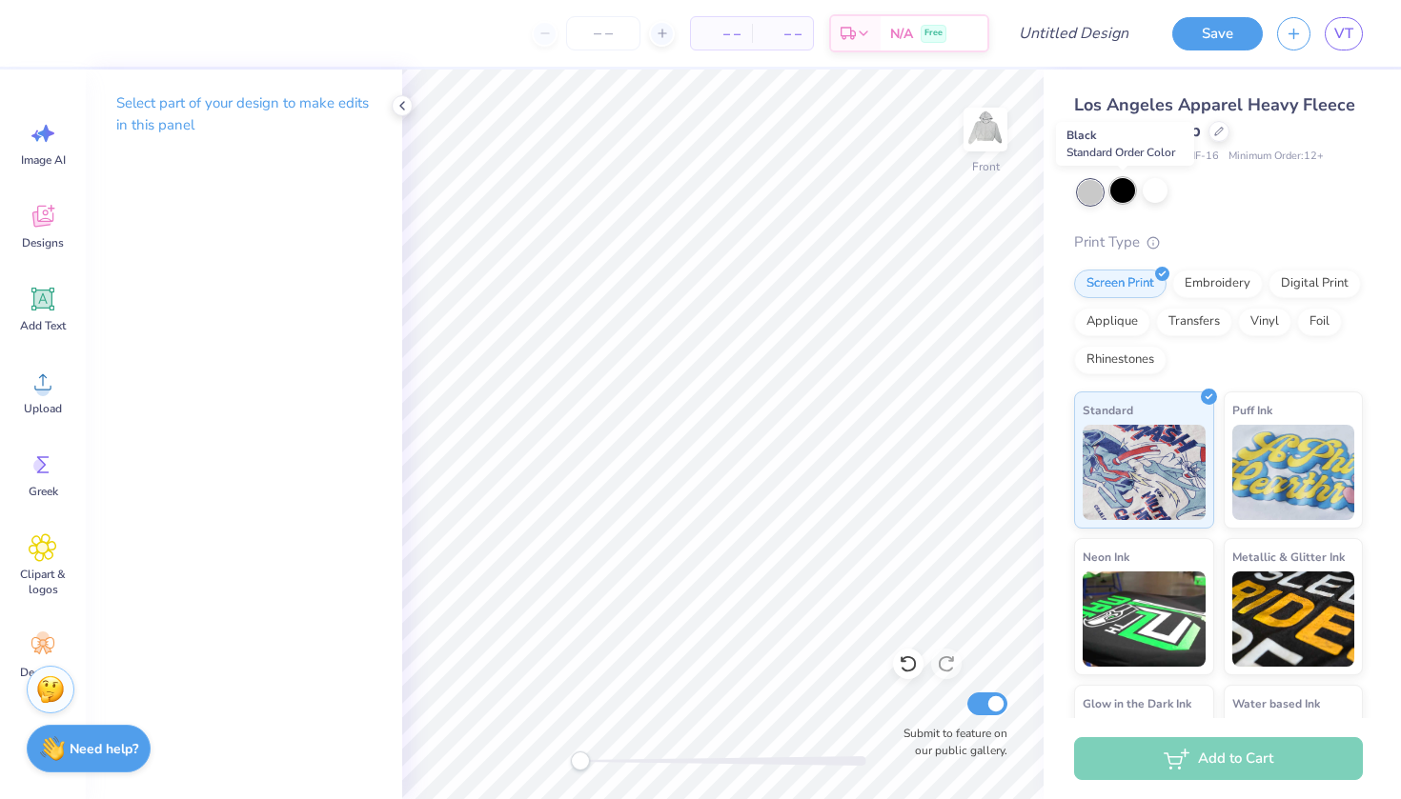
click at [1121, 189] on div at bounding box center [1122, 190] width 25 height 25
click at [48, 207] on icon at bounding box center [43, 216] width 29 height 29
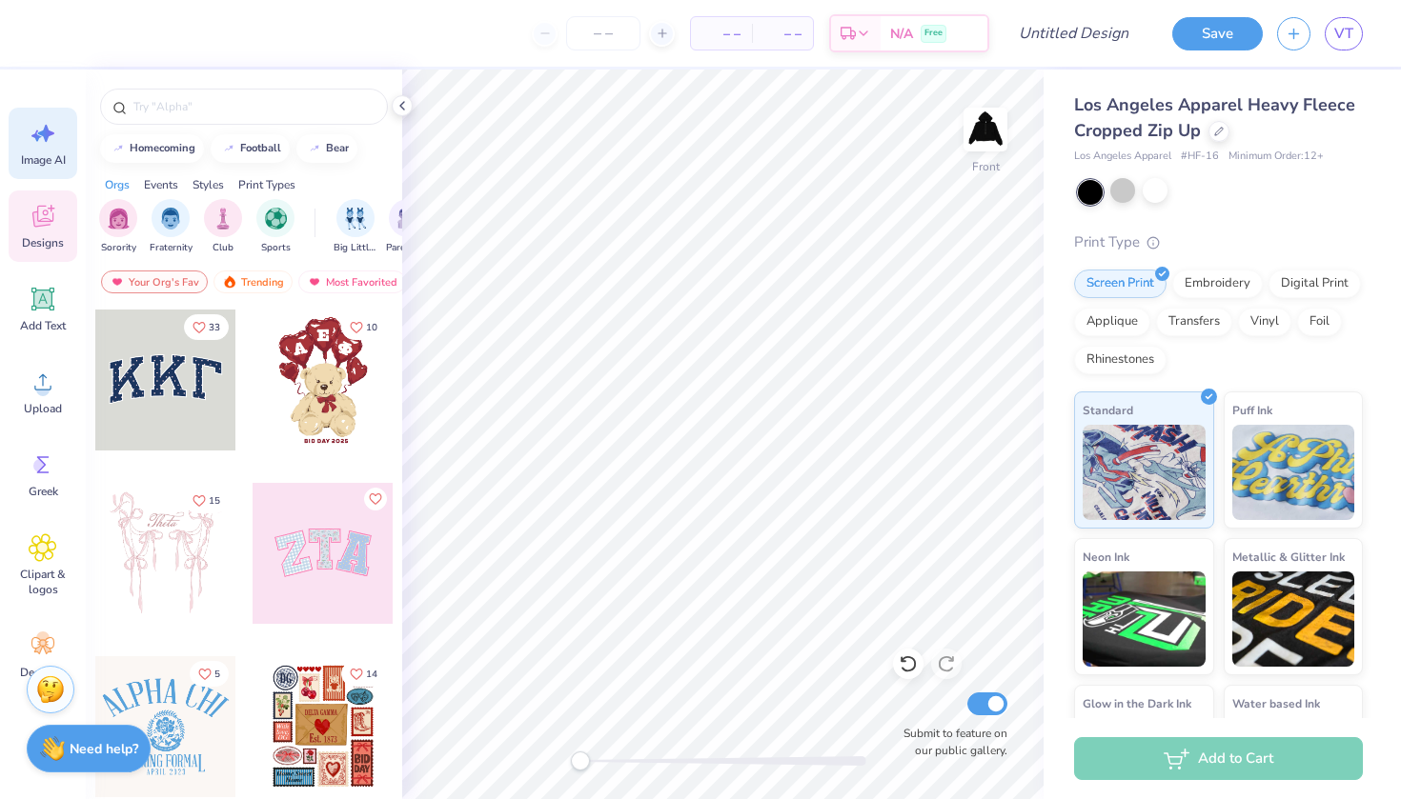
click at [41, 144] on icon at bounding box center [43, 133] width 29 height 29
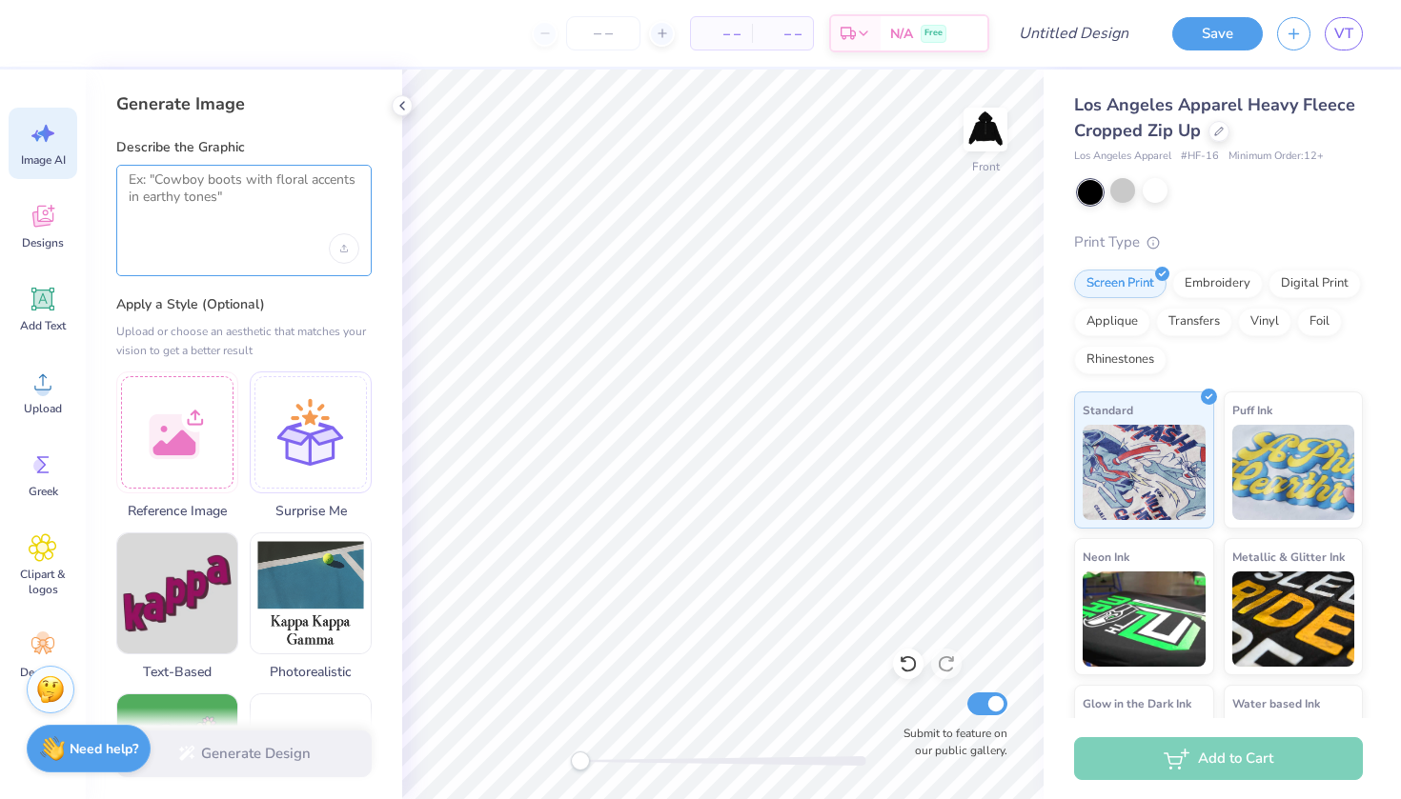
click at [212, 218] on textarea at bounding box center [244, 196] width 231 height 48
click at [208, 410] on div at bounding box center [177, 430] width 122 height 122
click at [342, 243] on div "Upload image" at bounding box center [344, 248] width 30 height 30
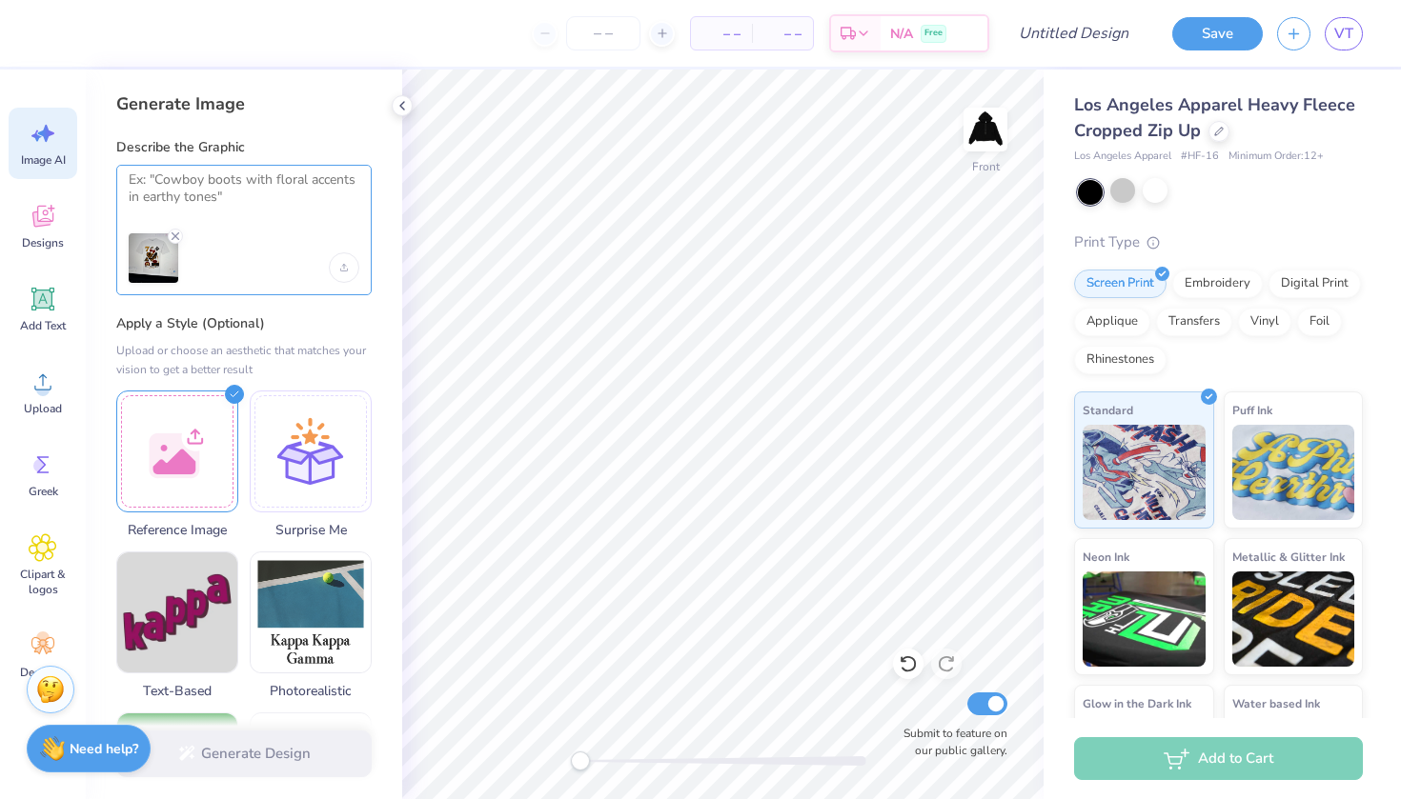
click at [223, 192] on textarea at bounding box center [244, 196] width 231 height 48
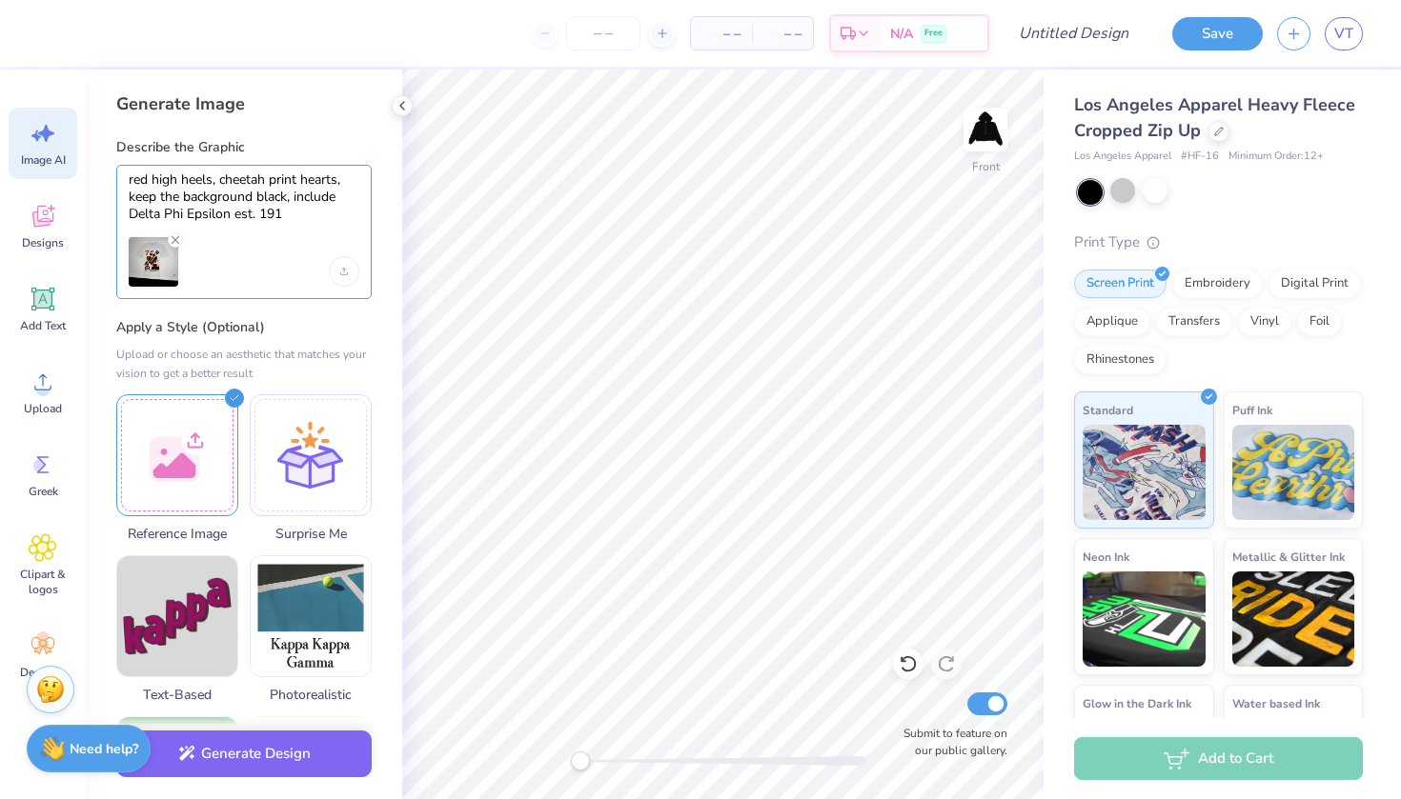
type textarea "red high heels, cheetah print hearts, keep the background black, include Delta …"
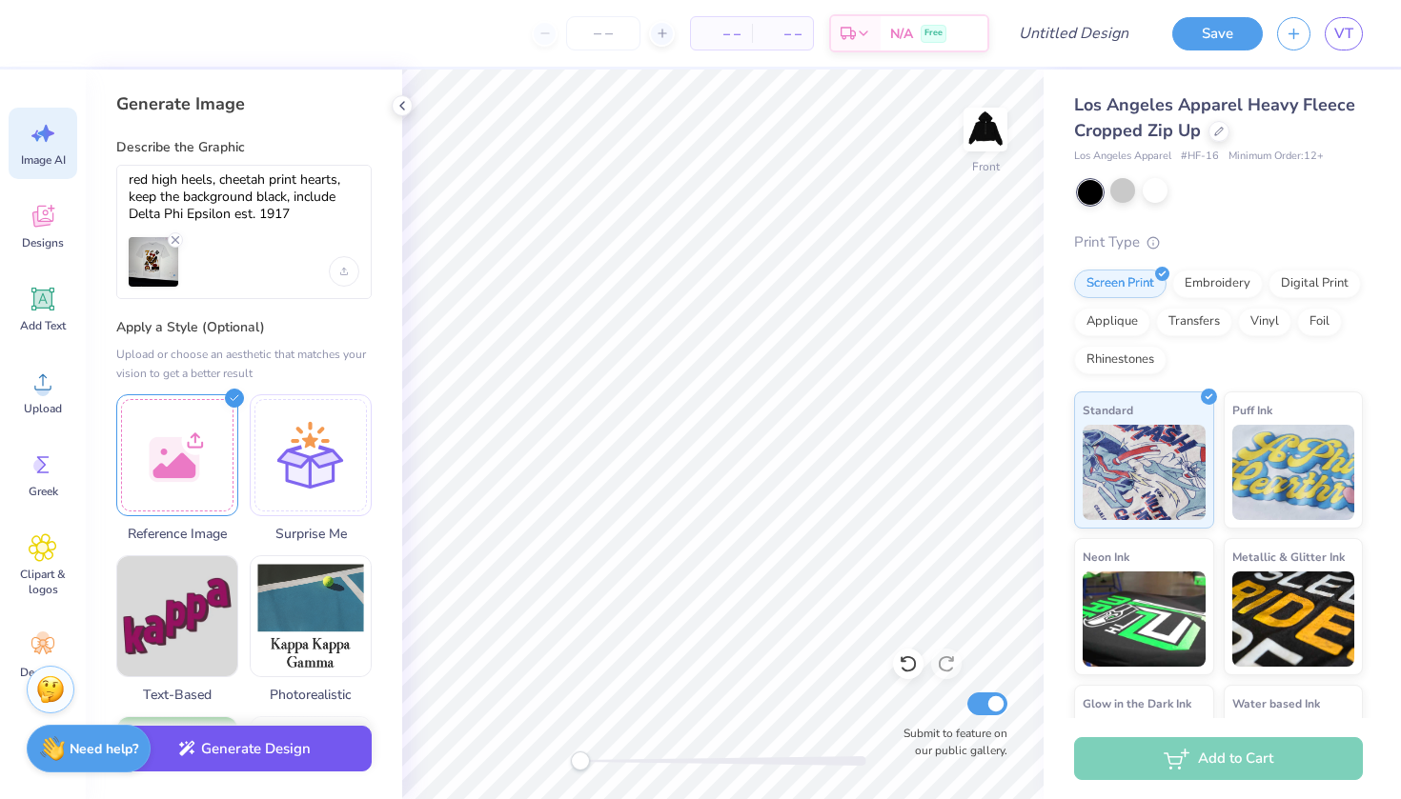
click at [233, 742] on button "Generate Design" at bounding box center [243, 749] width 255 height 47
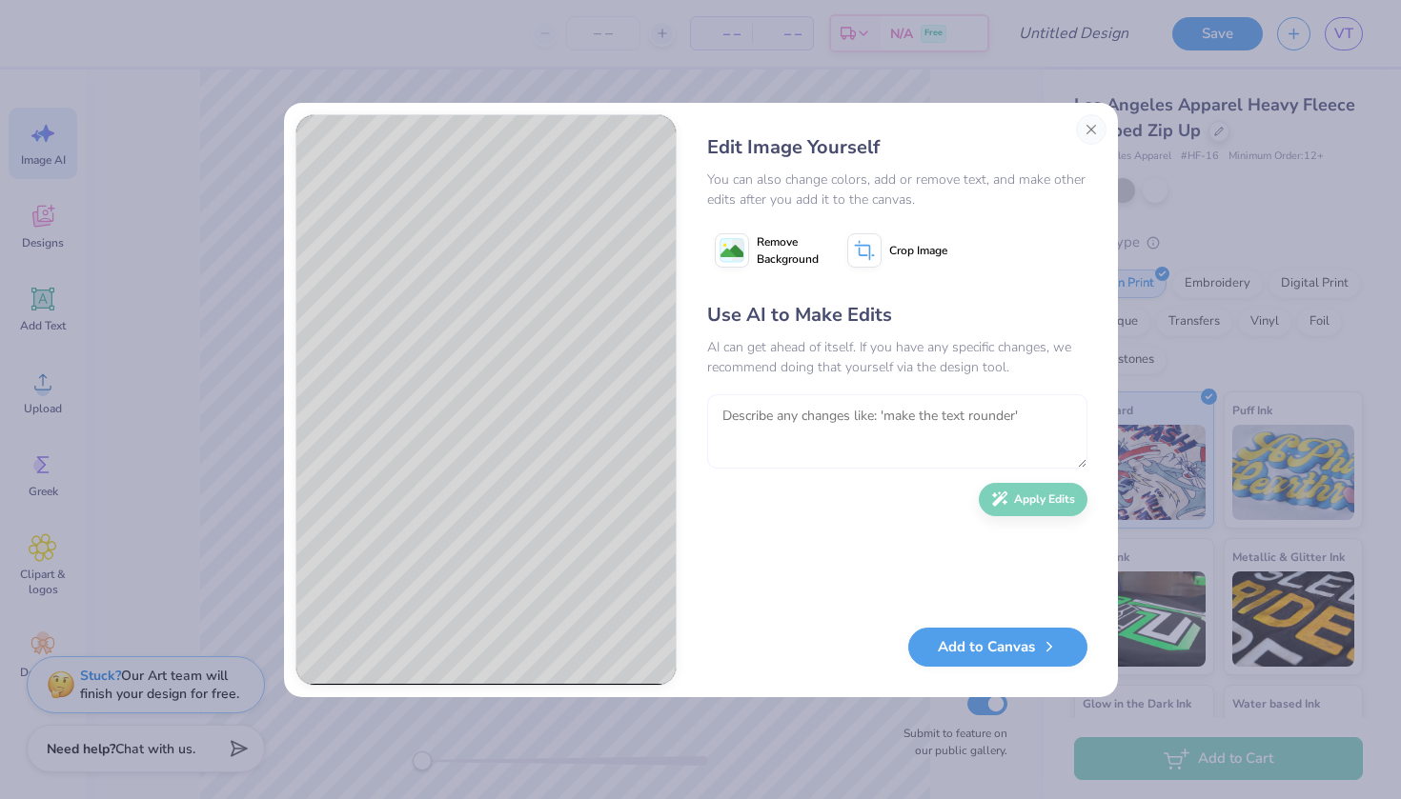
click at [834, 414] on textarea at bounding box center [897, 431] width 380 height 74
type textarea "add cherries, lips, an 8 ball,"
click at [1016, 507] on button "Apply Edits" at bounding box center [1033, 494] width 109 height 33
click at [940, 432] on textarea at bounding box center [897, 431] width 380 height 74
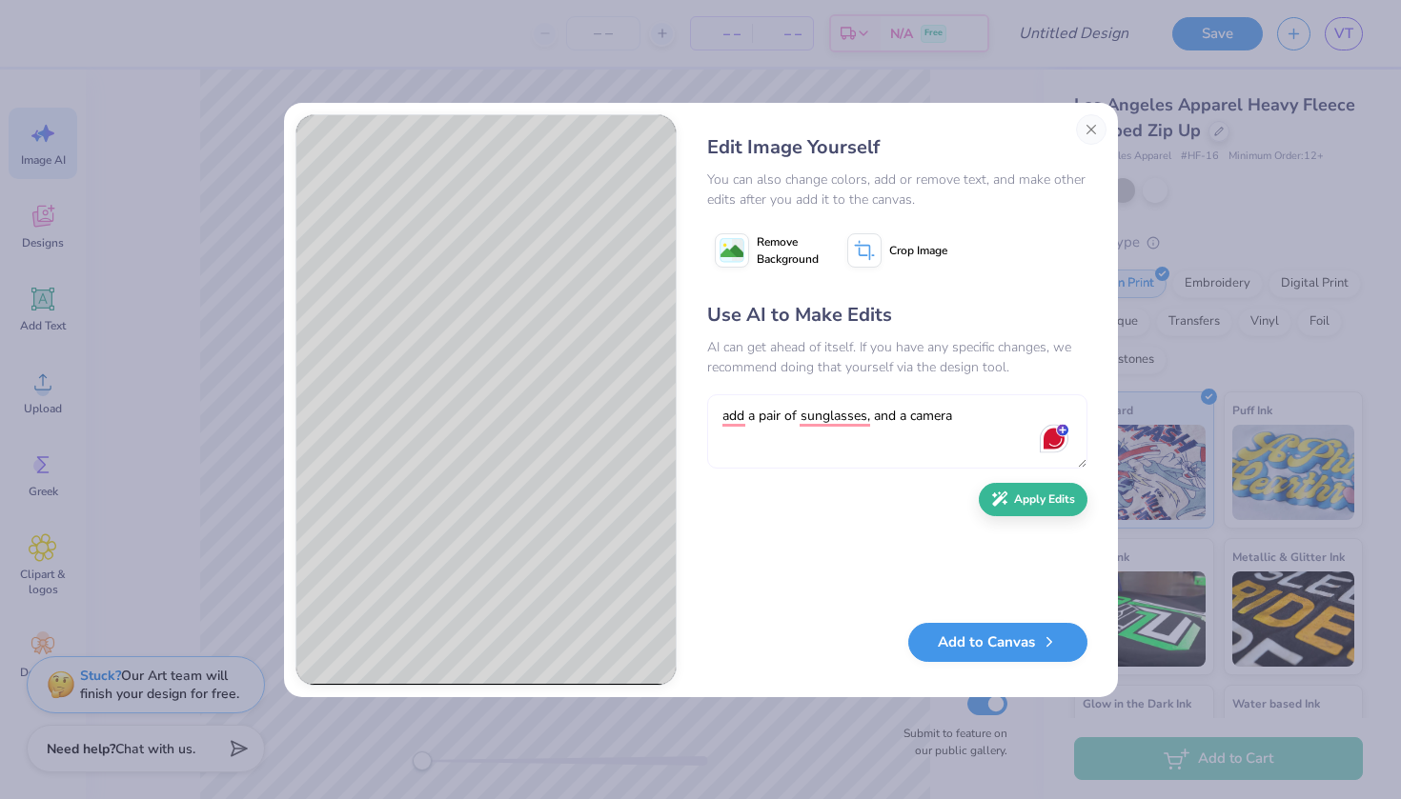
type textarea "add a pair of sunglasses, and a camera"
click at [987, 643] on button "Add to Canvas" at bounding box center [997, 642] width 179 height 39
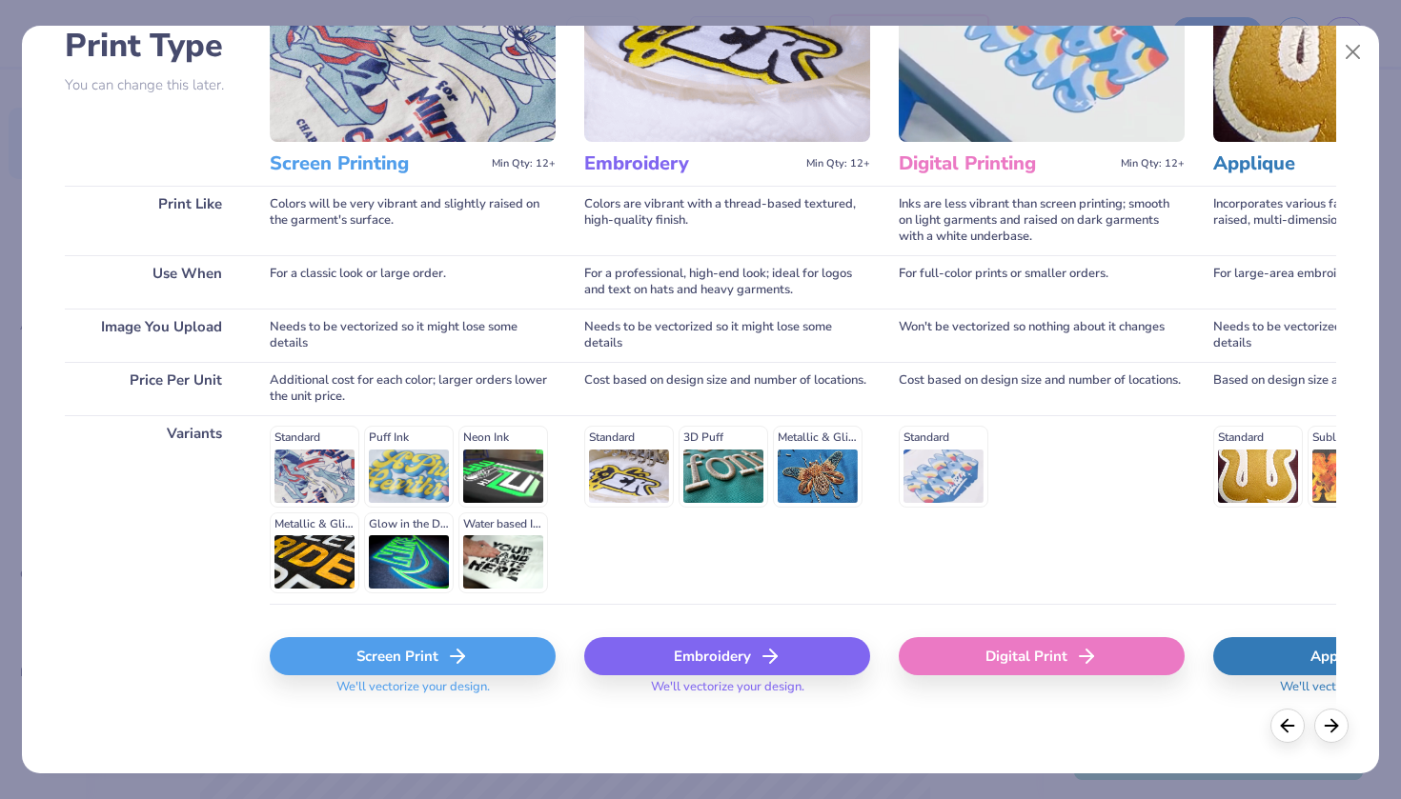
click at [373, 656] on div "Screen Print" at bounding box center [413, 656] width 286 height 38
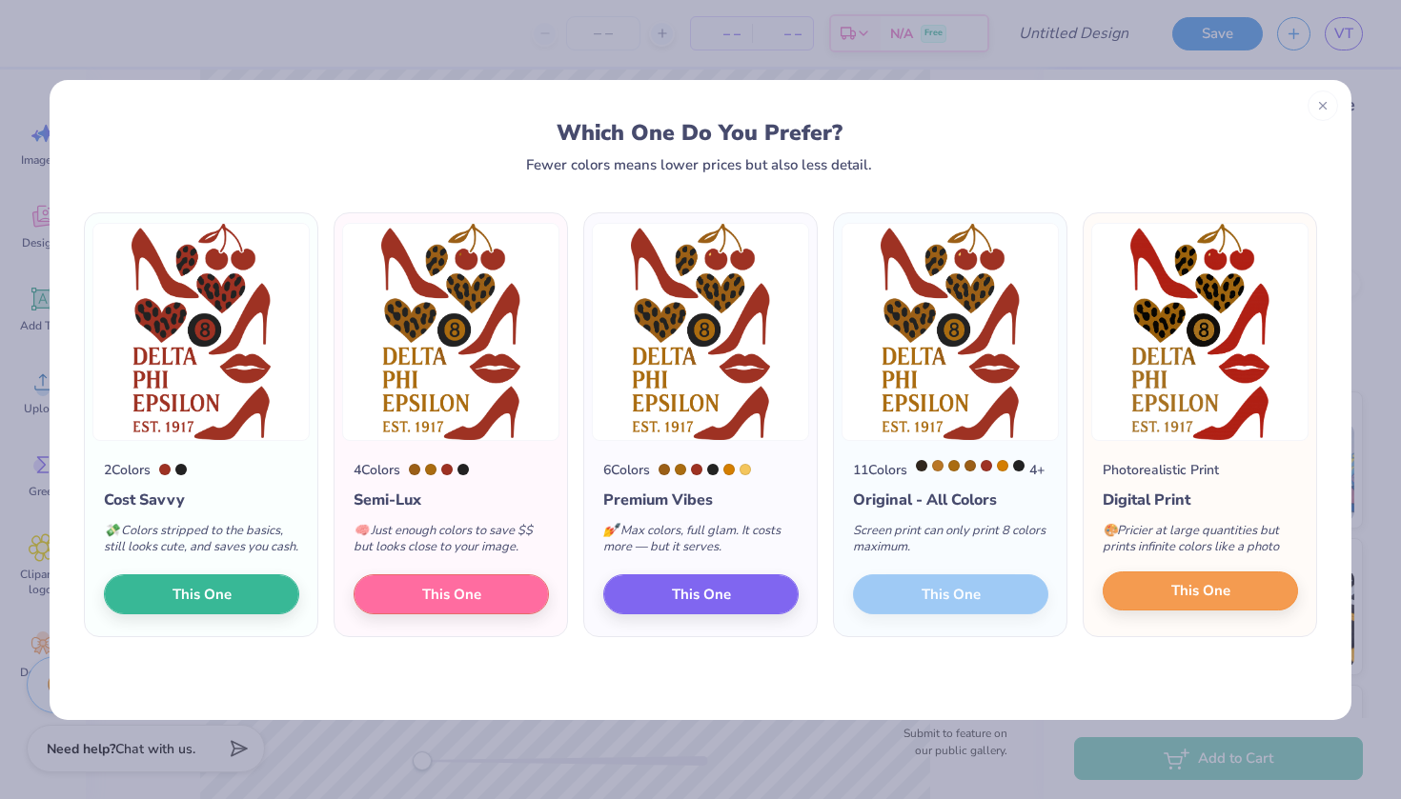
click at [1178, 602] on span "This One" at bounding box center [1200, 591] width 59 height 22
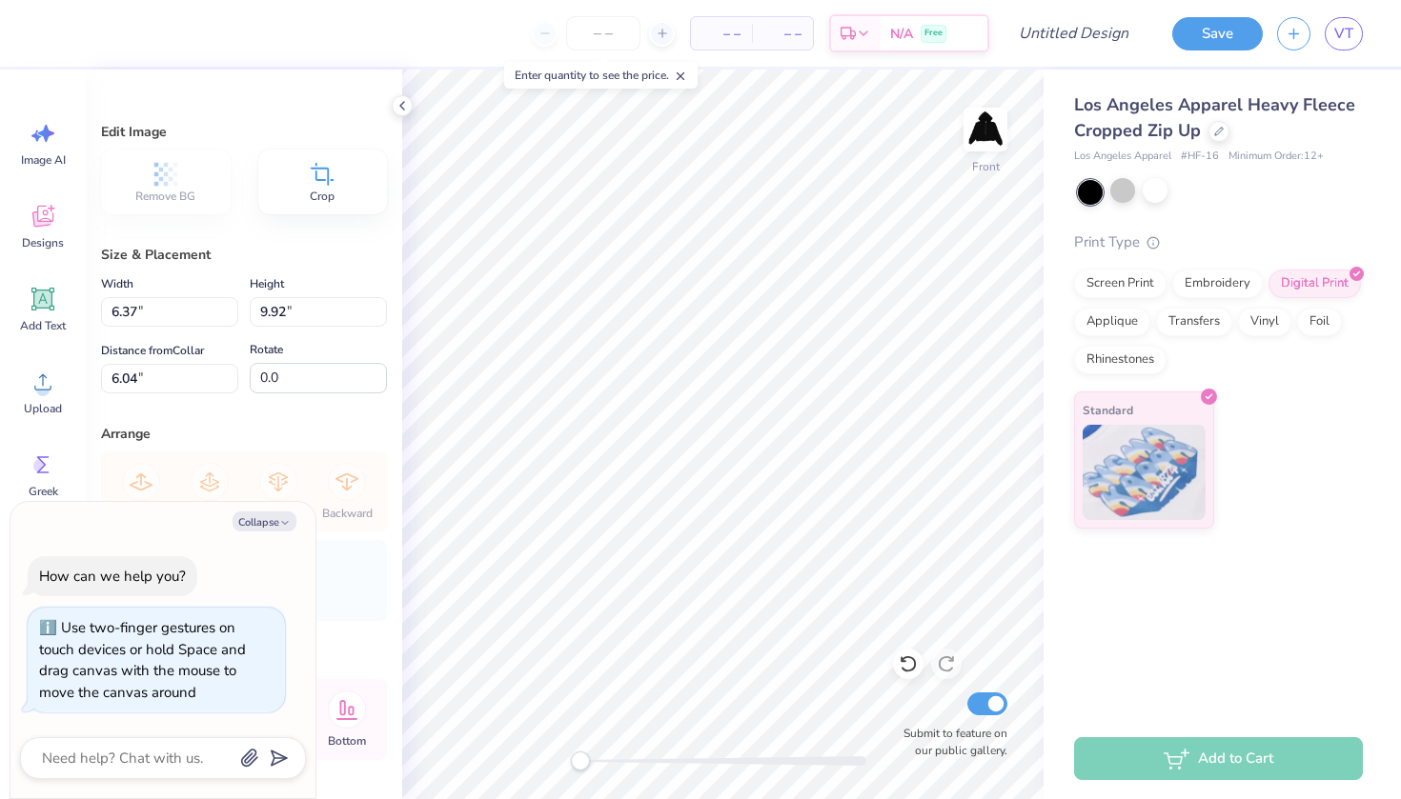
click at [564, 750] on div "Front Submit to feature on our public gallery." at bounding box center [722, 435] width 641 height 730
type textarea "x"
click at [162, 764] on textarea at bounding box center [136, 758] width 193 height 25
type textarea "m"
type textarea "x"
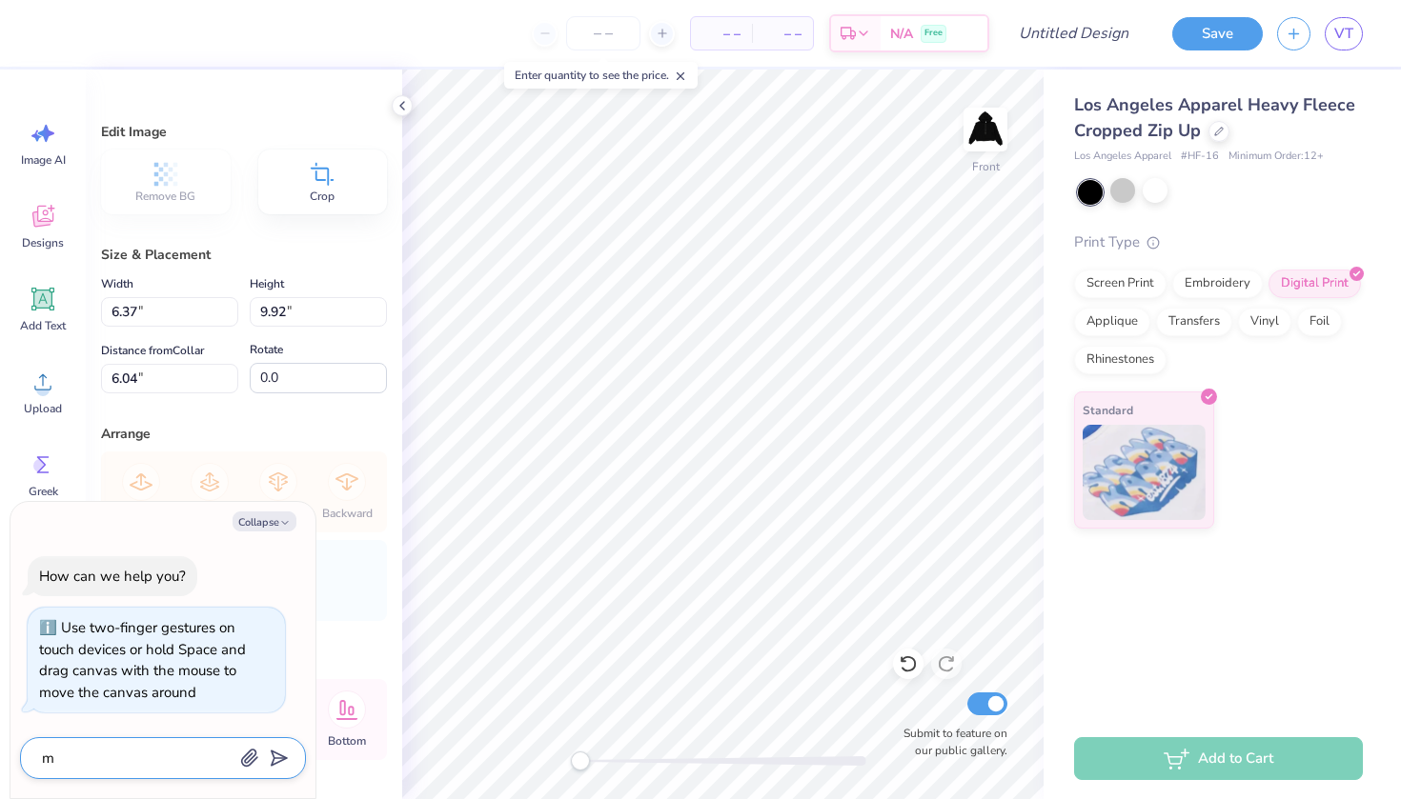
type textarea "ma"
type textarea "x"
type textarea "mak"
type textarea "x"
type textarea "make"
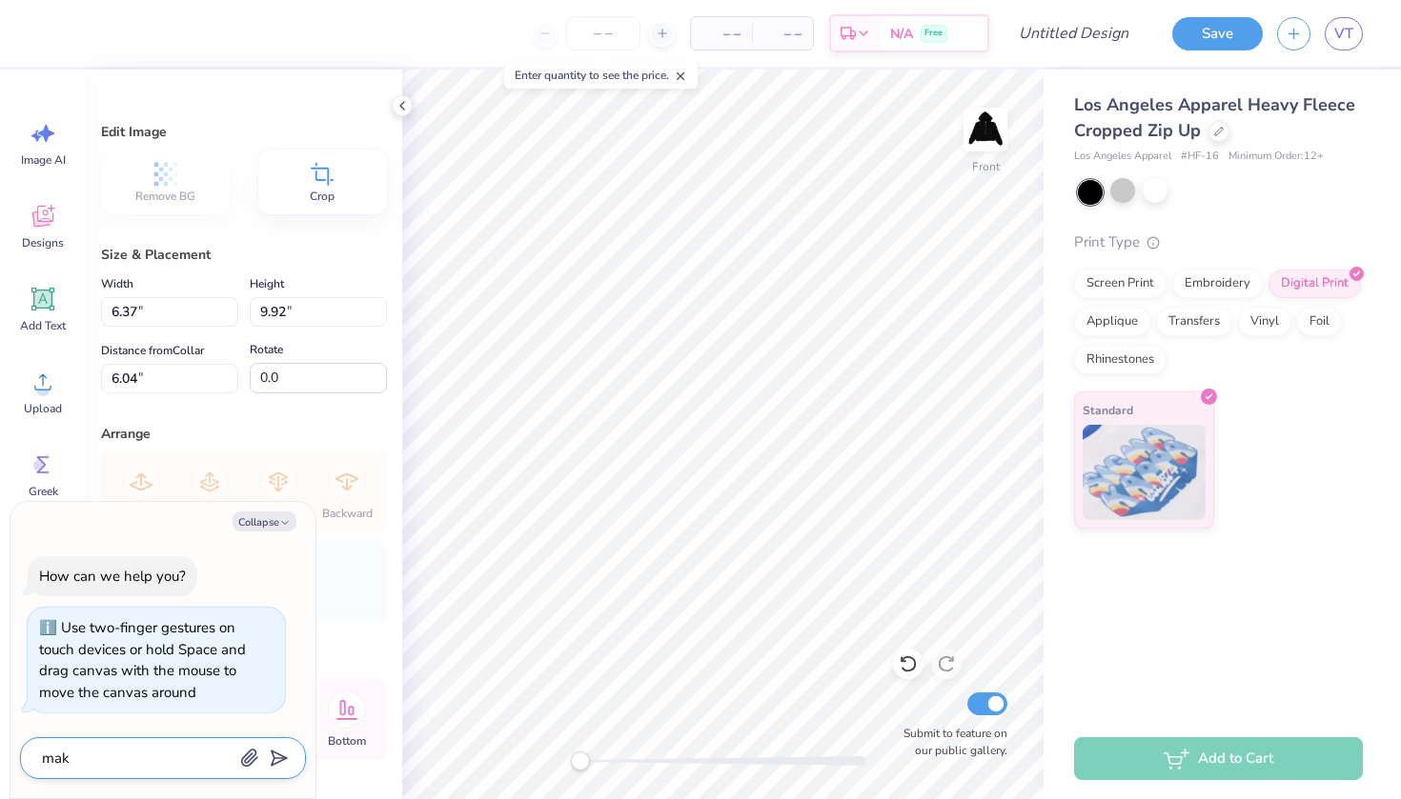
type textarea "x"
type textarea "make"
type textarea "x"
type textarea "make t"
type textarea "x"
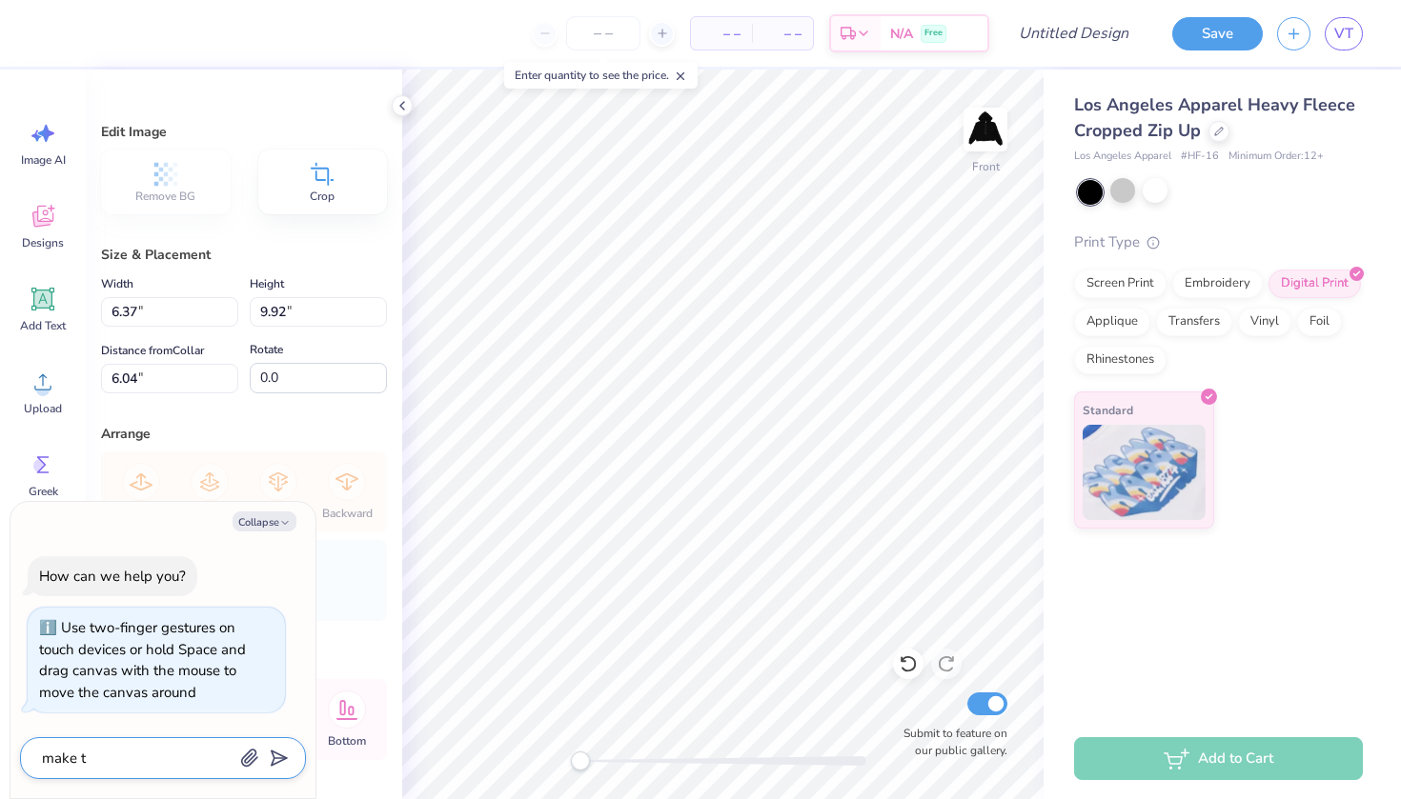
type textarea "make th"
type textarea "x"
type textarea "make the"
type textarea "x"
type textarea "make the"
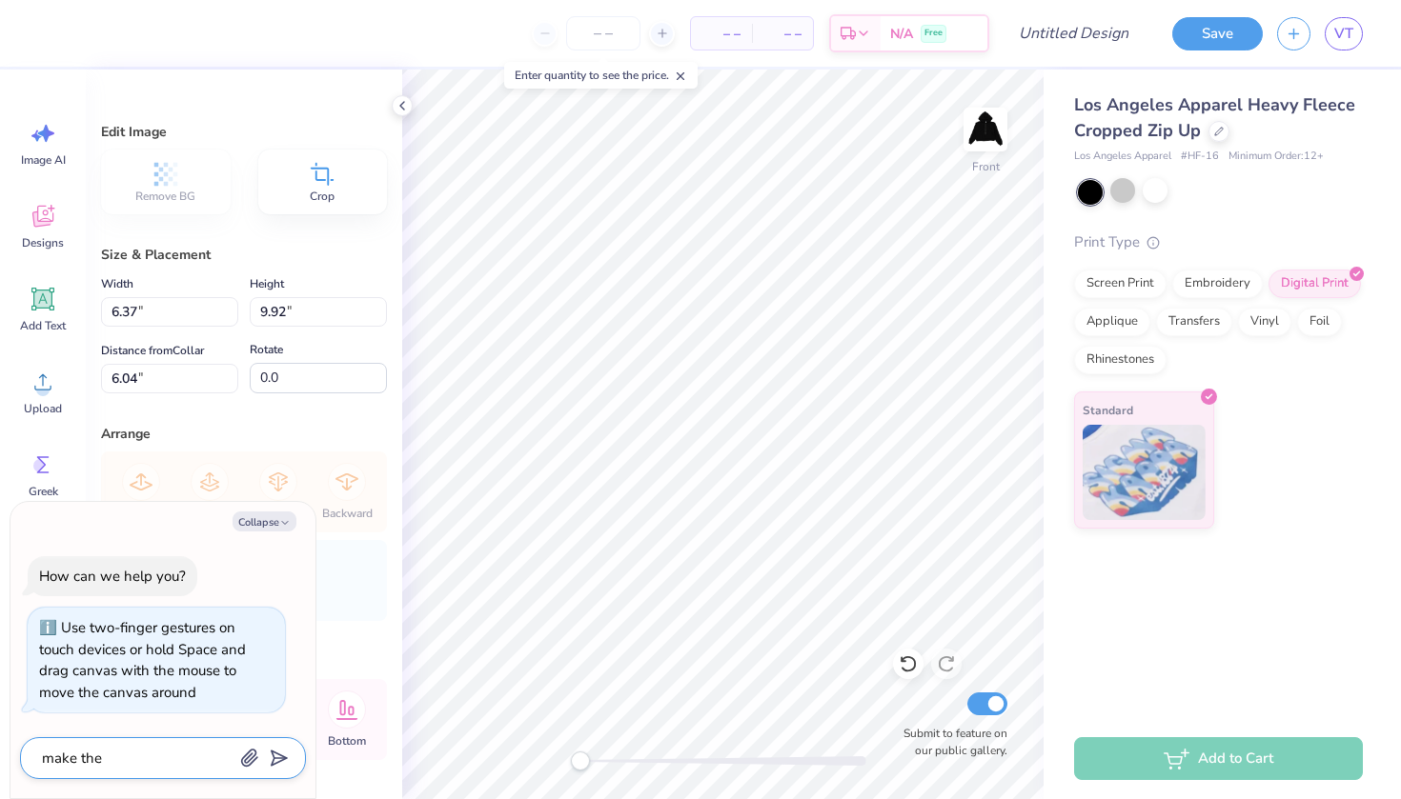
type textarea "x"
type textarea "make the d"
type textarea "x"
type textarea "make the de"
type textarea "x"
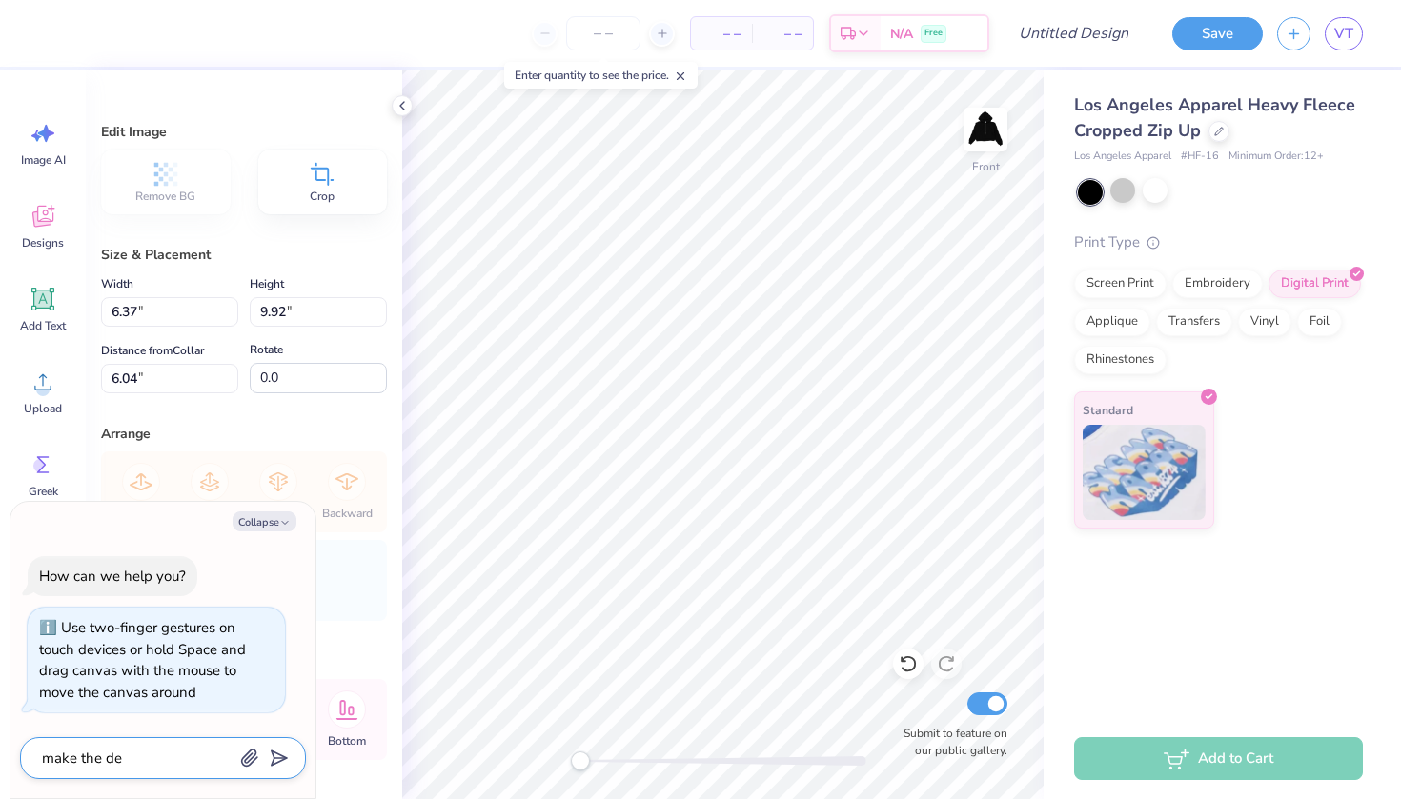
type textarea "make the des"
type textarea "x"
type textarea "make the desi"
type textarea "x"
type textarea "make the desig"
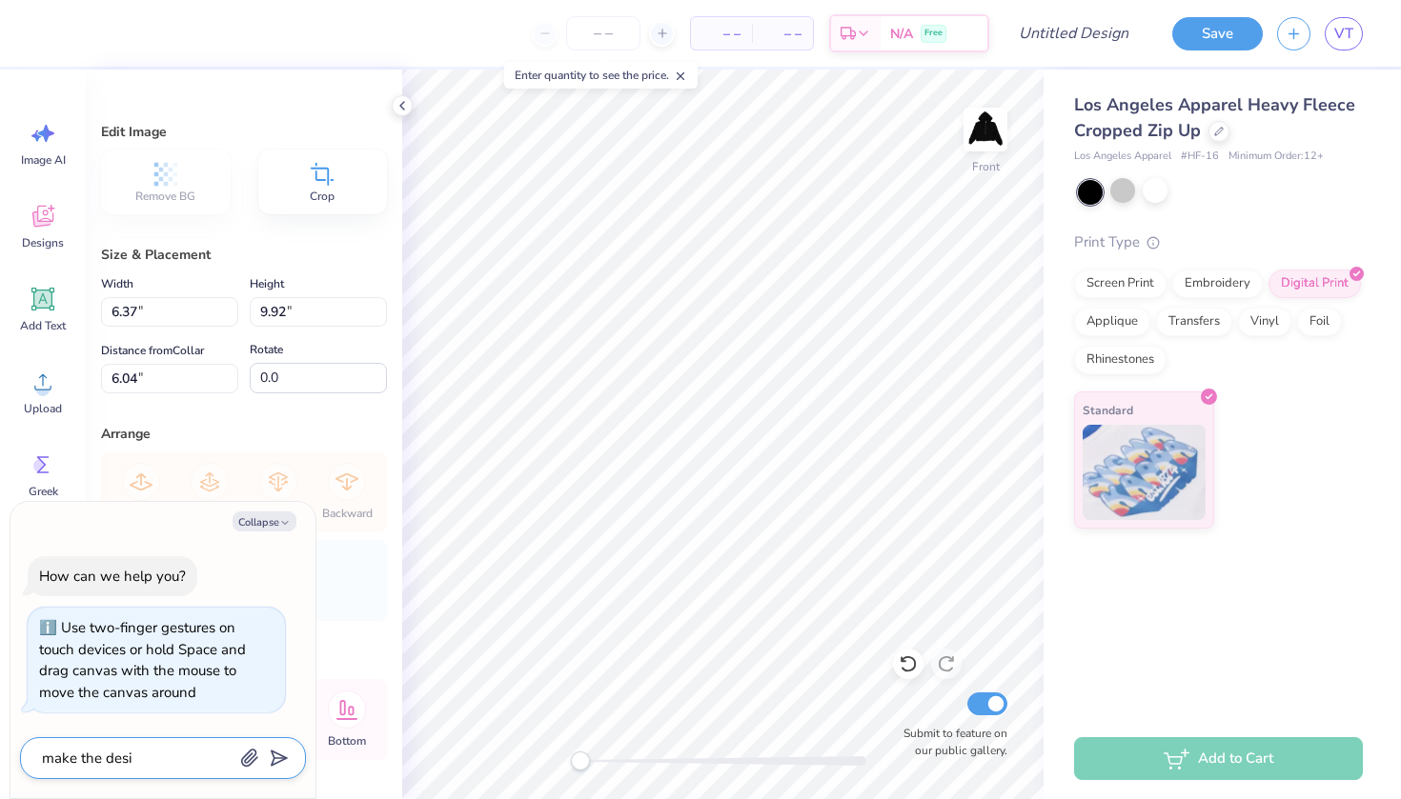
type textarea "x"
type textarea "make the design"
type textarea "x"
type textarea "make the design"
type textarea "x"
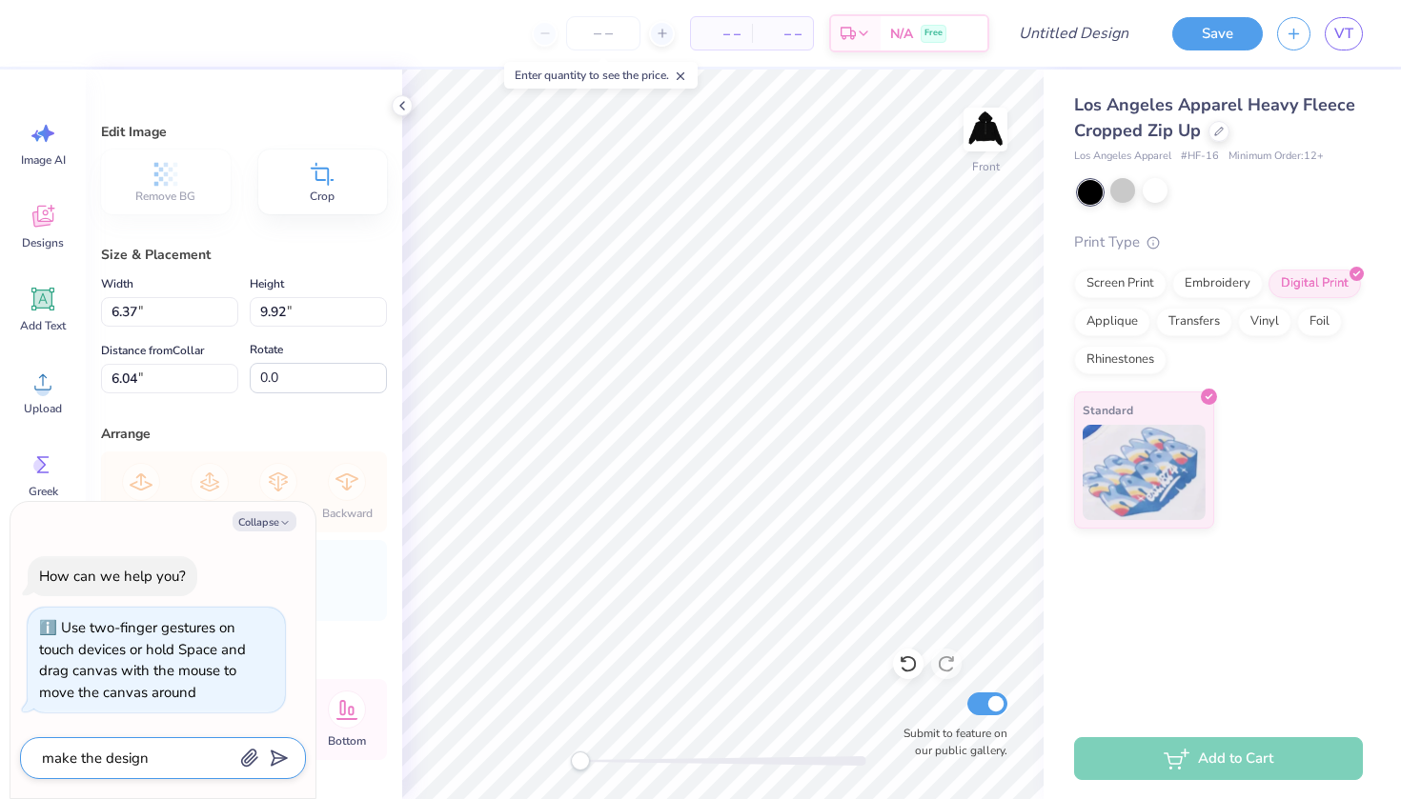
type textarea "make the design b"
type textarea "x"
type textarea "make the design bi"
type textarea "x"
type textarea "make the design big"
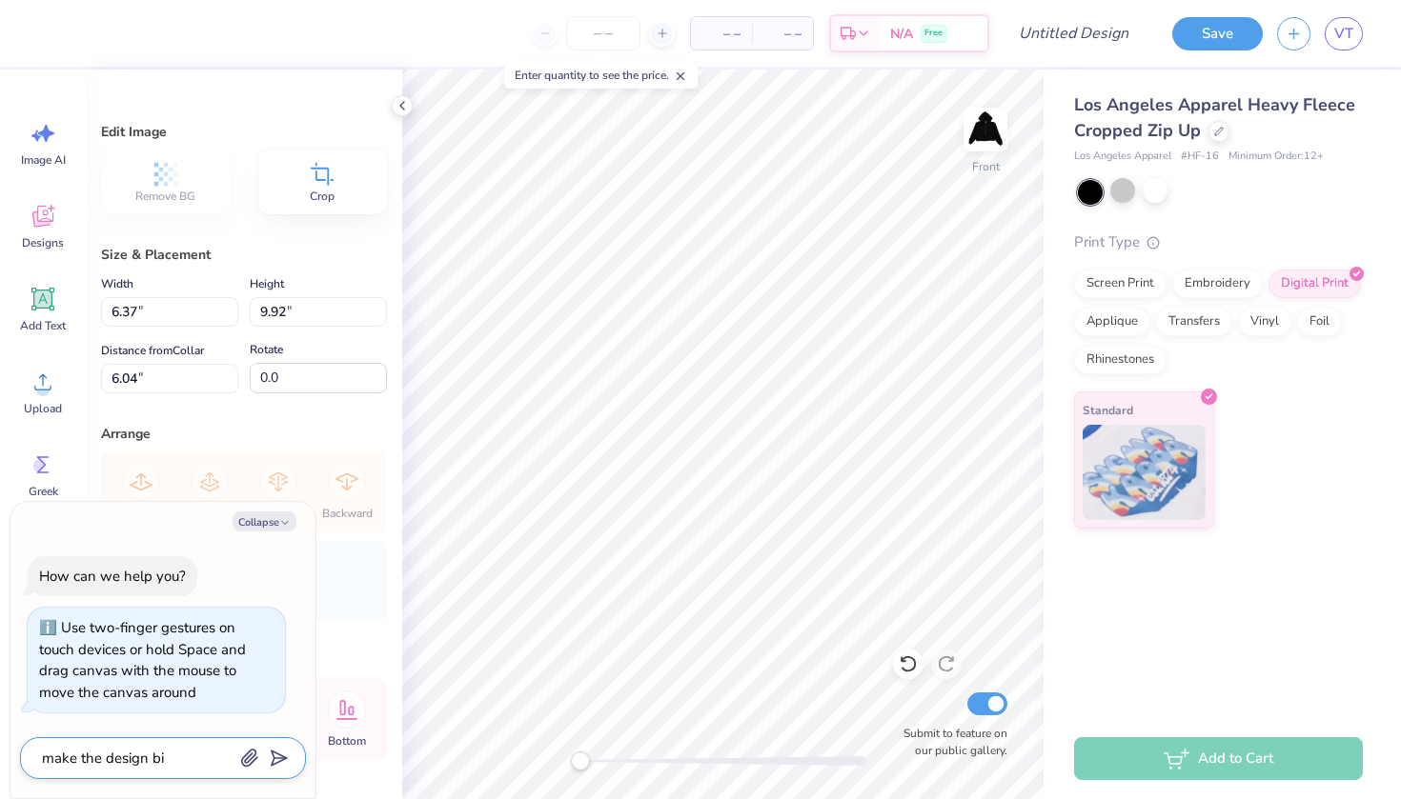
type textarea "x"
type textarea "make the design bigg"
type textarea "x"
type textarea "make the design bigge"
type textarea "x"
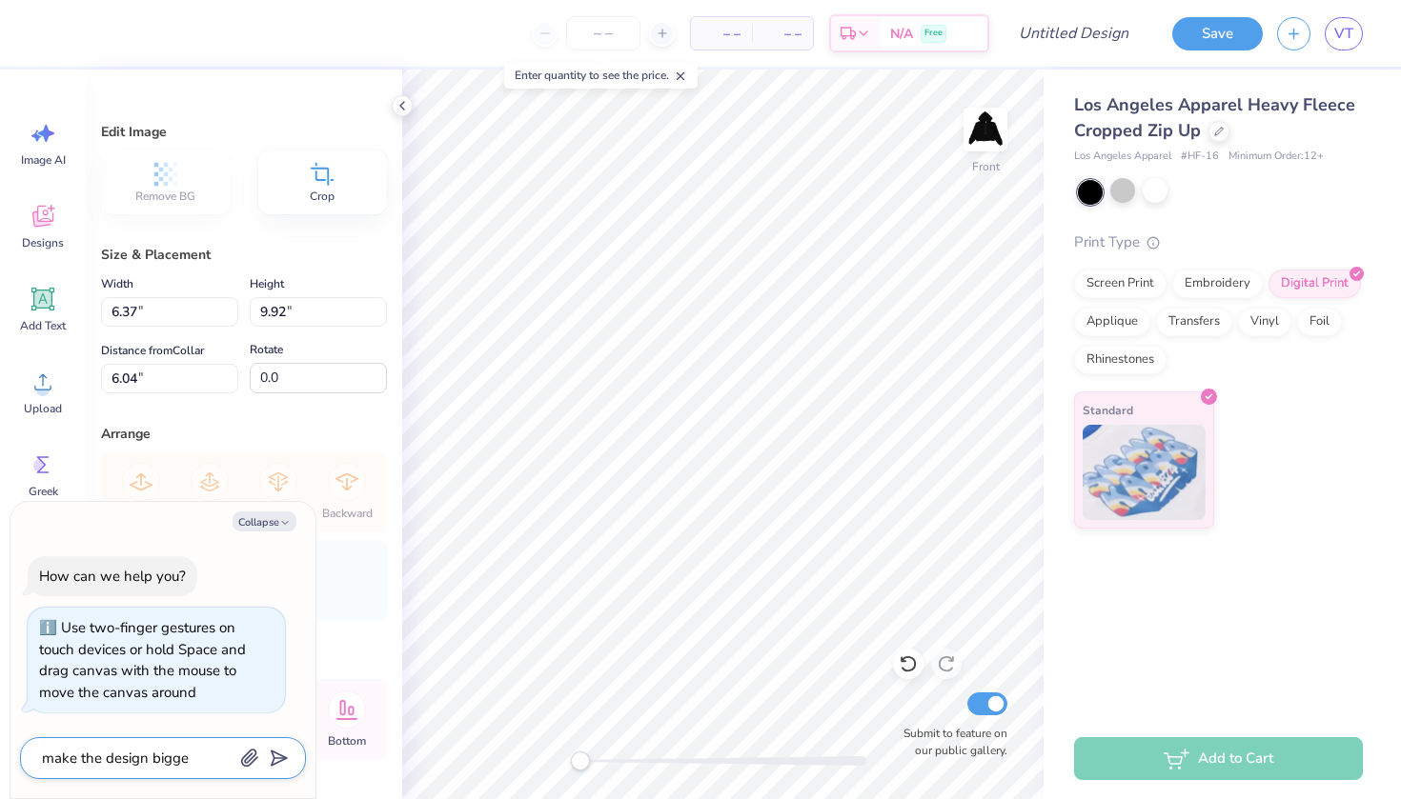
type textarea "make the design bigger"
type textarea "x"
type textarea "make the design bigger"
type textarea "x"
type textarea "make the design bigger o"
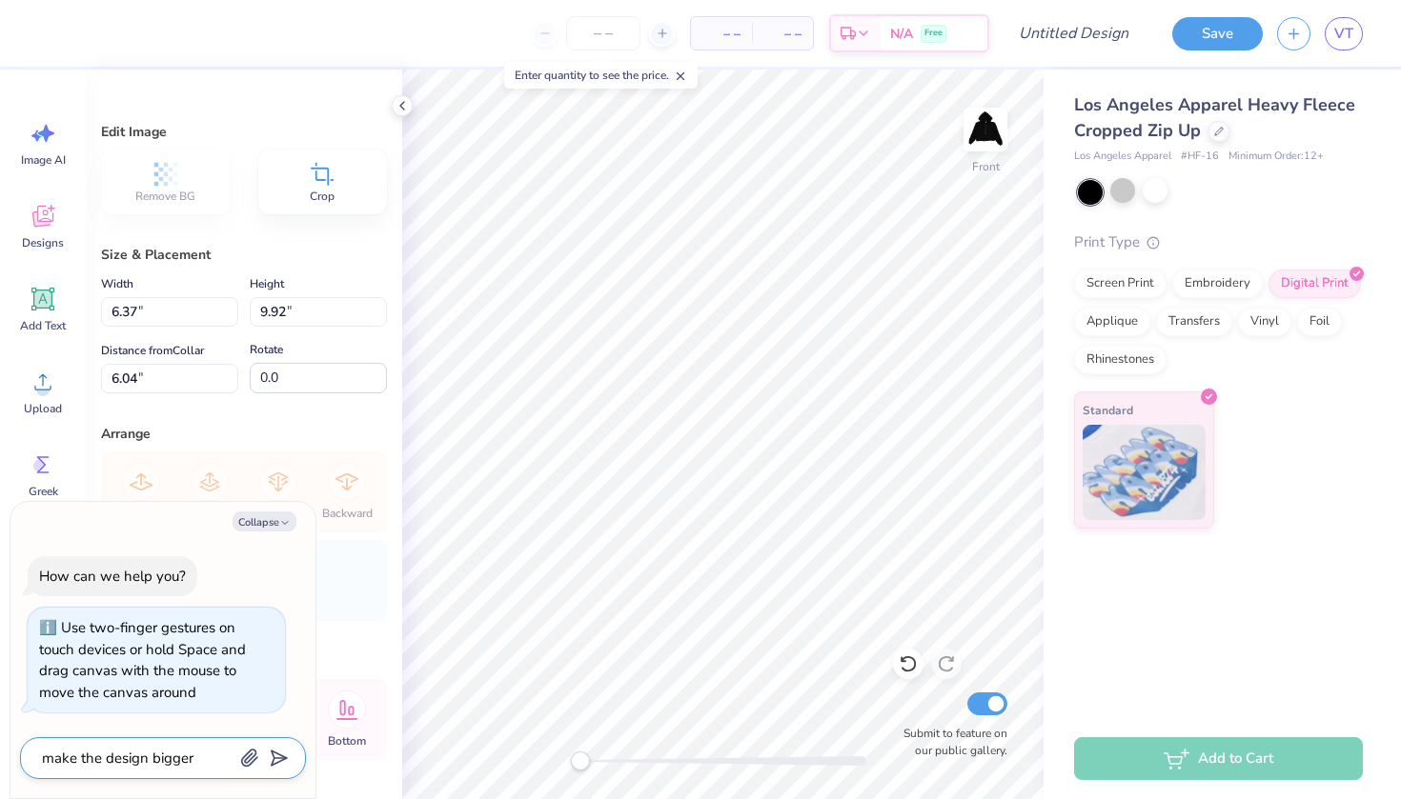
type textarea "x"
type textarea "make the design bigger on"
type textarea "x"
type textarea "make the design bigger on"
type textarea "x"
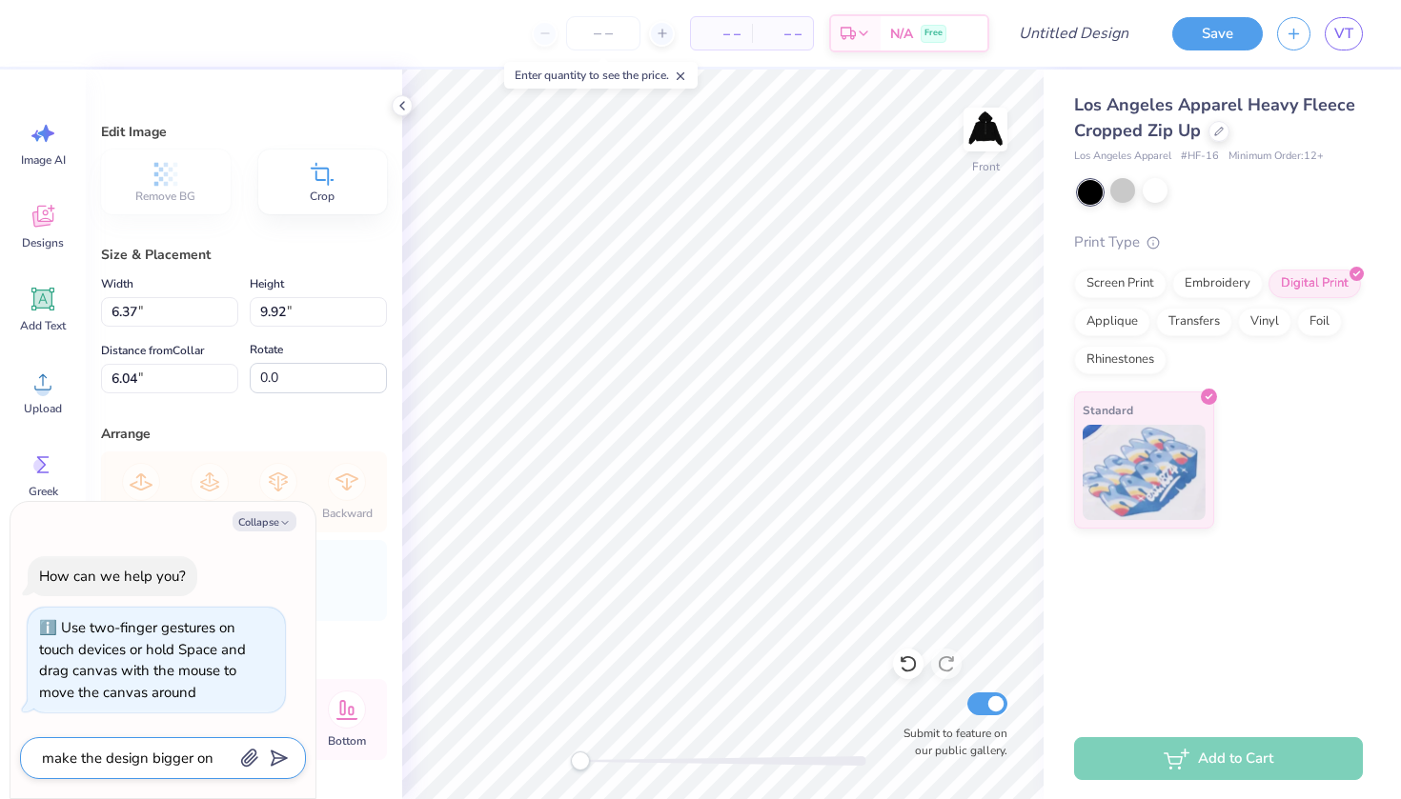
type textarea "make the design bigger on t"
type textarea "x"
type textarea "make the design bigger on th"
type textarea "x"
type textarea "make the design bigger on the"
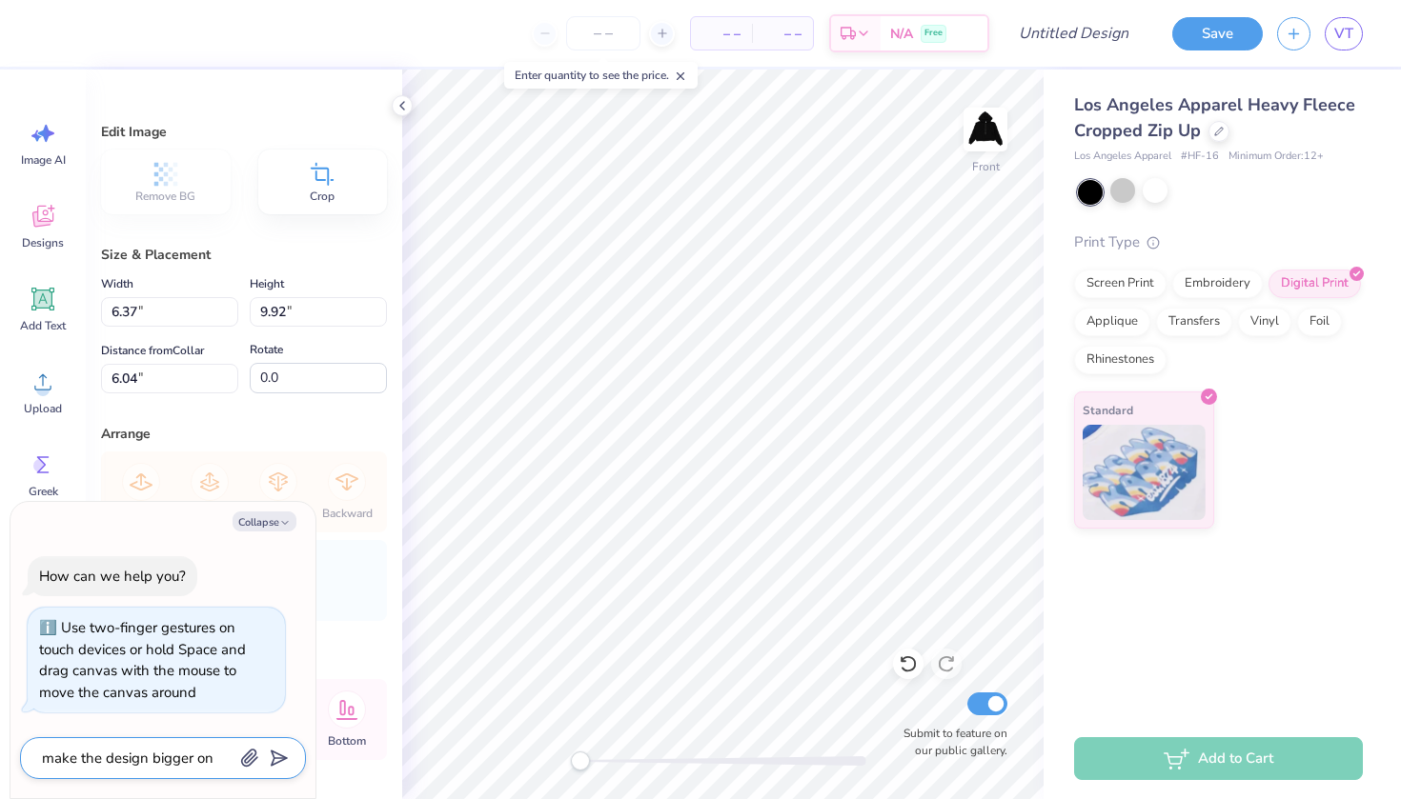
type textarea "x"
type textarea "make the design bigger on the"
type textarea "x"
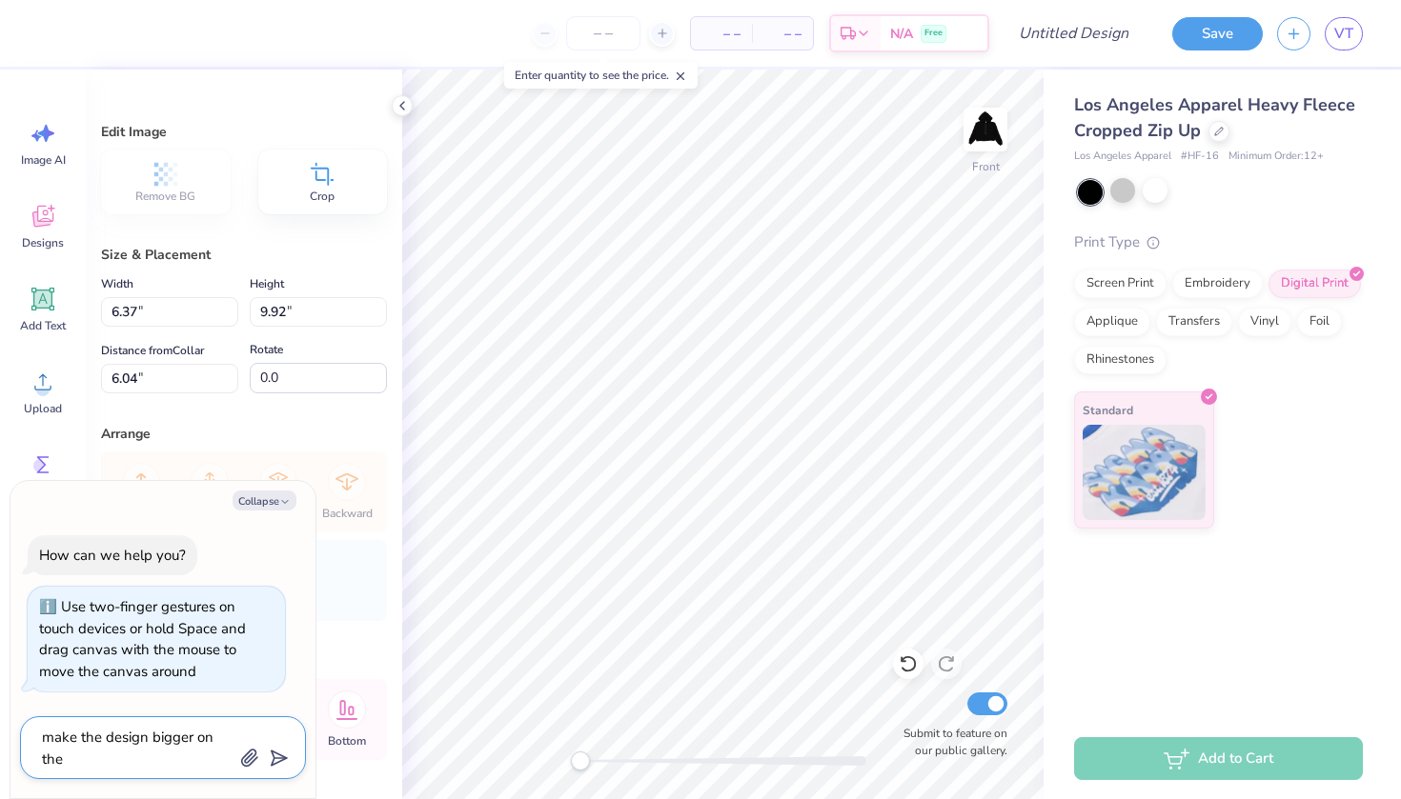
type textarea "make the design bigger on the s"
type textarea "x"
type textarea "make the design bigger on the sw"
type textarea "x"
type textarea "make the design bigger on the swe"
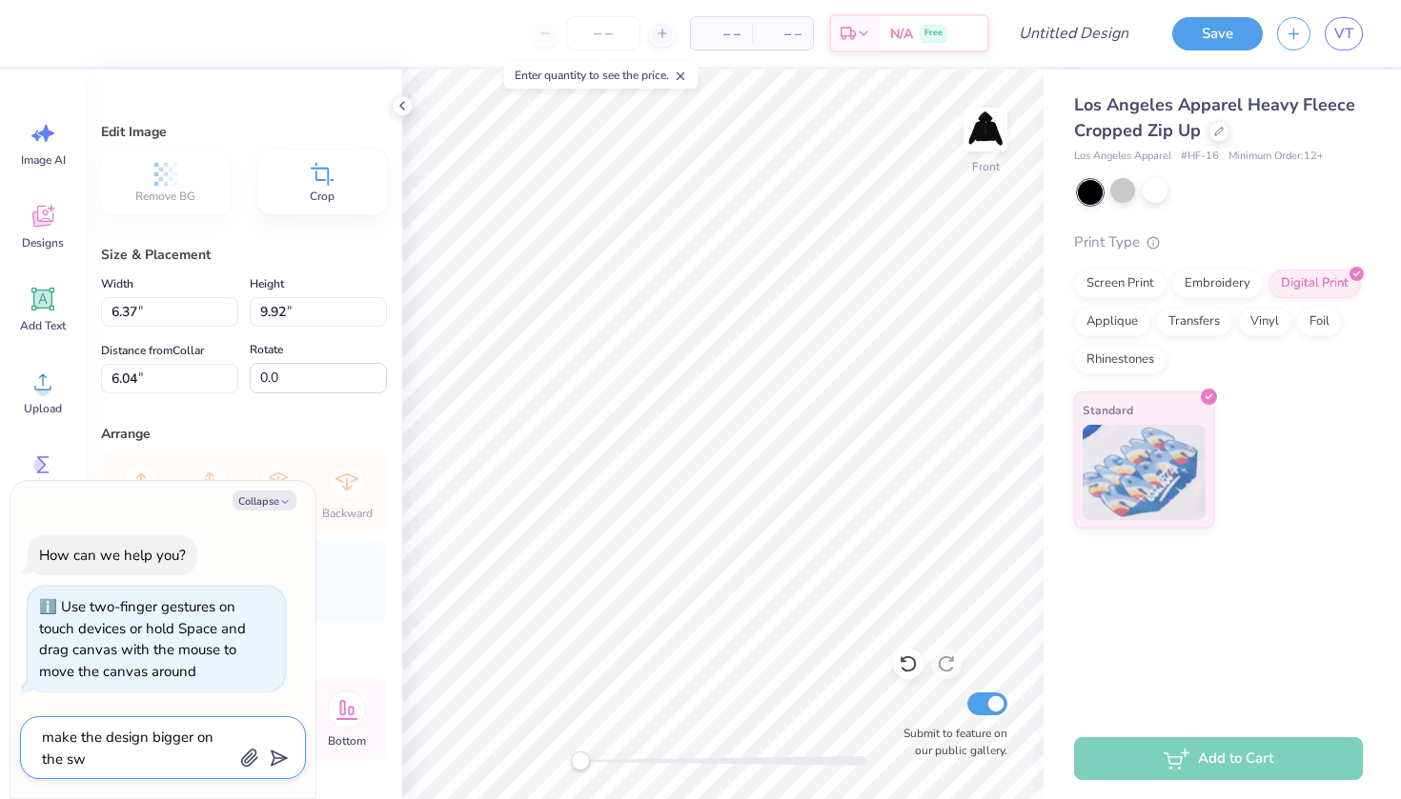
type textarea "x"
type textarea "make the design bigger on the swea"
type textarea "x"
type textarea "make the design bigger on the sweat"
type textarea "x"
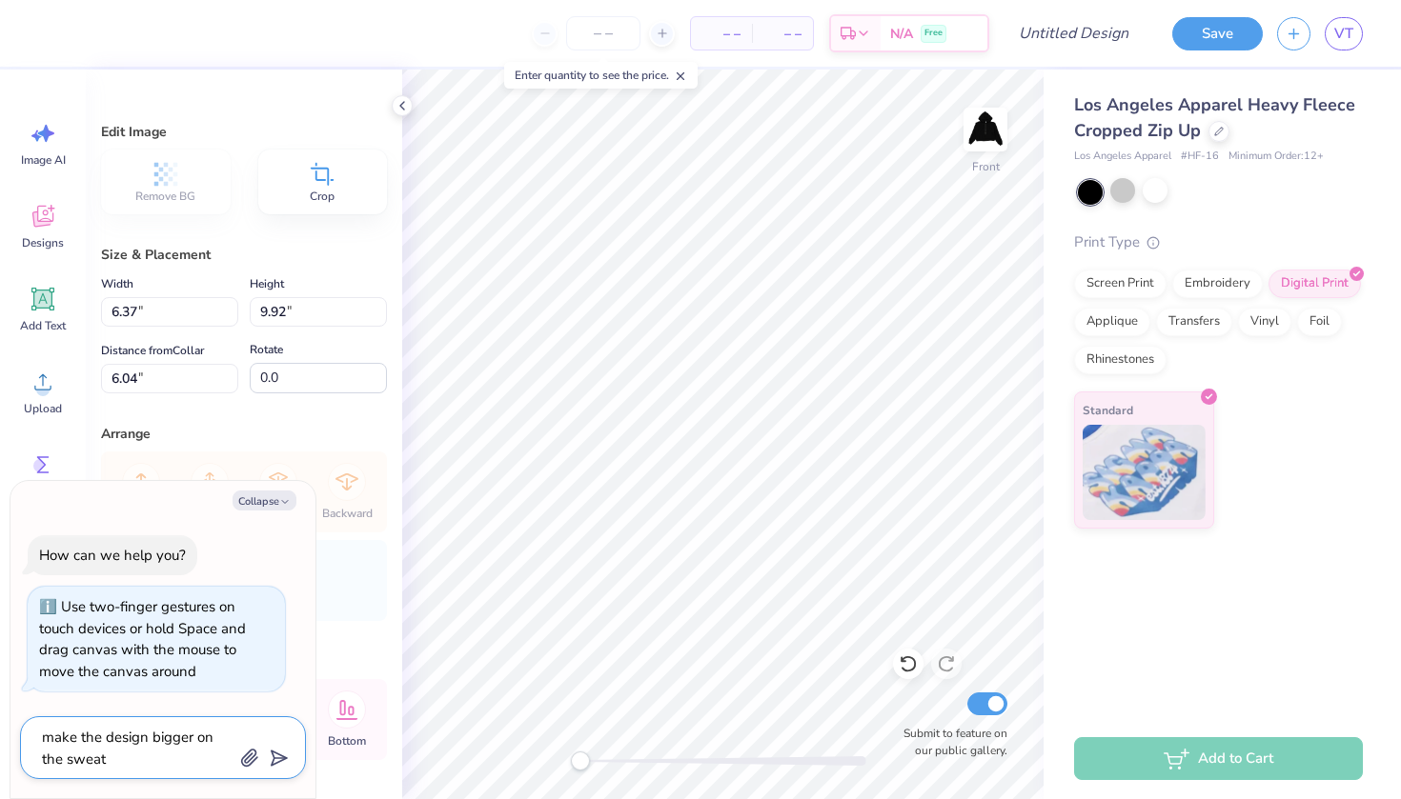
type textarea "make the design bigger on the sweats"
type textarea "x"
type textarea "make the design bigger on the sweatsh"
type textarea "x"
type textarea "make the design bigger on the sweatshi"
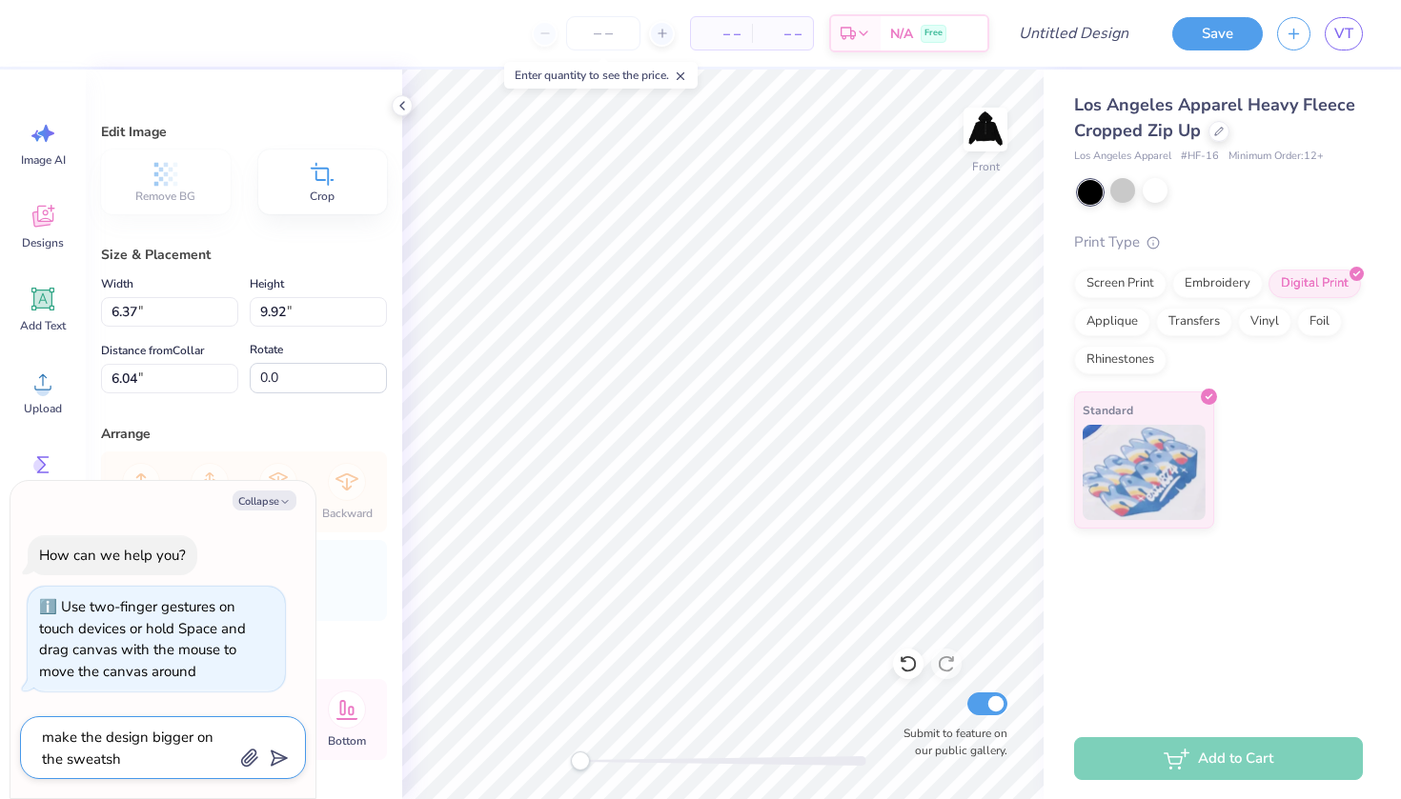
type textarea "x"
type textarea "make the design bigger on the sweatshir"
type textarea "x"
type textarea "make the design bigger on the sweatshirt"
type textarea "x"
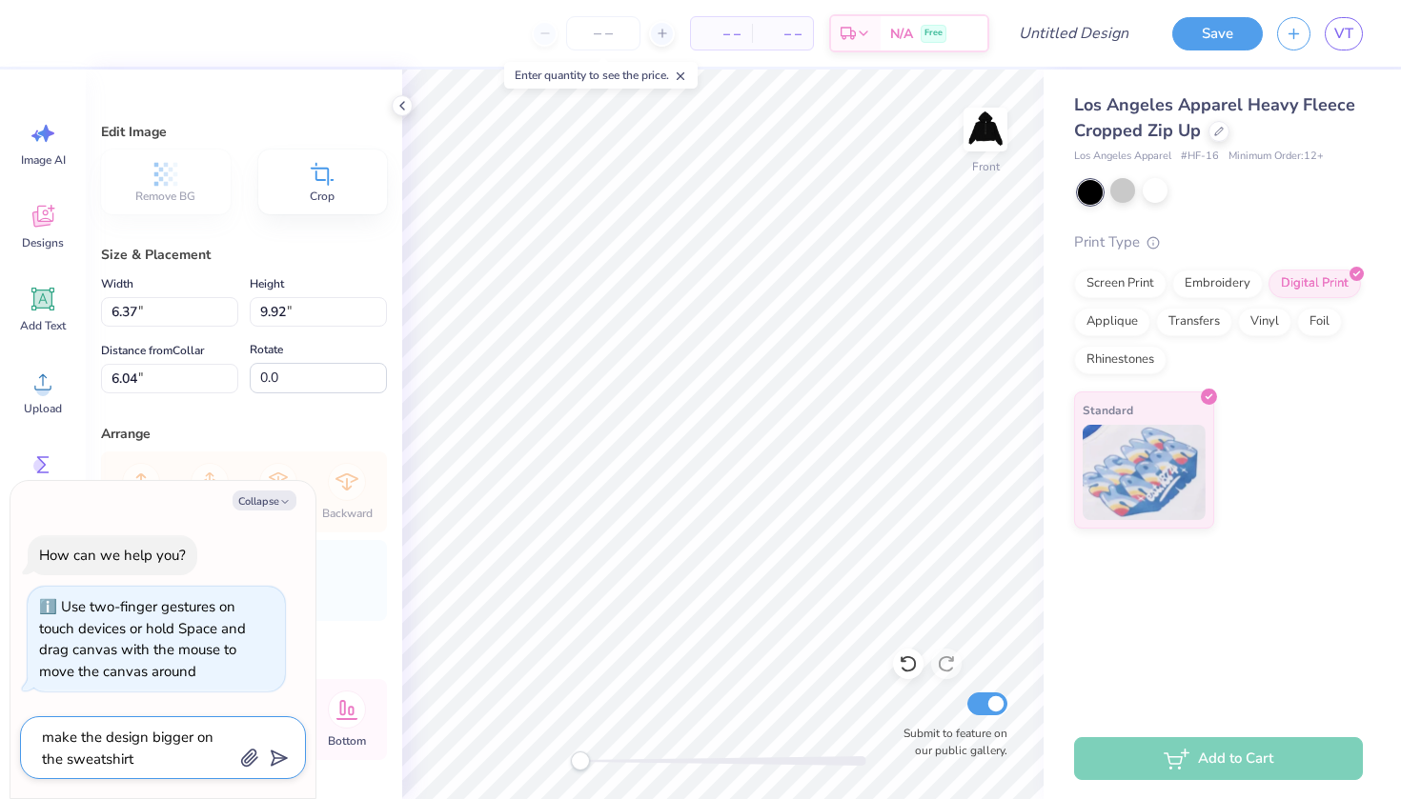
type textarea "make the design bigger on the sweatshirt"
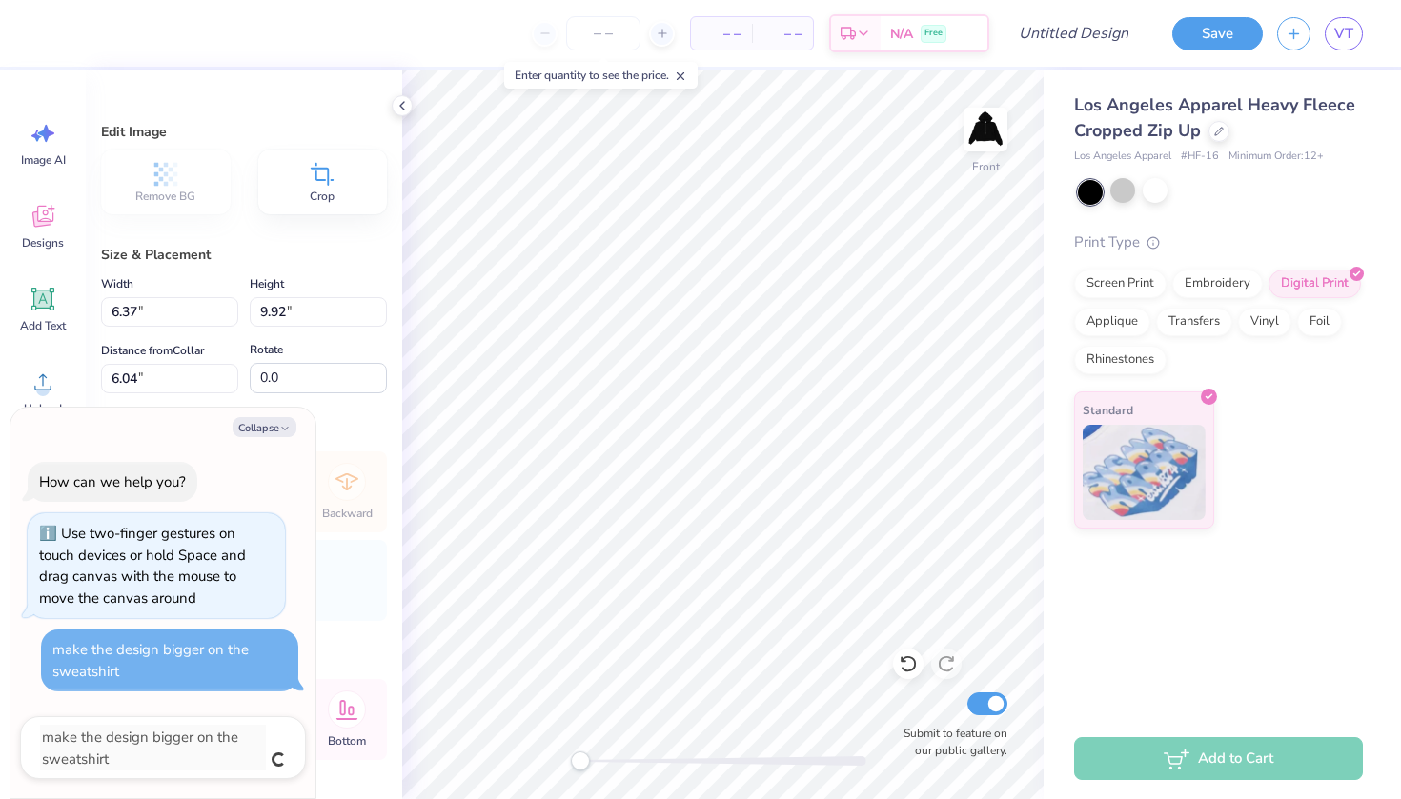
type textarea "x"
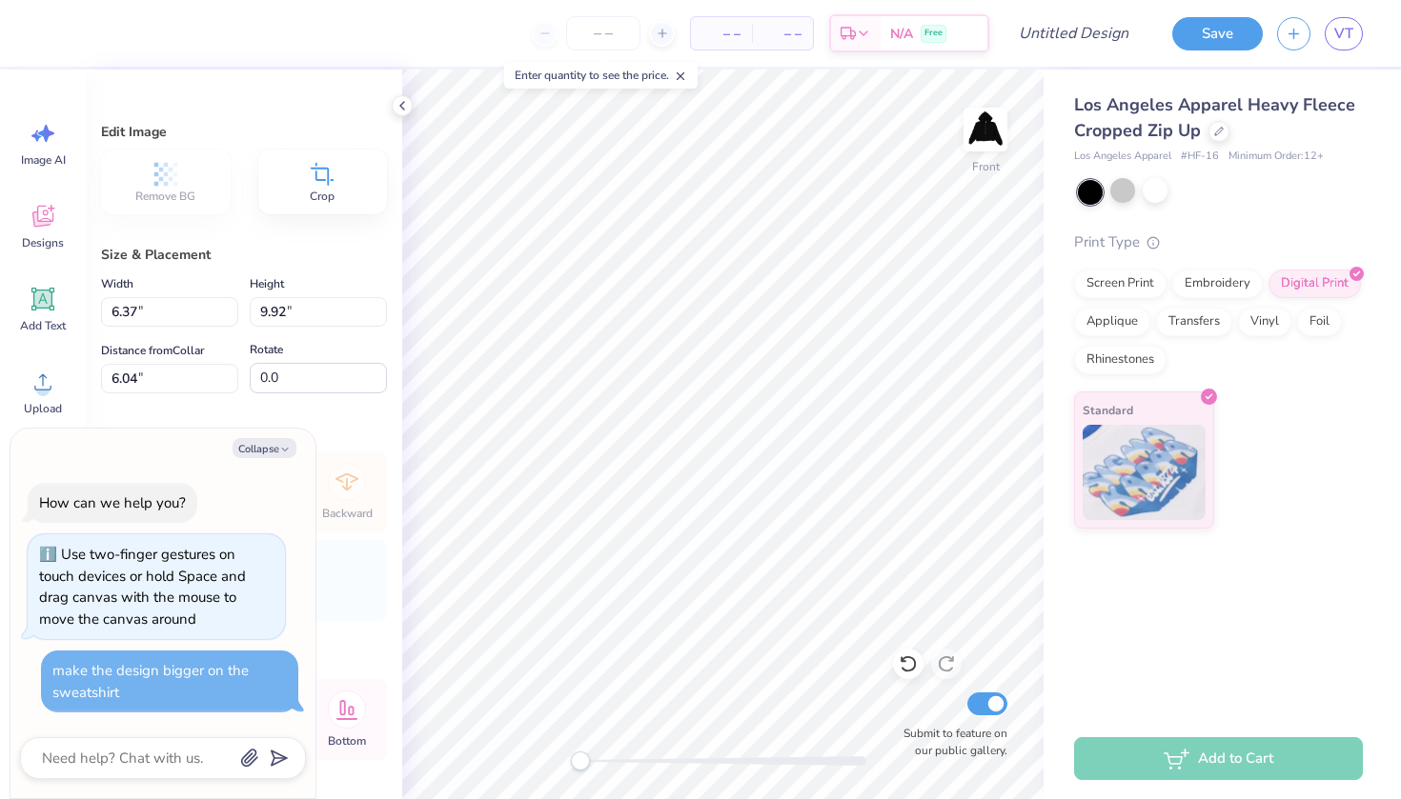
type textarea "x"
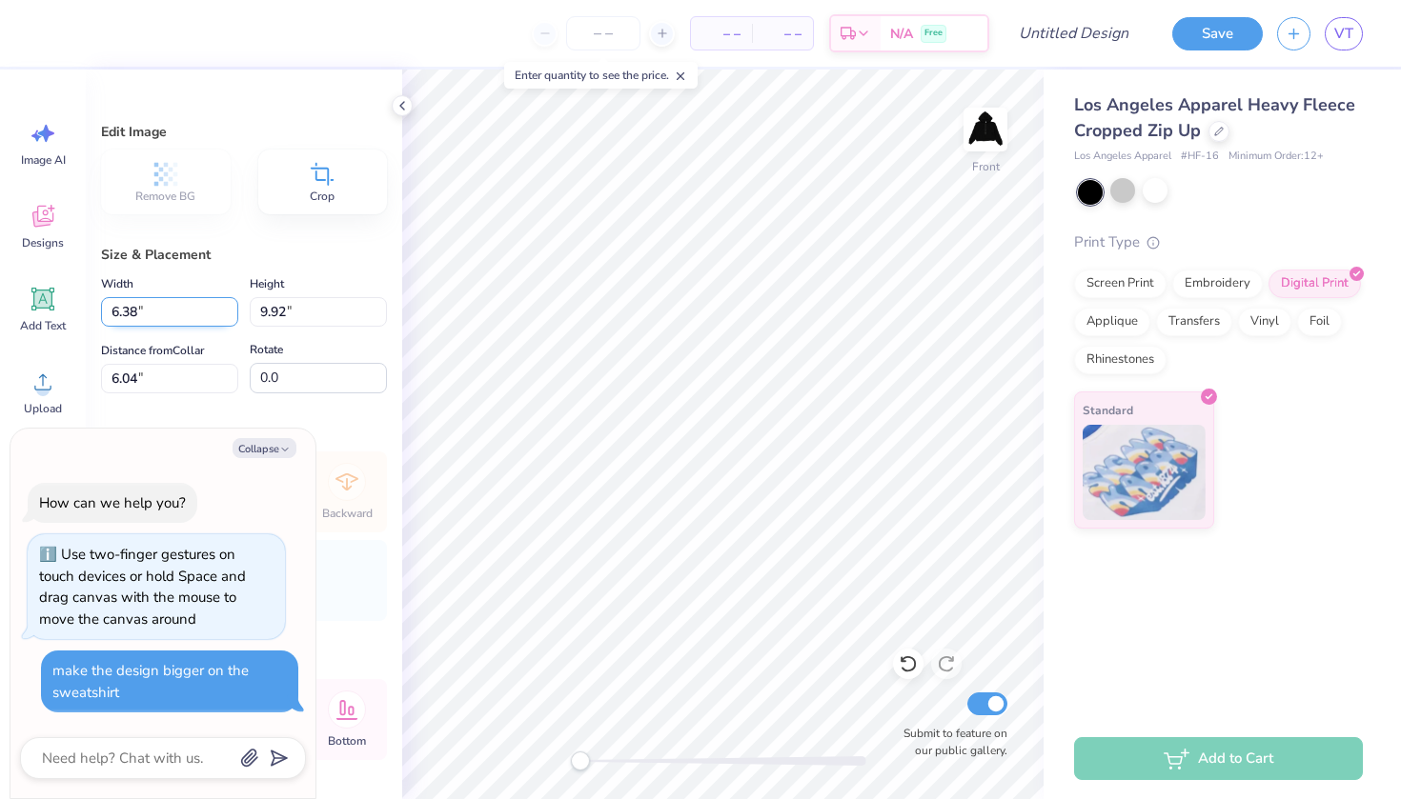
click at [227, 307] on input "6.38" at bounding box center [169, 312] width 137 height 30
type input "6.39"
click at [227, 307] on input "6.39" at bounding box center [169, 312] width 137 height 30
type textarea "x"
type input "9.96"
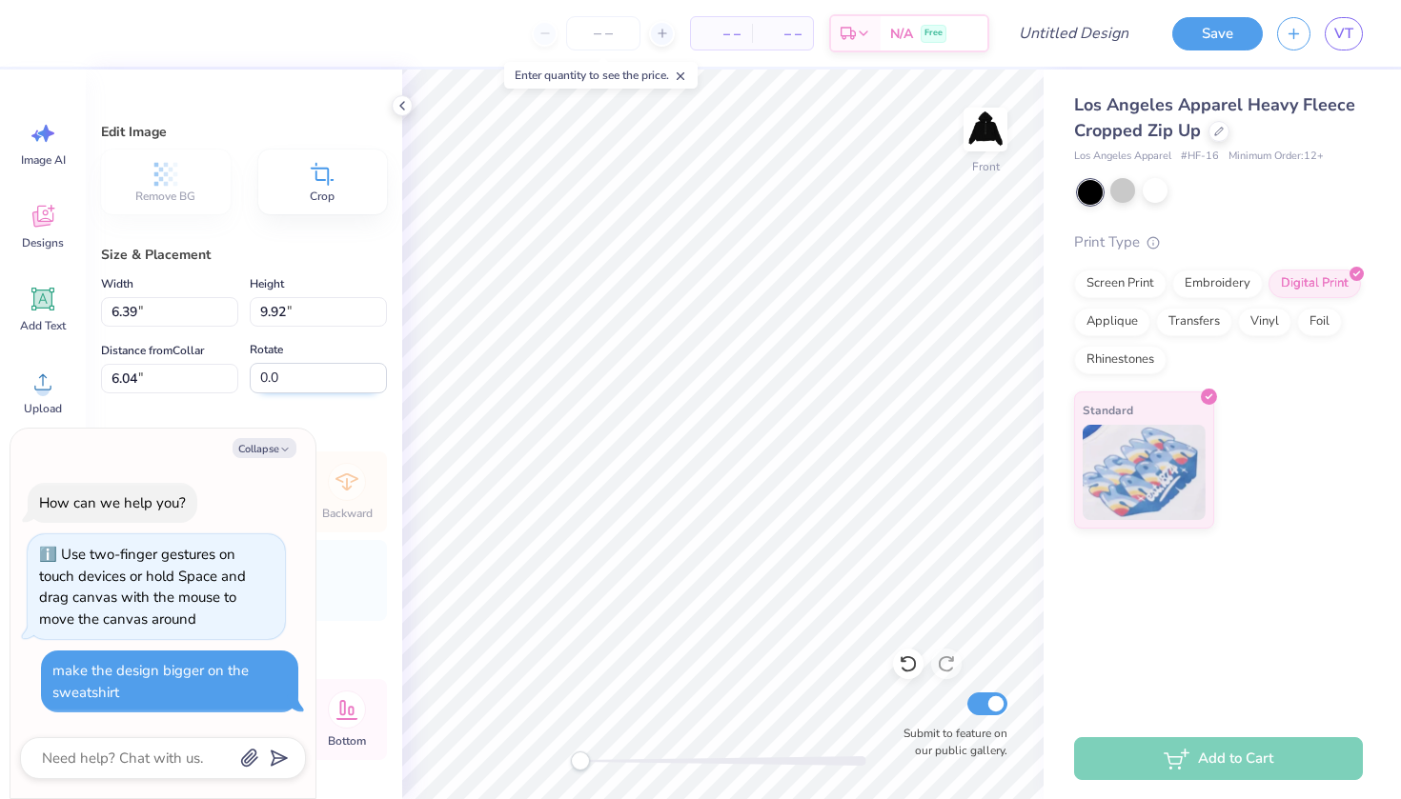
type input "6.02"
type textarea "x"
click at [380, 304] on input "9.97" at bounding box center [318, 312] width 137 height 30
click at [380, 304] on input "9.98" at bounding box center [318, 312] width 137 height 30
click at [380, 304] on input "9.99" at bounding box center [318, 312] width 137 height 30
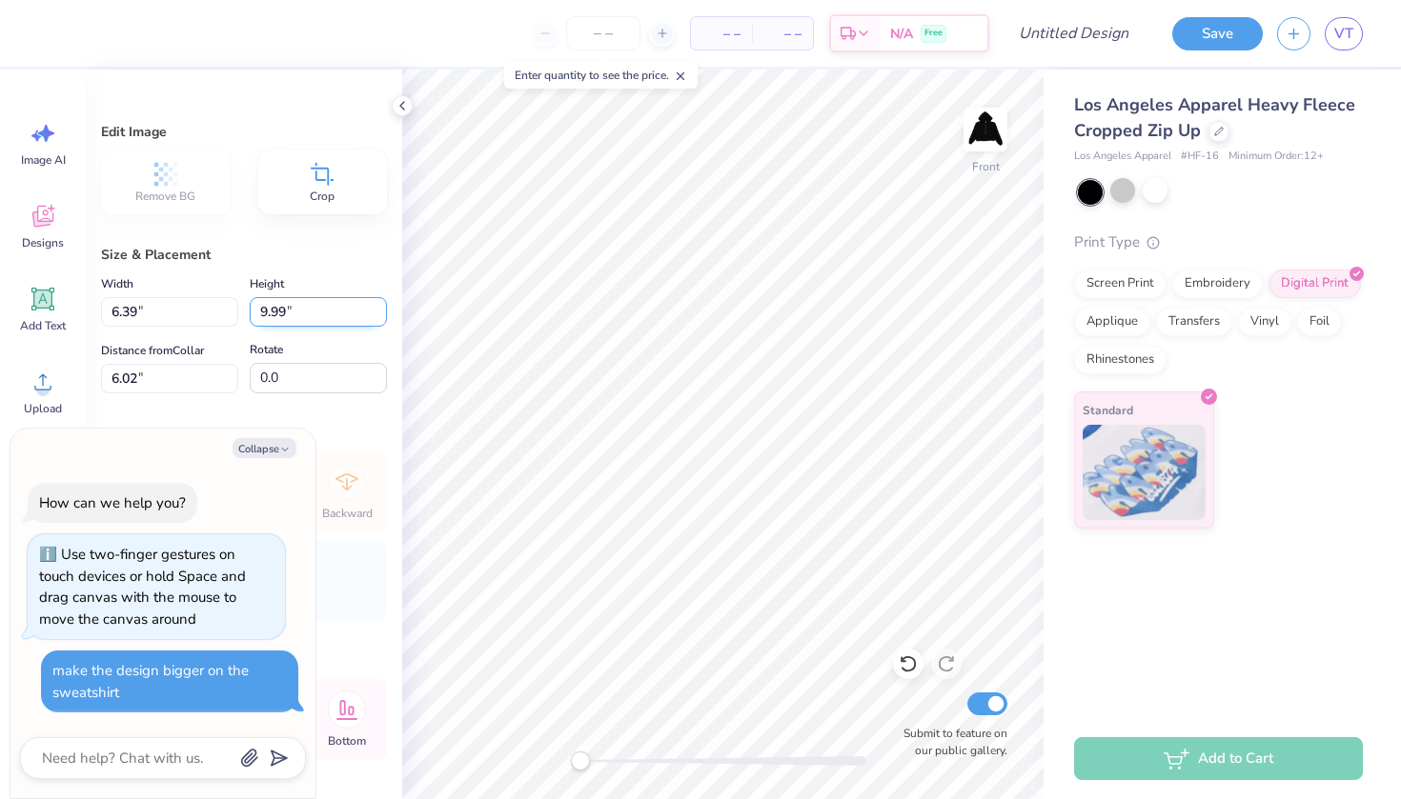
type input "10"
click at [380, 304] on input "10" at bounding box center [318, 312] width 137 height 30
click at [346, 302] on input "10" at bounding box center [318, 312] width 137 height 30
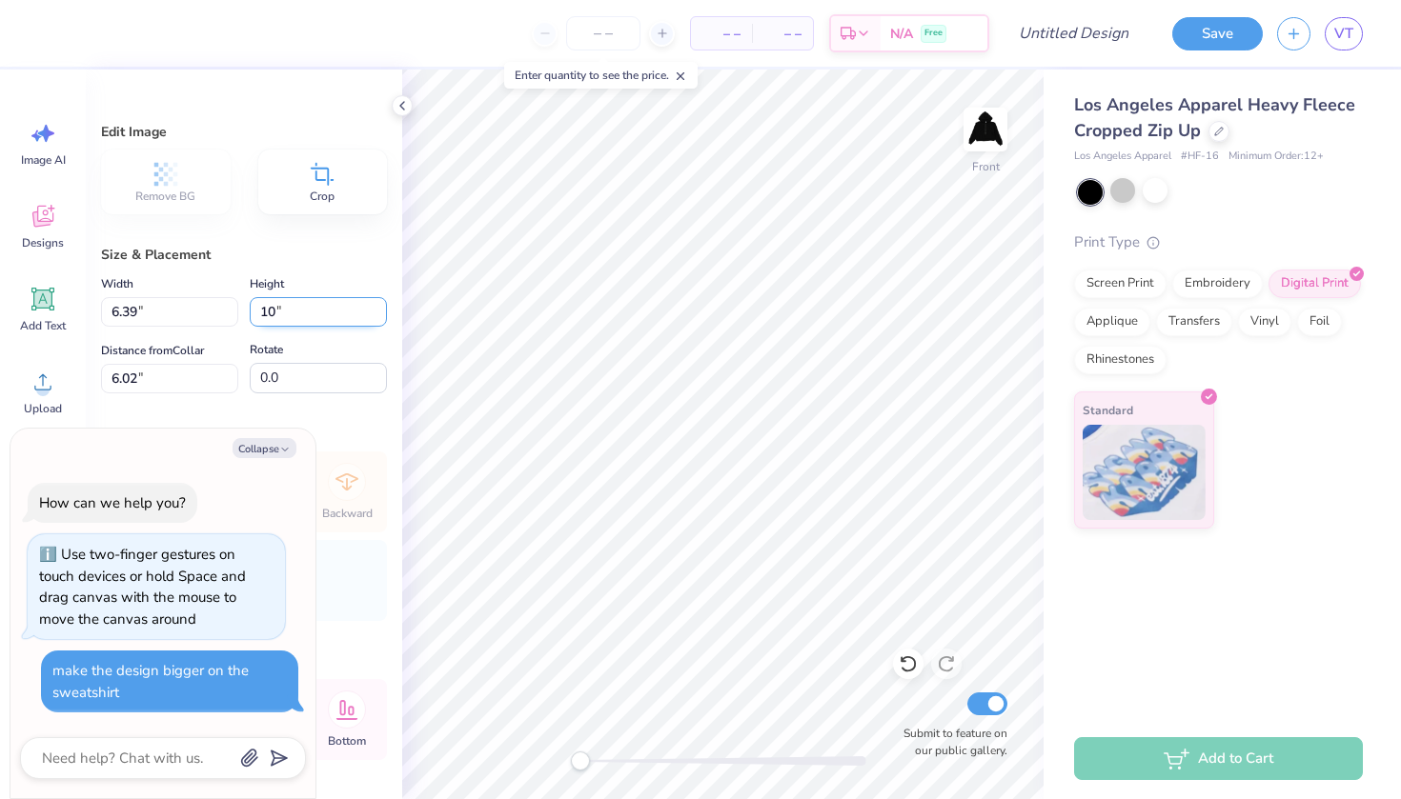
click at [377, 305] on input "10" at bounding box center [318, 312] width 137 height 30
type textarea "x"
click at [205, 320] on input "6.39" at bounding box center [169, 312] width 137 height 30
type input "6.42"
type input "10.00"
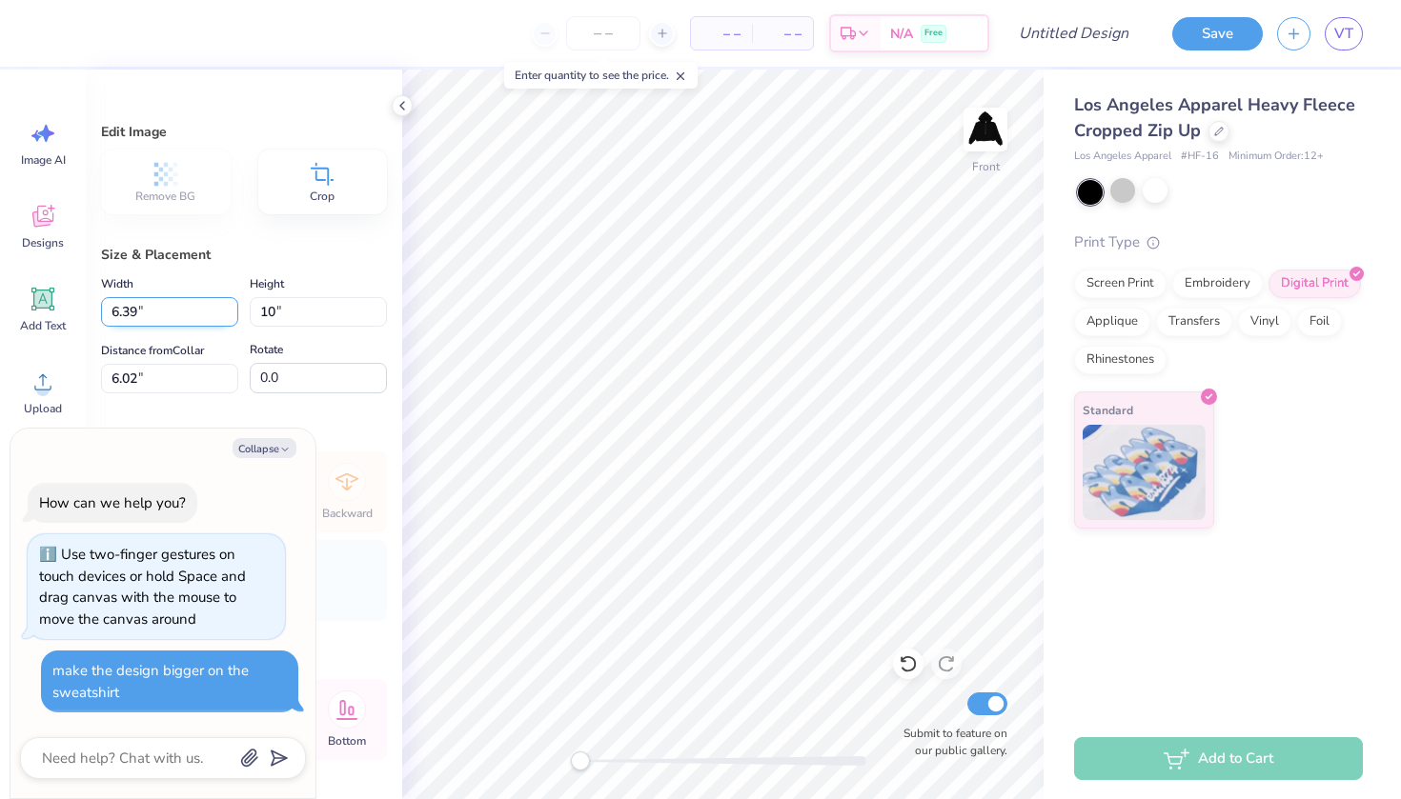
type input "6.00"
click at [283, 449] on icon "button" at bounding box center [284, 449] width 11 height 11
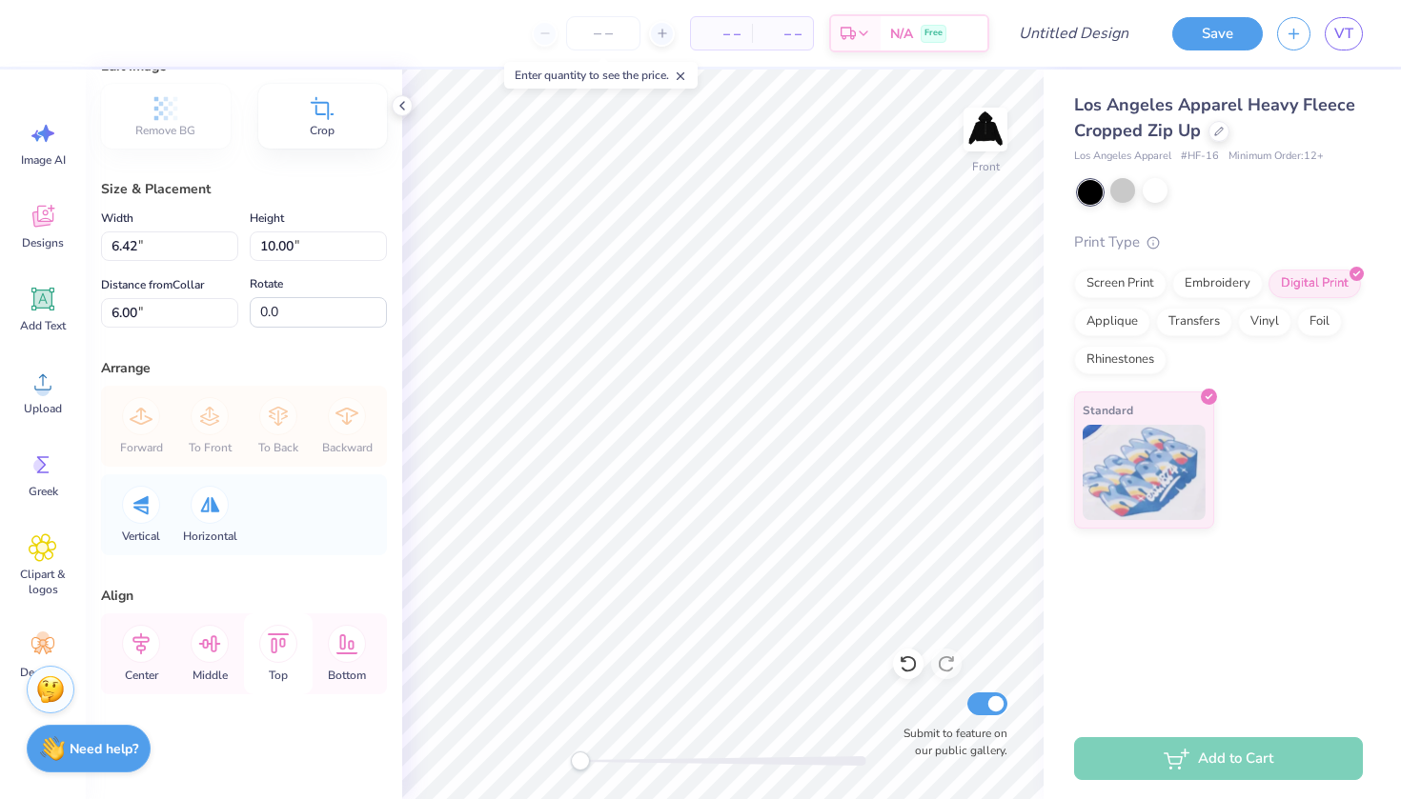
scroll to position [66, 0]
click at [273, 646] on icon at bounding box center [278, 644] width 38 height 38
click at [279, 646] on icon at bounding box center [278, 644] width 38 height 38
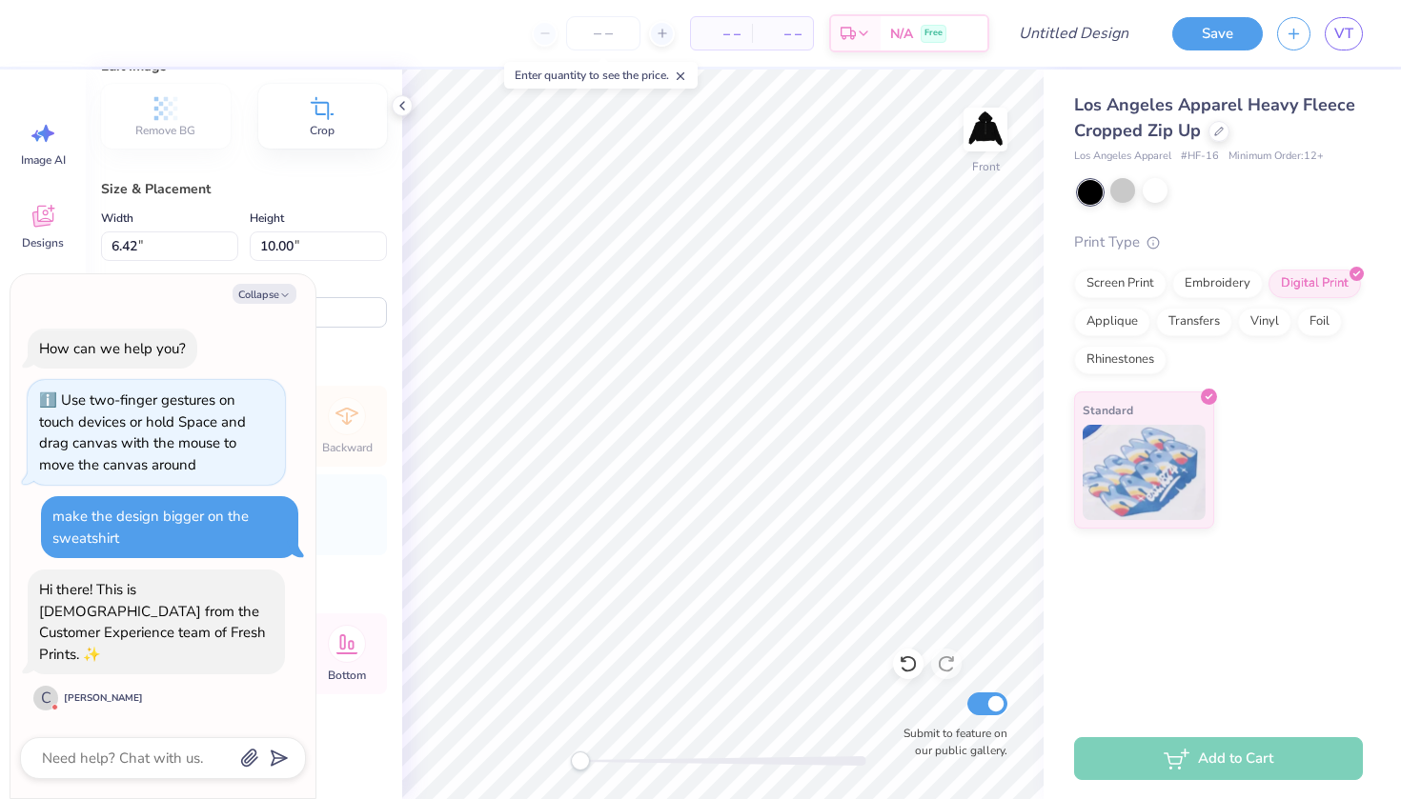
scroll to position [79, 0]
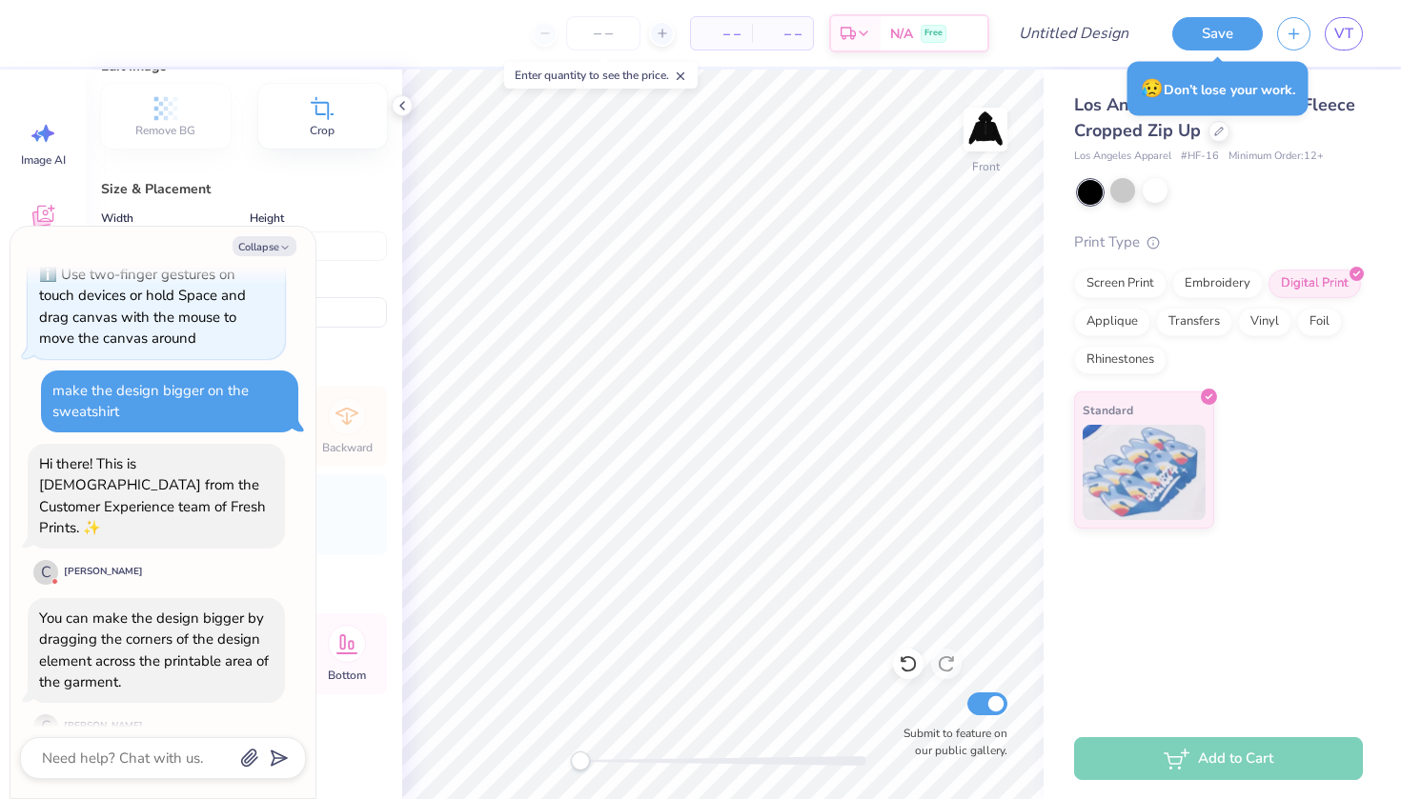
click at [270, 235] on div "Collapse How can we help you? Use two-finger gestures on touch devices or hold …" at bounding box center [162, 513] width 305 height 572
click at [270, 249] on button "Collapse" at bounding box center [264, 246] width 64 height 20
type textarea "x"
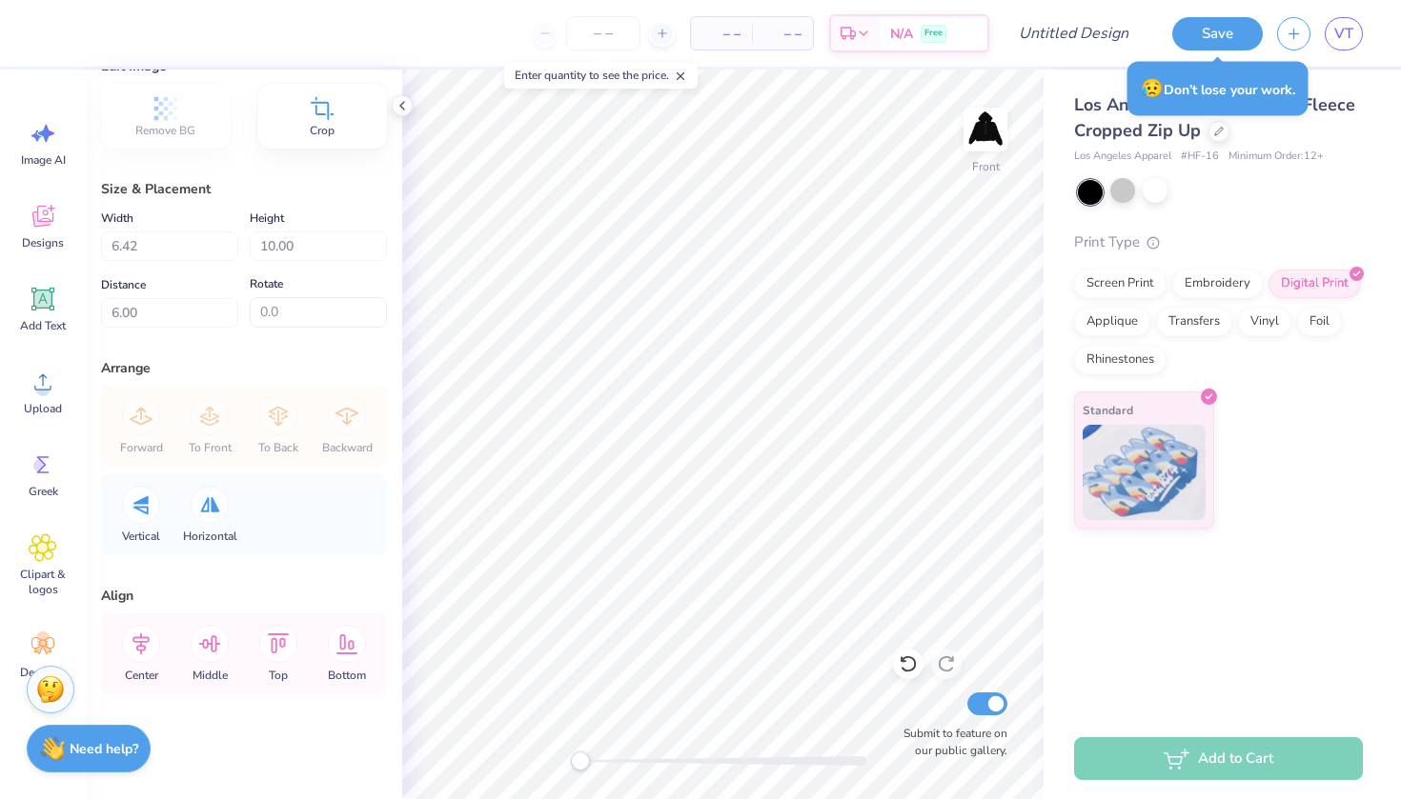
click at [331, 132] on span "Crop" at bounding box center [322, 130] width 25 height 15
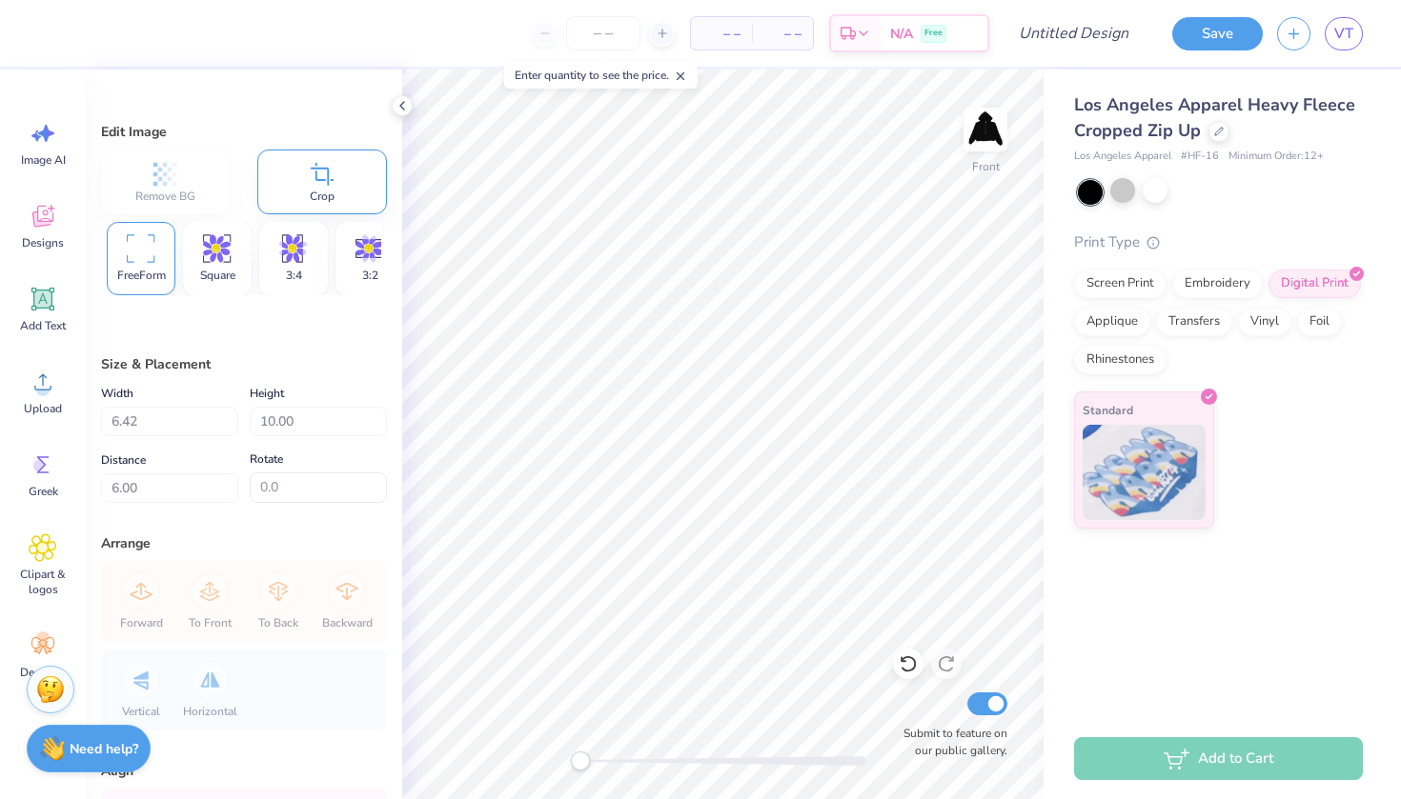
scroll to position [0, 0]
click at [214, 198] on div "Remove BG Crop" at bounding box center [244, 182] width 286 height 65
click at [221, 264] on div "Square" at bounding box center [217, 258] width 69 height 73
click at [289, 252] on icon at bounding box center [293, 248] width 28 height 29
click at [372, 258] on icon at bounding box center [373, 257] width 6 height 10
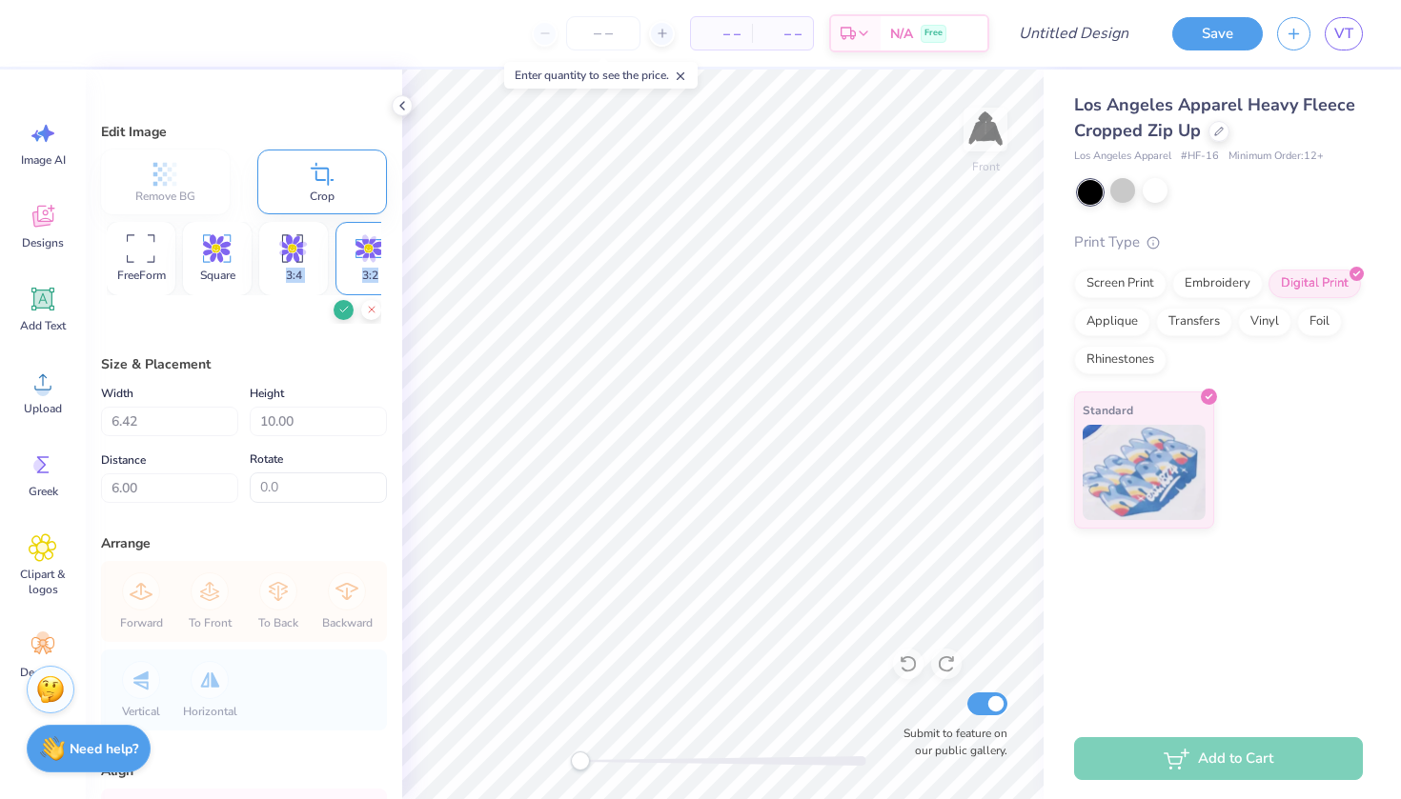
drag, startPoint x: 368, startPoint y: 283, endPoint x: 202, endPoint y: 284, distance: 165.8
click at [202, 284] on div "FreeForm Square 3:4 3:2 16:9" at bounding box center [244, 258] width 274 height 73
click at [287, 255] on icon at bounding box center [293, 248] width 28 height 29
click at [230, 266] on div "Square" at bounding box center [217, 258] width 69 height 73
click at [126, 270] on span "FreeForm" at bounding box center [141, 275] width 49 height 15
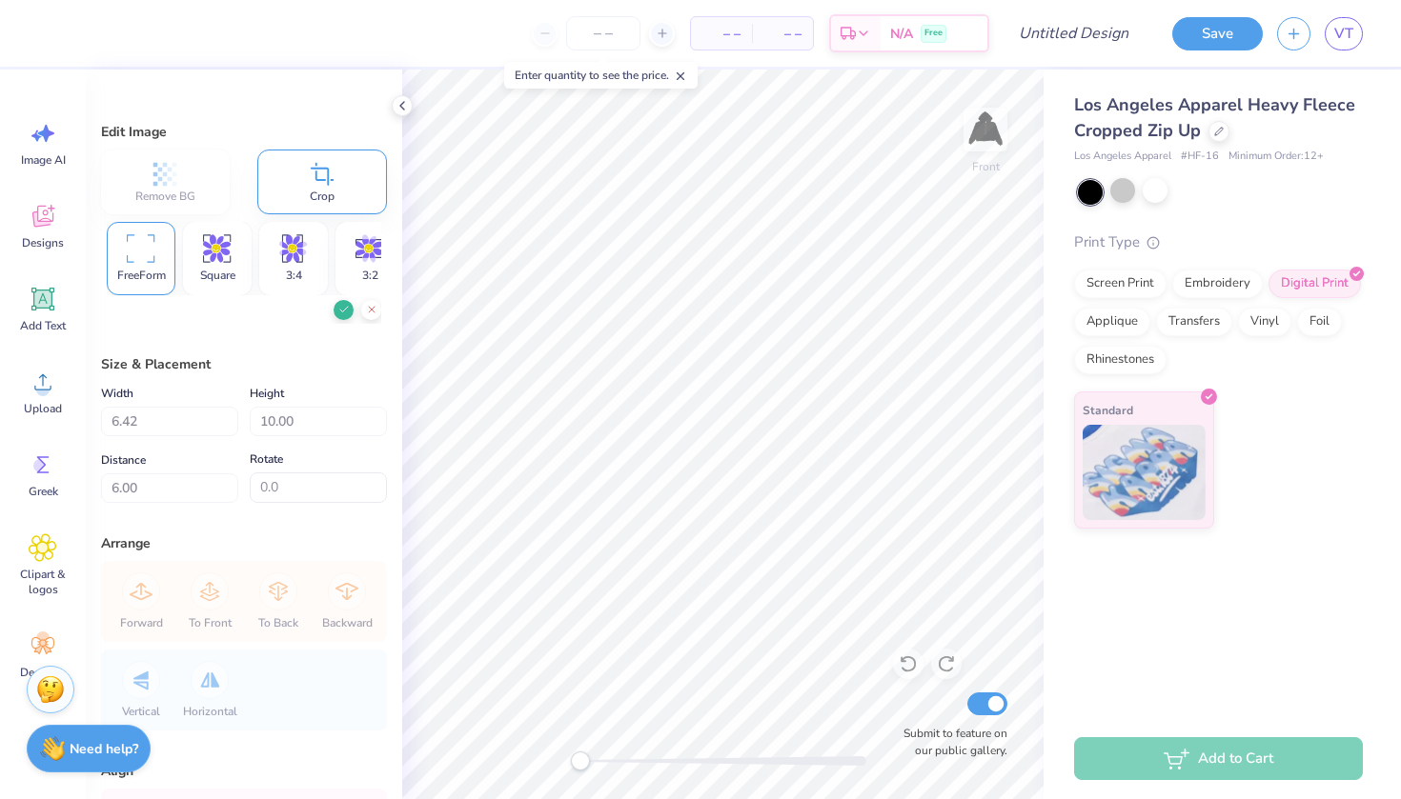
click at [133, 265] on div "FreeForm" at bounding box center [141, 258] width 69 height 73
click at [375, 310] on icon at bounding box center [371, 309] width 11 height 11
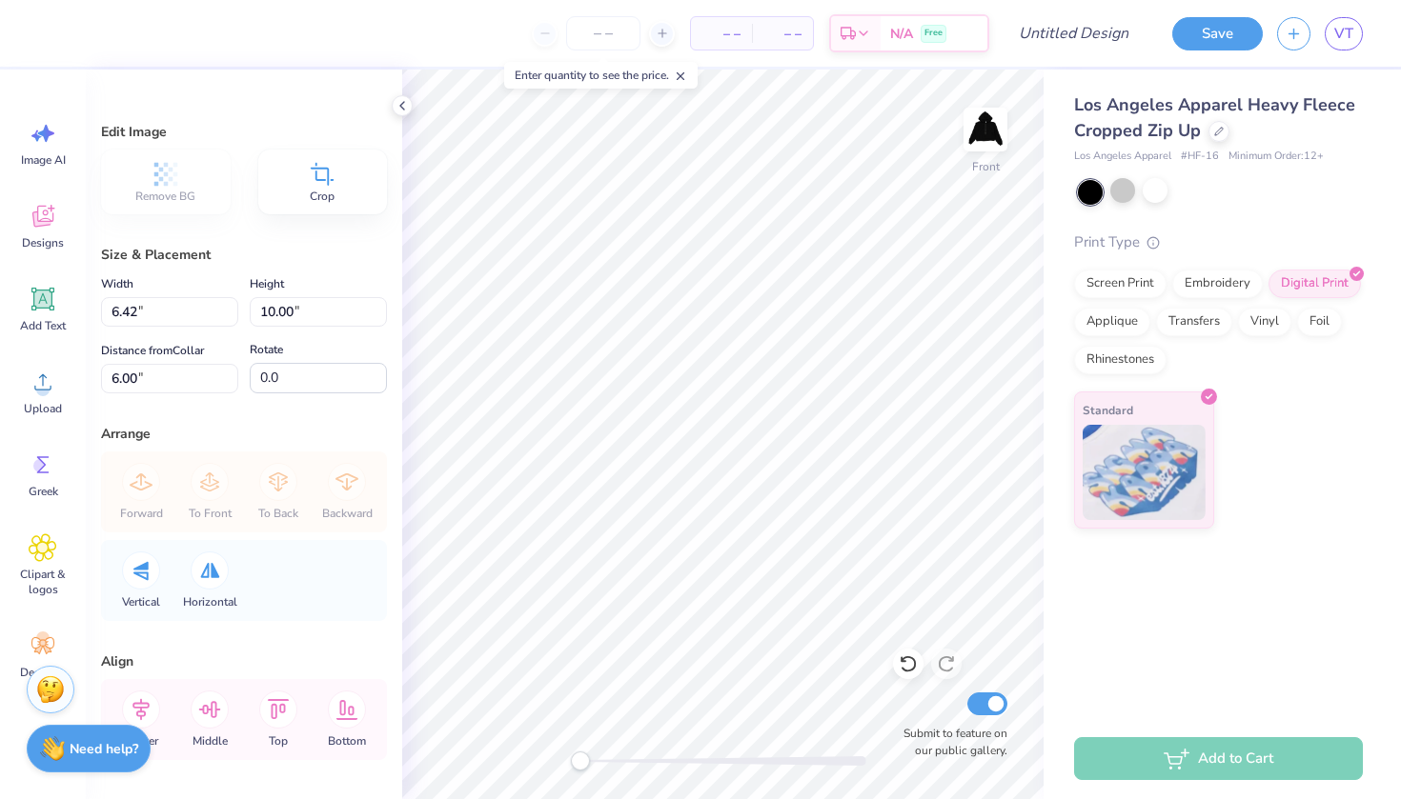
click at [984, 698] on input "Submit to feature on our public gallery." at bounding box center [987, 704] width 40 height 23
checkbox input "false"
click at [34, 223] on icon at bounding box center [42, 217] width 21 height 22
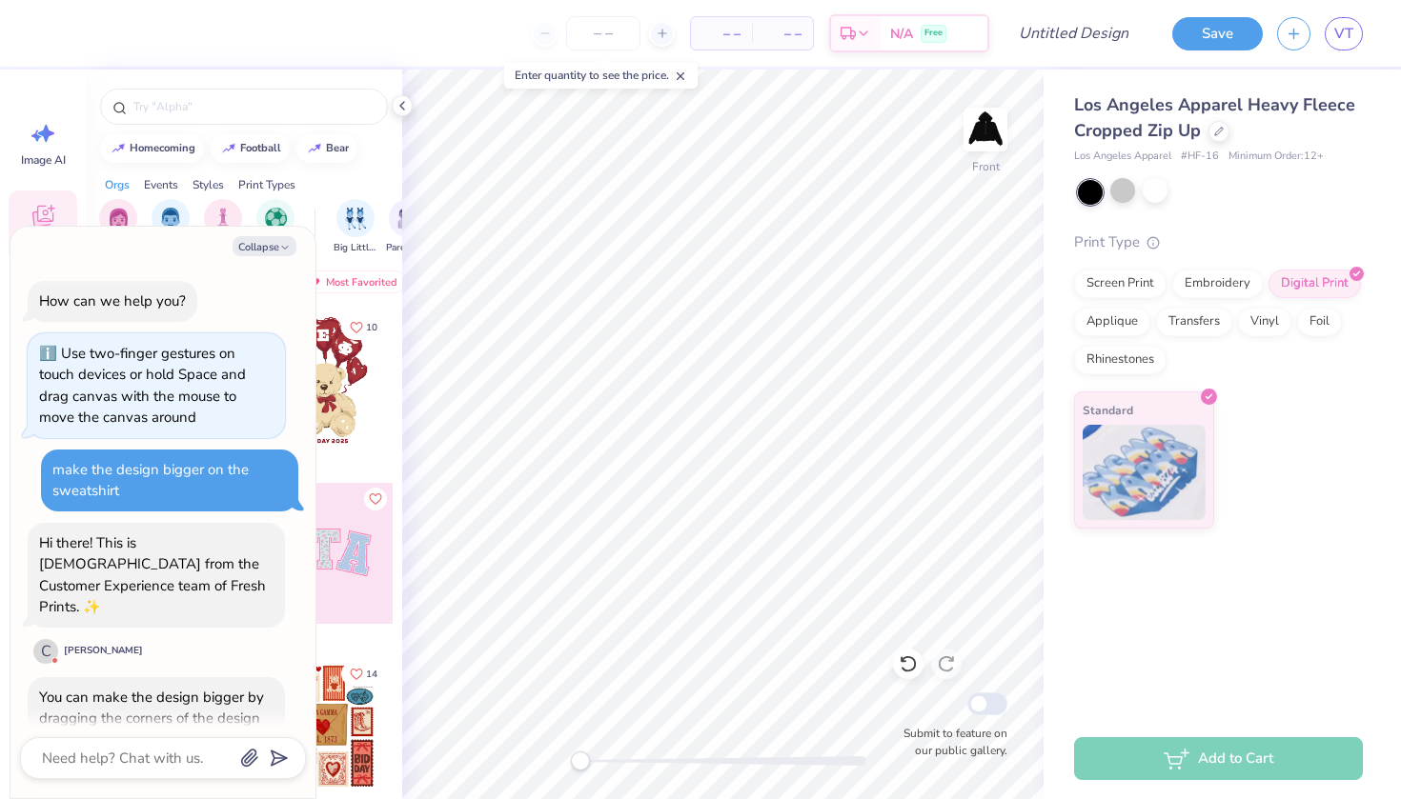
scroll to position [416, 0]
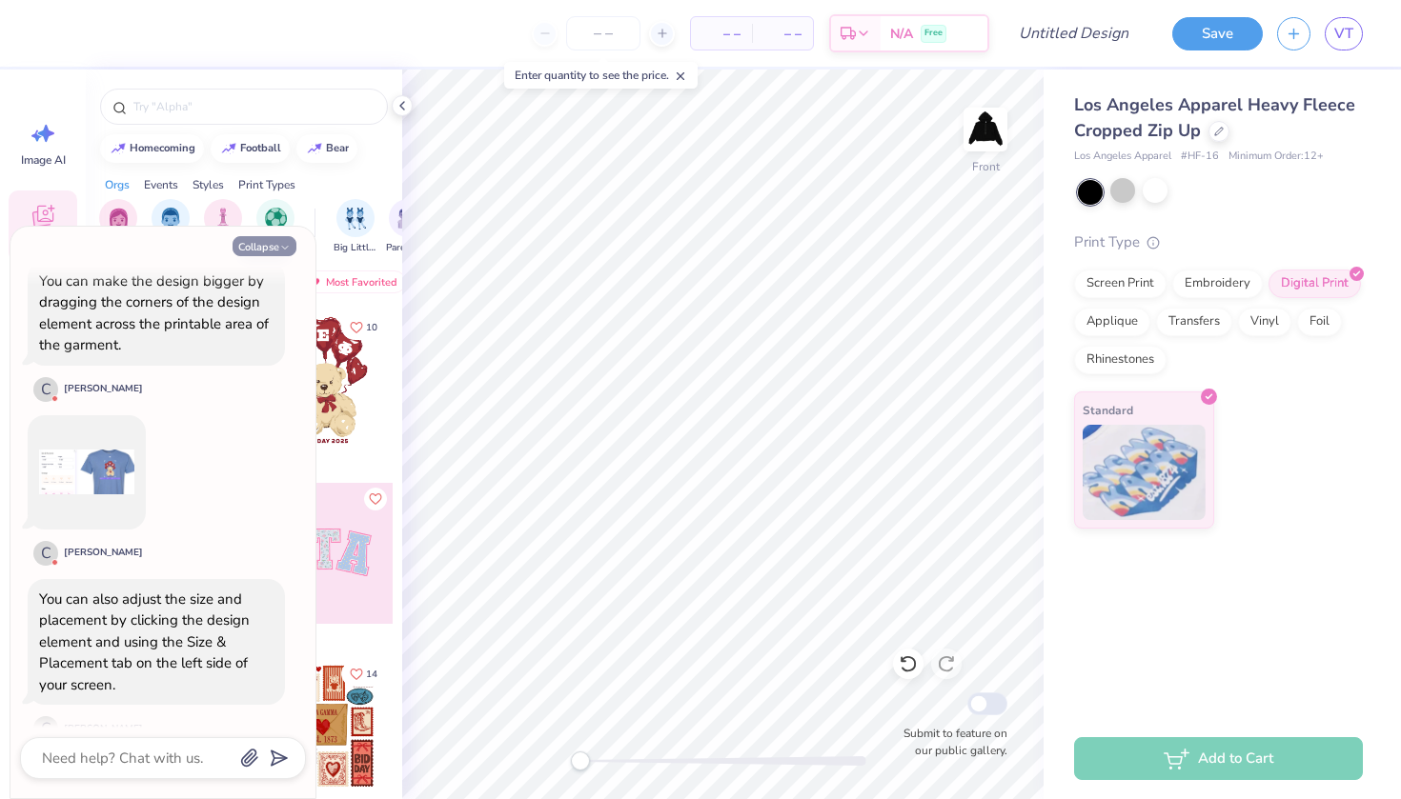
click at [240, 243] on button "Collapse" at bounding box center [264, 246] width 64 height 20
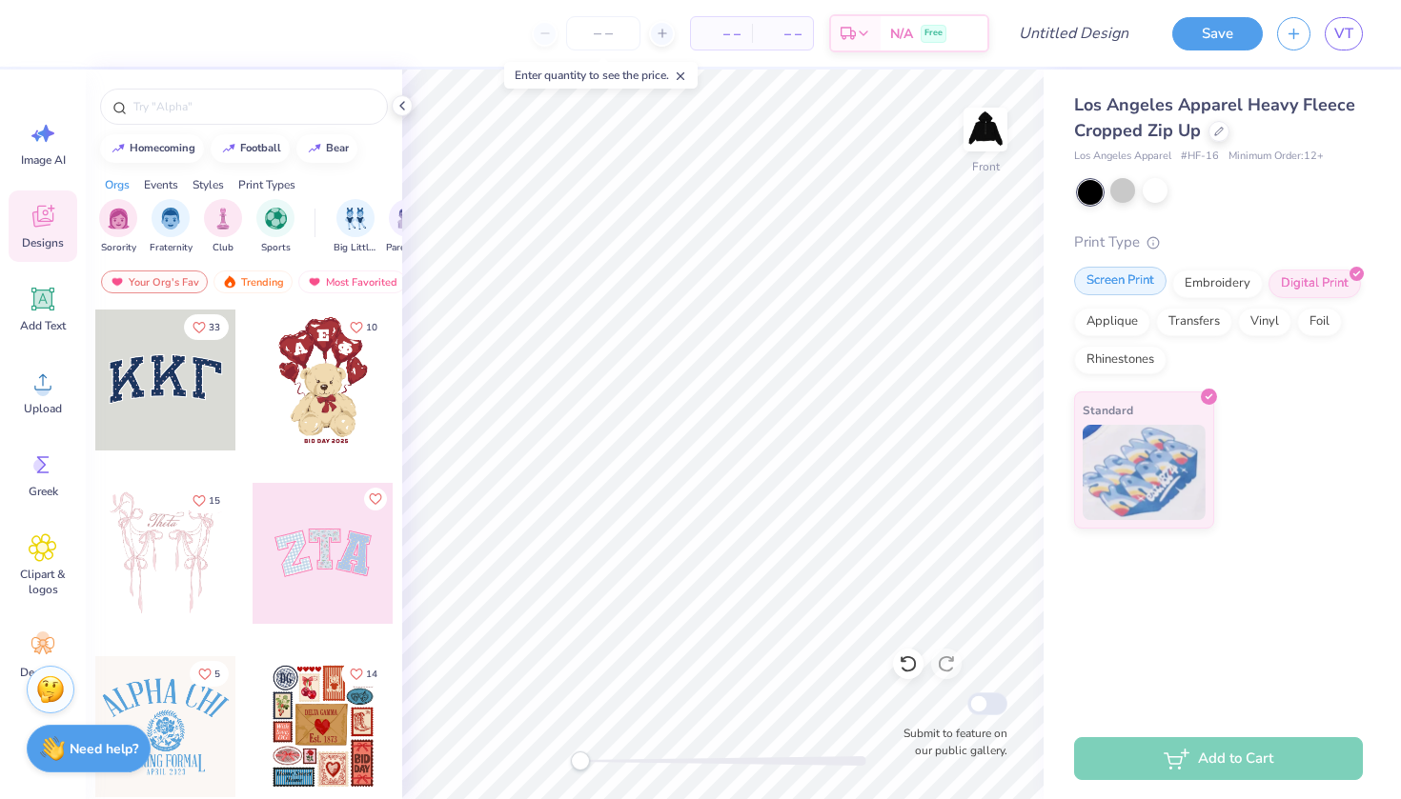
click at [1111, 292] on div "Screen Print" at bounding box center [1120, 281] width 92 height 29
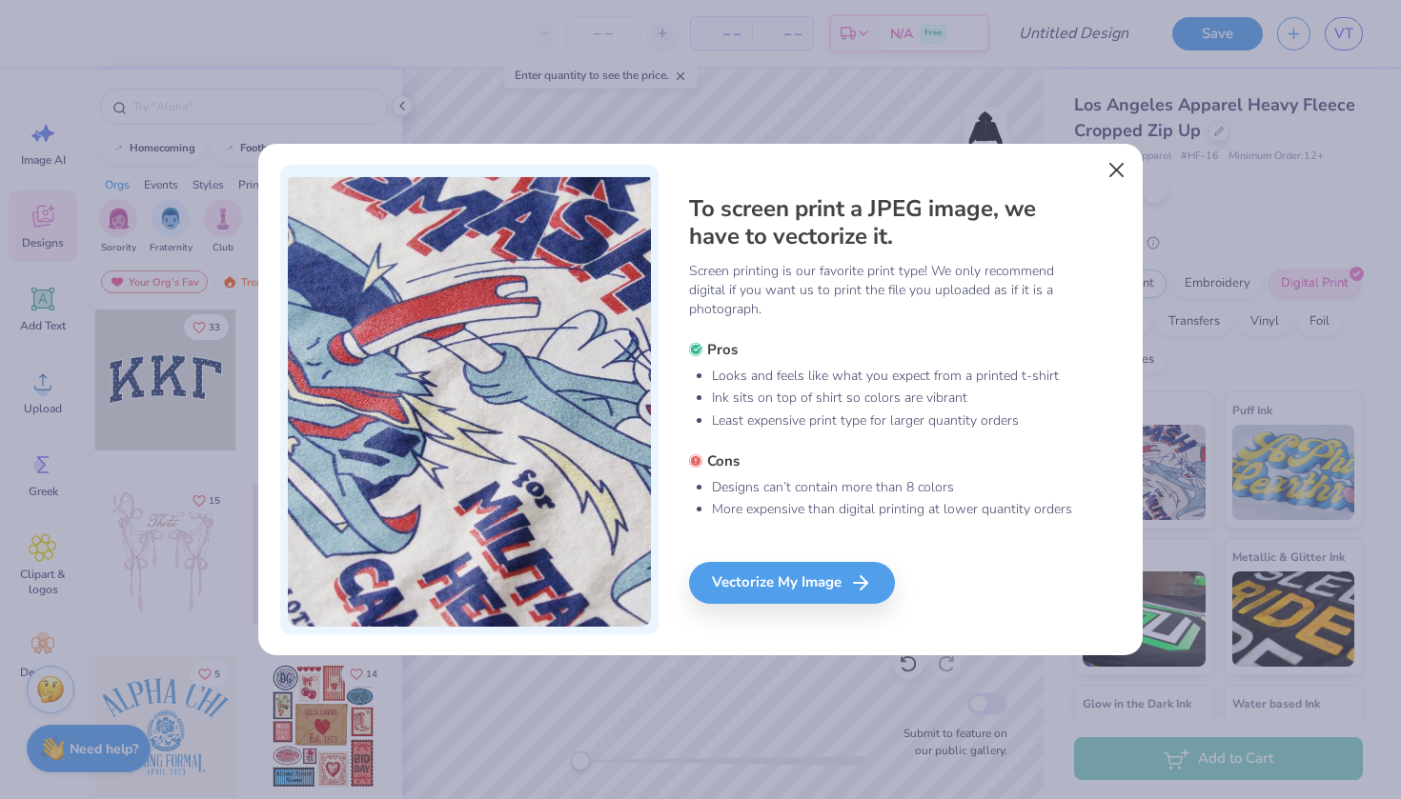
click at [1115, 164] on button "Close" at bounding box center [1117, 170] width 36 height 36
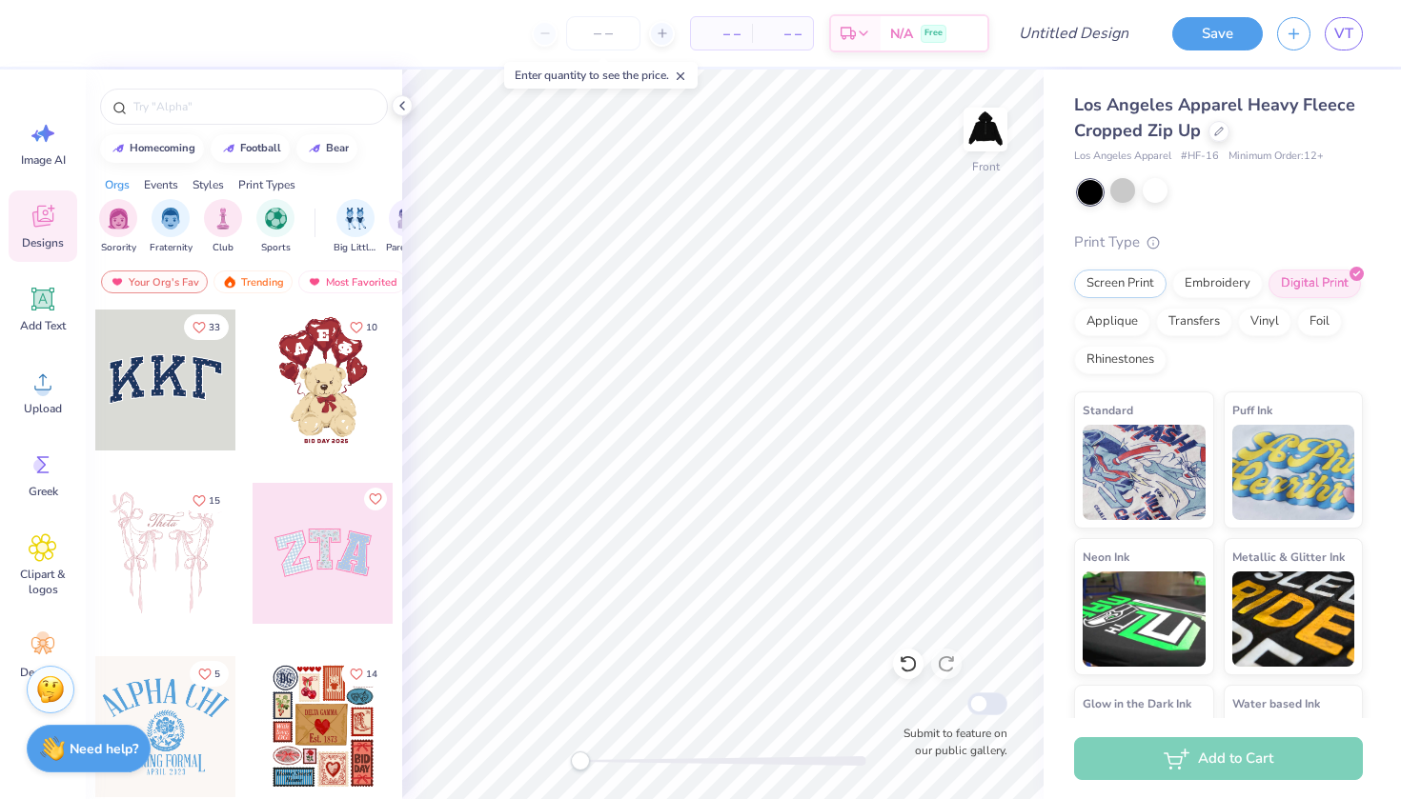
click at [1116, 297] on div "Screen Print Embroidery Digital Print Applique Transfers Vinyl Foil Rhinestones" at bounding box center [1218, 322] width 289 height 105
click at [1116, 287] on div "Screen Print" at bounding box center [1120, 281] width 92 height 29
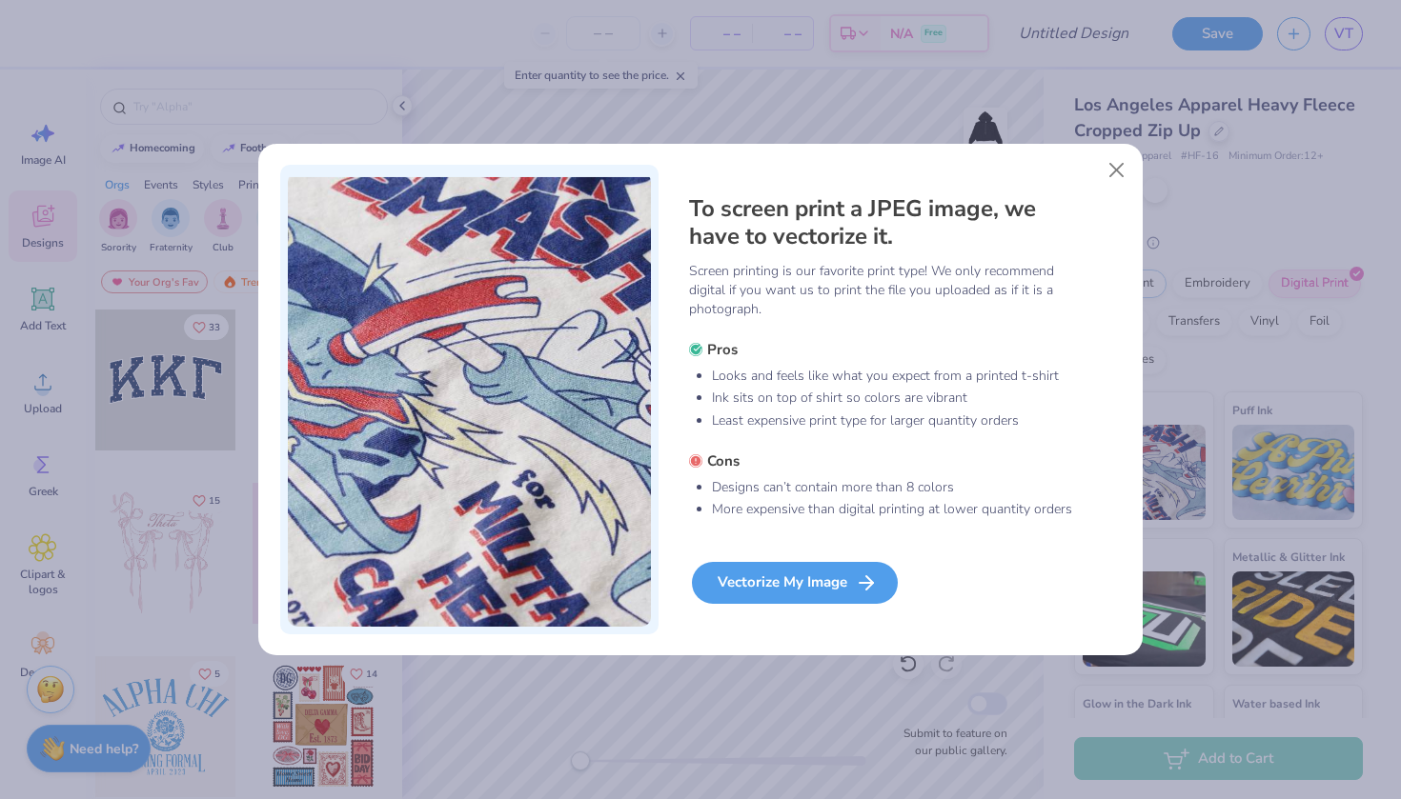
click at [738, 574] on div "Vectorize My Image" at bounding box center [795, 583] width 206 height 42
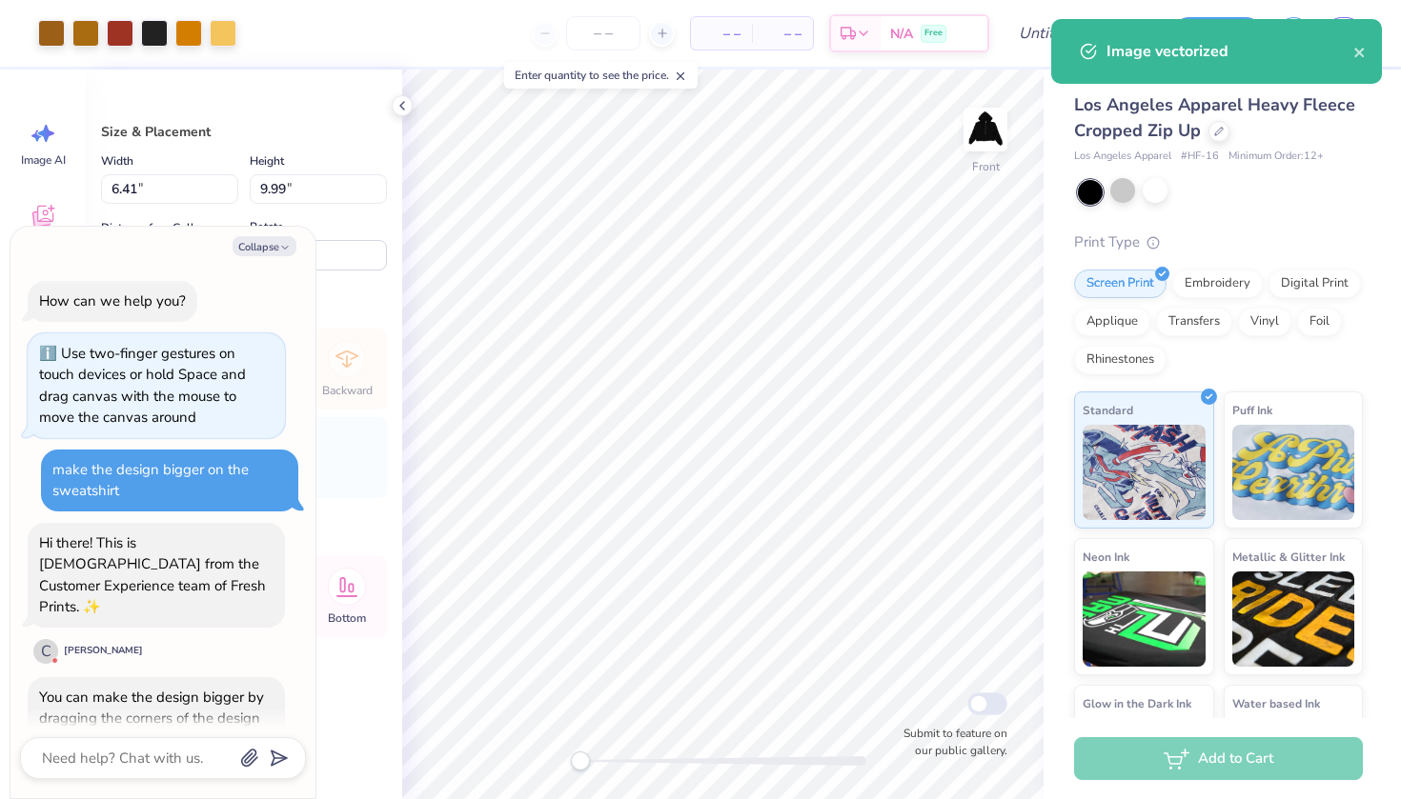
scroll to position [574, 0]
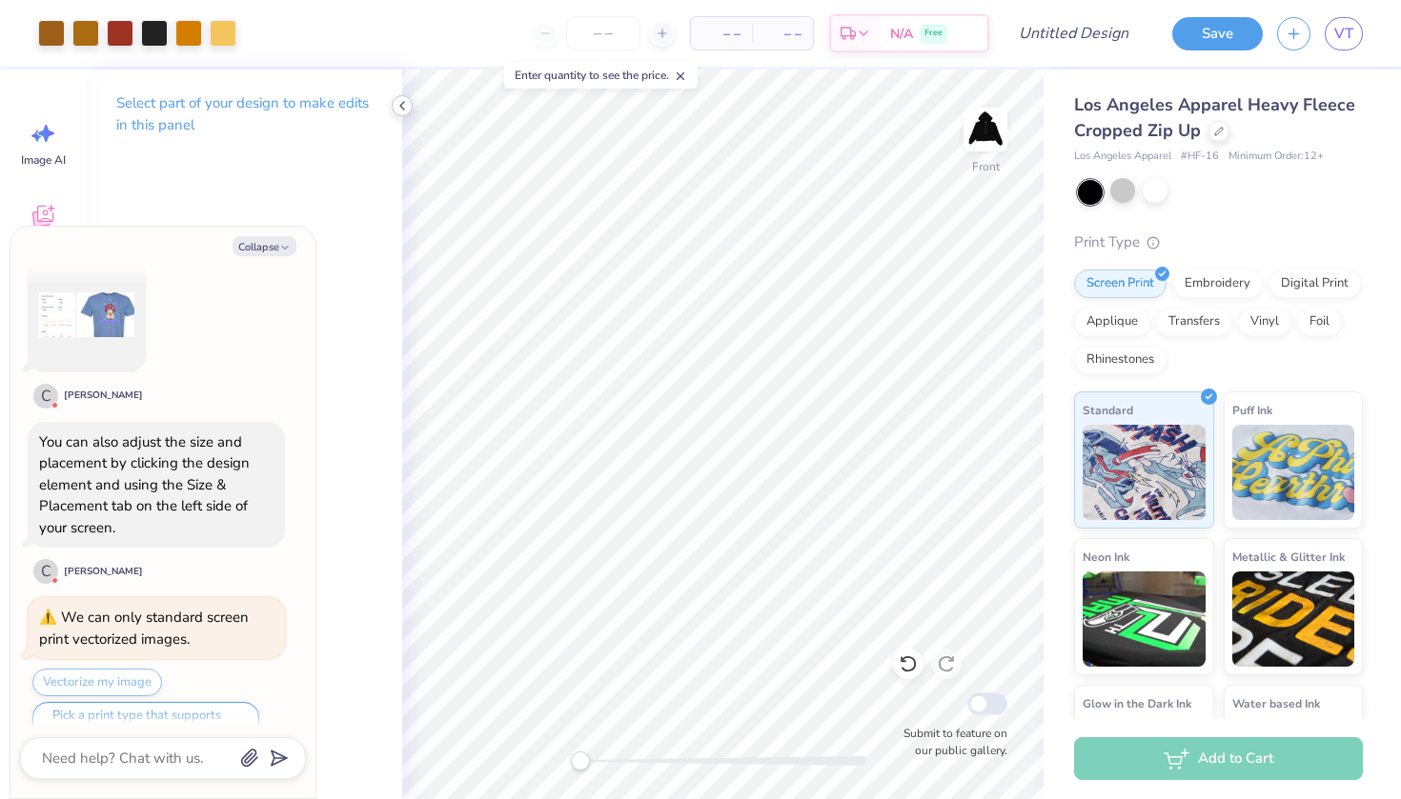
click at [405, 110] on icon at bounding box center [401, 105] width 15 height 15
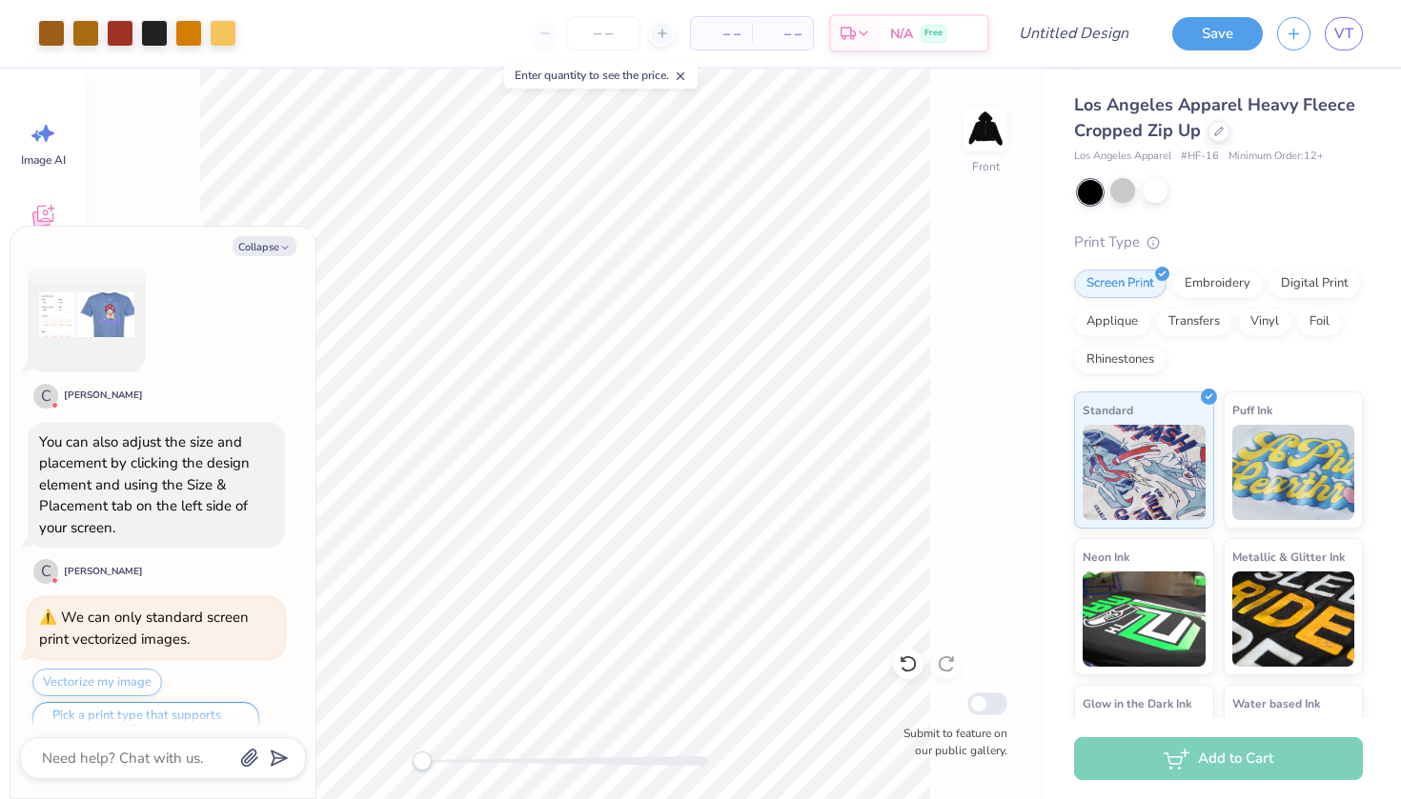
click at [273, 257] on div "Collapse How can we help you? Use two-finger gestures on touch devices or hold …" at bounding box center [162, 513] width 305 height 572
click at [270, 249] on button "Collapse" at bounding box center [264, 246] width 64 height 20
type textarea "x"
